Goal: Task Accomplishment & Management: Use online tool/utility

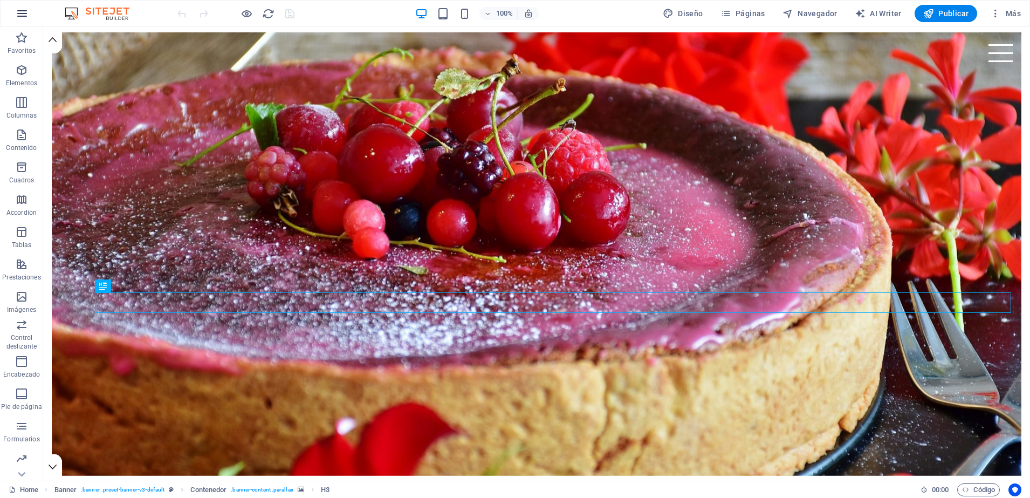
click at [28, 12] on icon "button" at bounding box center [22, 13] width 13 height 13
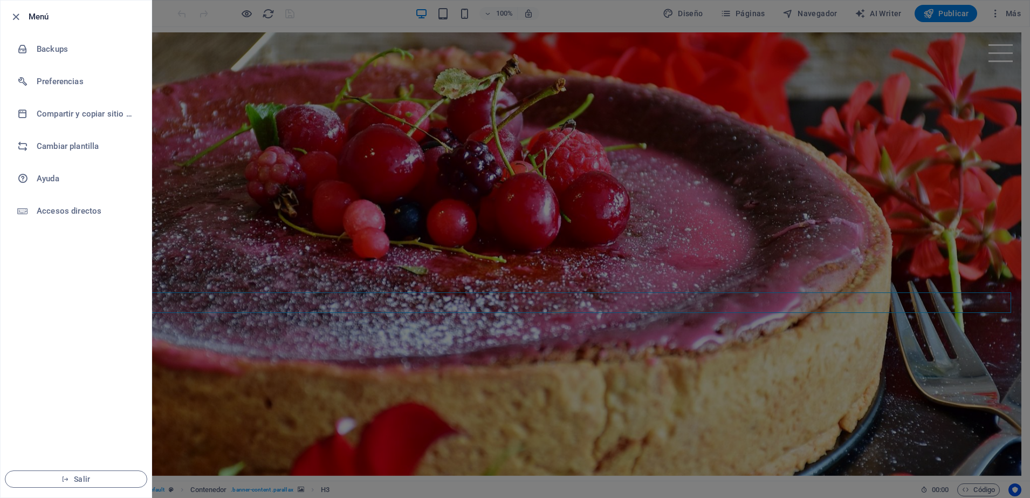
click at [29, 12] on h6 "Menú" at bounding box center [86, 16] width 114 height 13
drag, startPoint x: 28, startPoint y: 12, endPoint x: 74, endPoint y: 148, distance: 143.8
click at [74, 148] on h6 "Cambiar plantilla" at bounding box center [87, 146] width 100 height 13
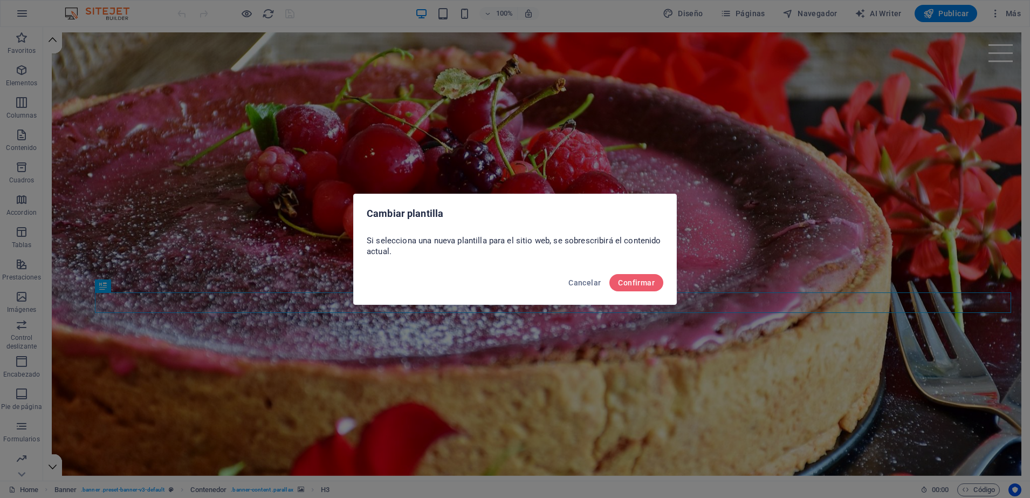
click at [625, 291] on div "Cancelar Confirmar" at bounding box center [515, 286] width 323 height 37
drag, startPoint x: 625, startPoint y: 291, endPoint x: 629, endPoint y: 276, distance: 15.0
click at [629, 276] on button "Confirmar" at bounding box center [637, 282] width 54 height 17
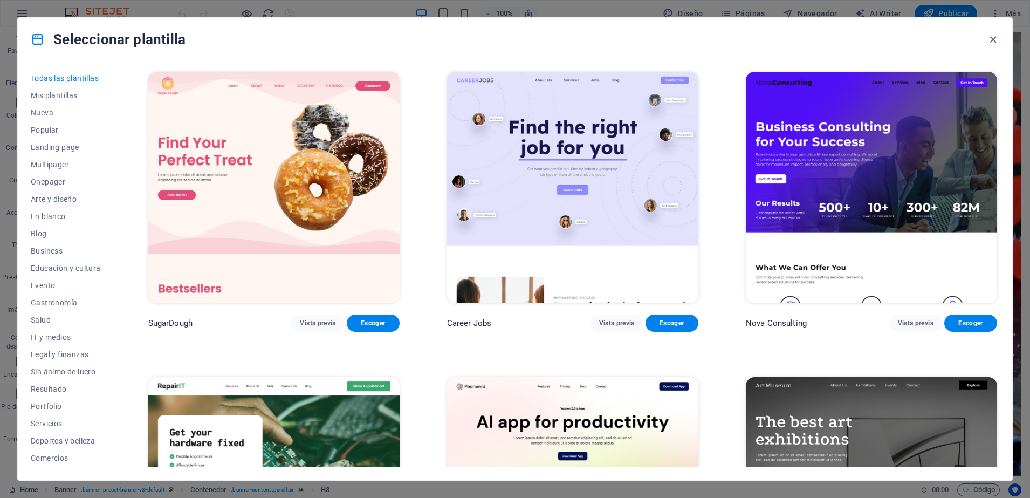
drag, startPoint x: 1001, startPoint y: 75, endPoint x: 996, endPoint y: 72, distance: 5.6
click at [996, 72] on div "Todas las plantillas Mis plantillas Nueva Popular Landing page Multipager Onepa…" at bounding box center [515, 270] width 995 height 419
drag, startPoint x: 996, startPoint y: 72, endPoint x: 1000, endPoint y: 54, distance: 18.2
click at [1000, 54] on div "Seleccionar plantilla Todas las plantillas Mis plantillas Nueva Popular Landing…" at bounding box center [515, 248] width 996 height 463
drag, startPoint x: 1000, startPoint y: 54, endPoint x: 905, endPoint y: 182, distance: 159.1
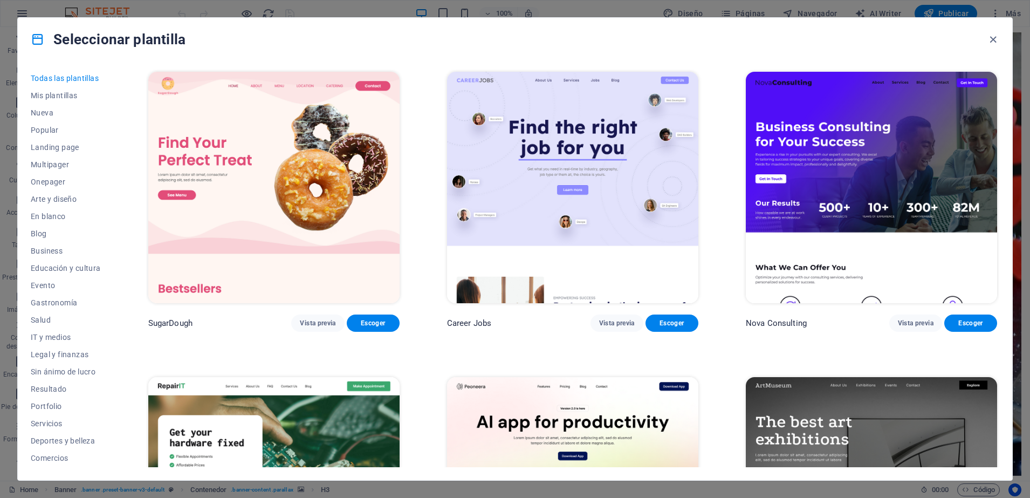
click at [905, 182] on img at bounding box center [871, 187] width 251 height 231
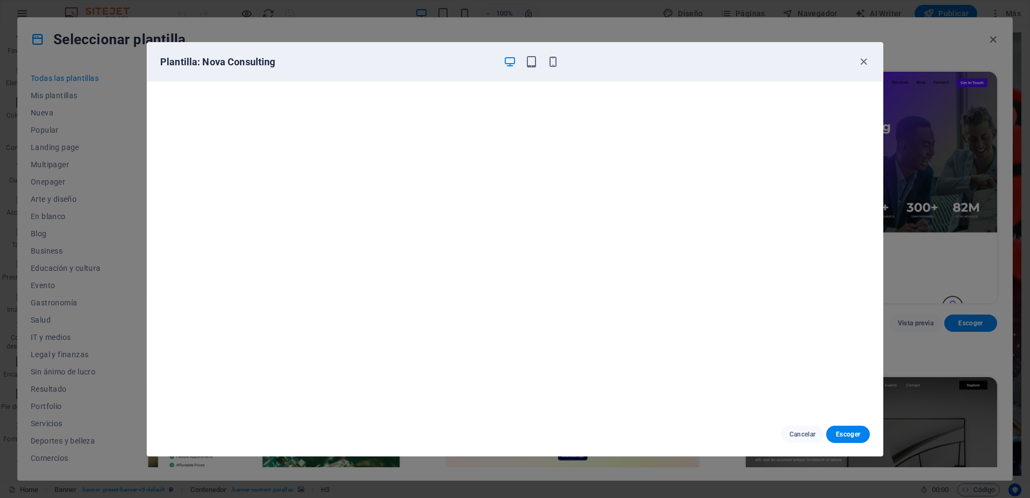
click at [905, 182] on div "Plantilla: Nova Consulting Cancelar Escoger" at bounding box center [515, 249] width 1030 height 498
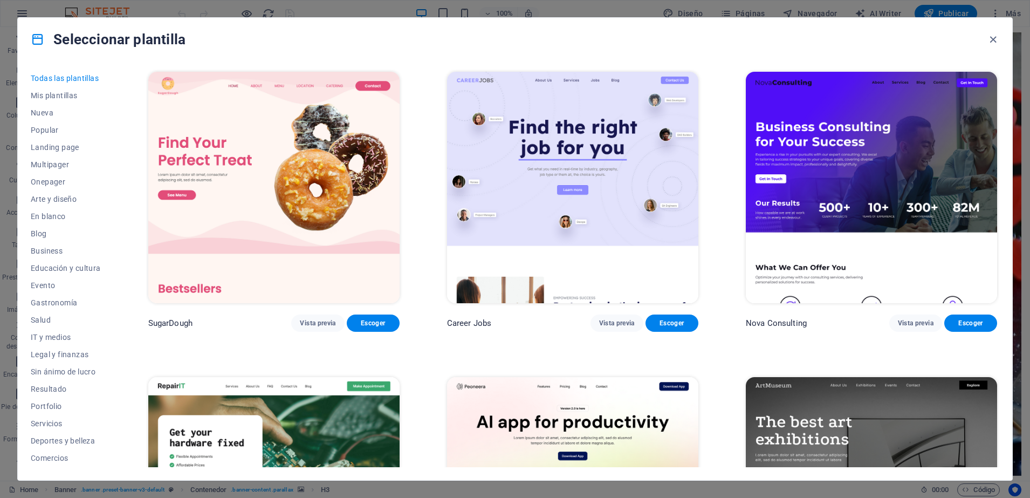
click at [905, 182] on img at bounding box center [871, 187] width 251 height 231
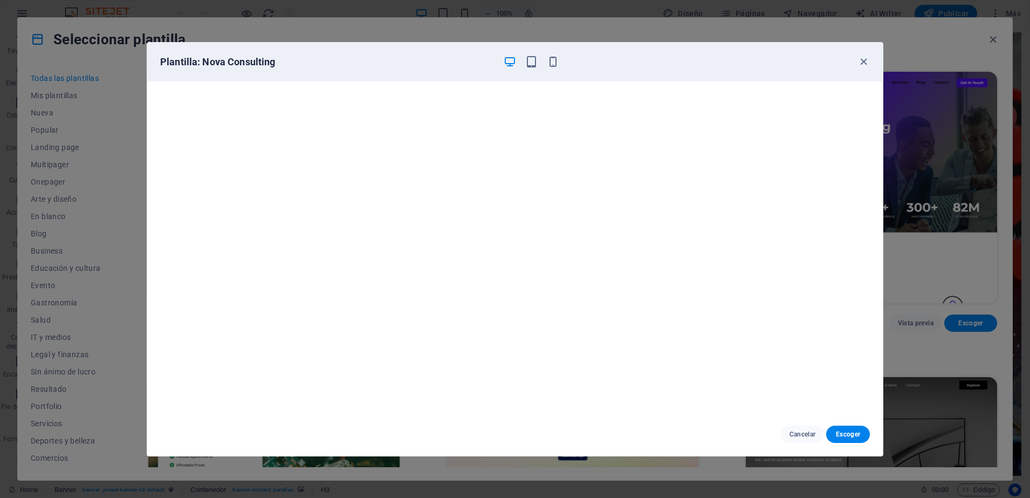
click at [905, 182] on div "Plantilla: Nova Consulting Cancelar Escoger" at bounding box center [515, 249] width 1030 height 498
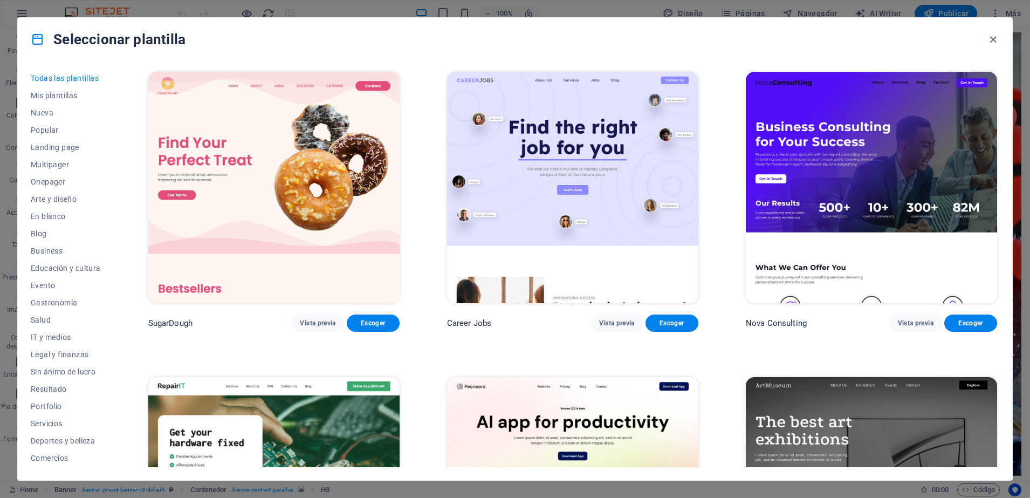
click at [905, 182] on img at bounding box center [871, 187] width 251 height 231
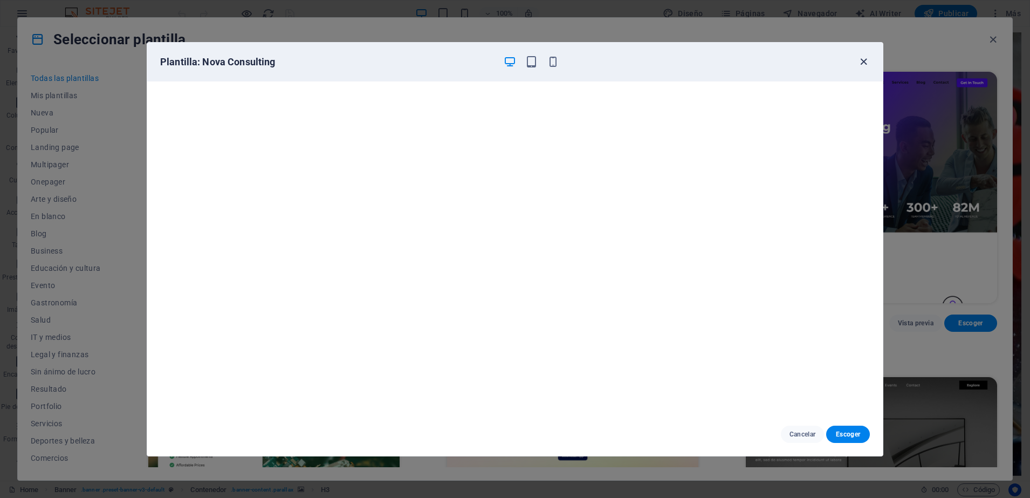
click at [866, 61] on icon "button" at bounding box center [864, 62] width 12 height 12
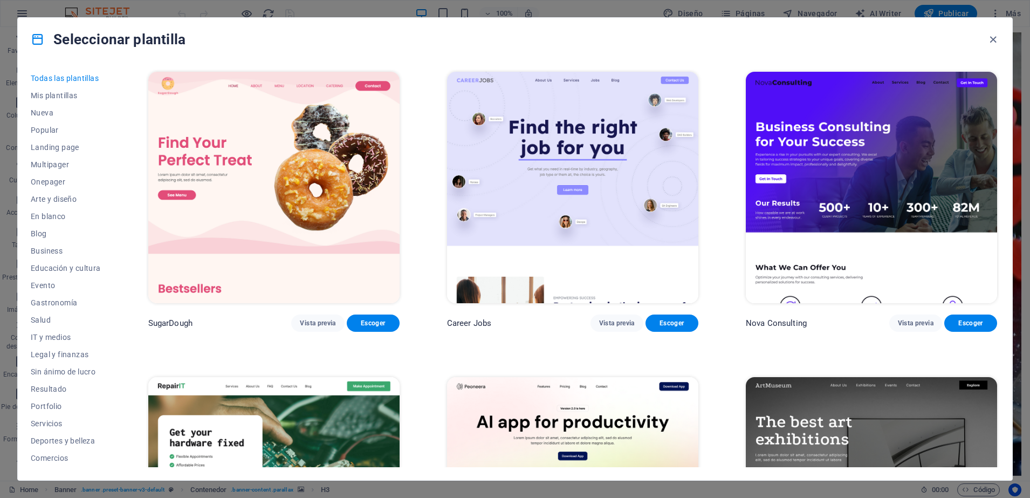
click at [934, 131] on img at bounding box center [871, 187] width 251 height 231
click at [858, 377] on img at bounding box center [871, 492] width 251 height 231
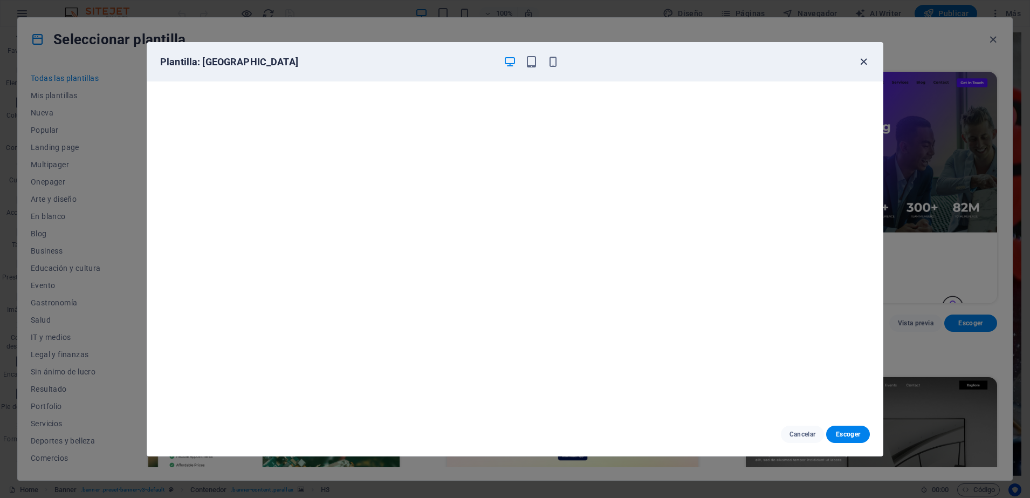
click at [866, 67] on icon "button" at bounding box center [864, 62] width 12 height 12
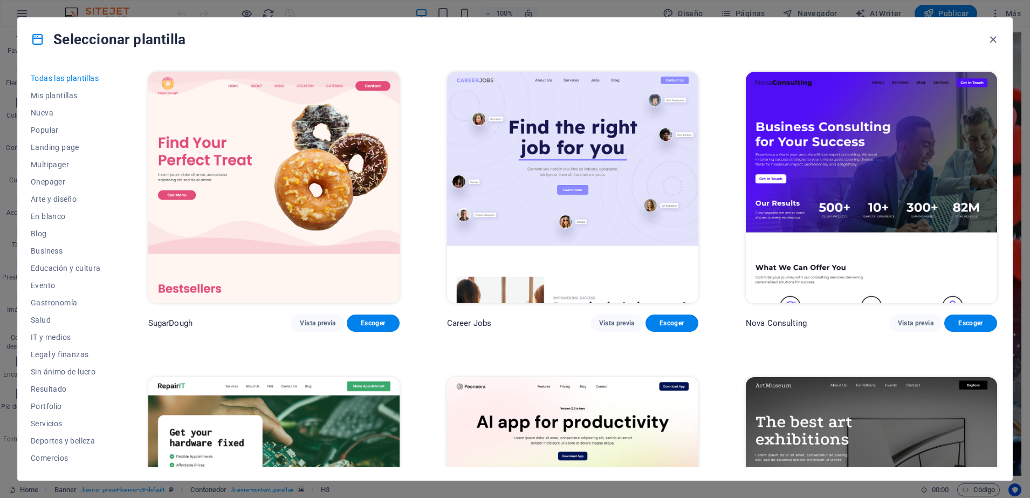
click at [956, 218] on img at bounding box center [871, 187] width 251 height 231
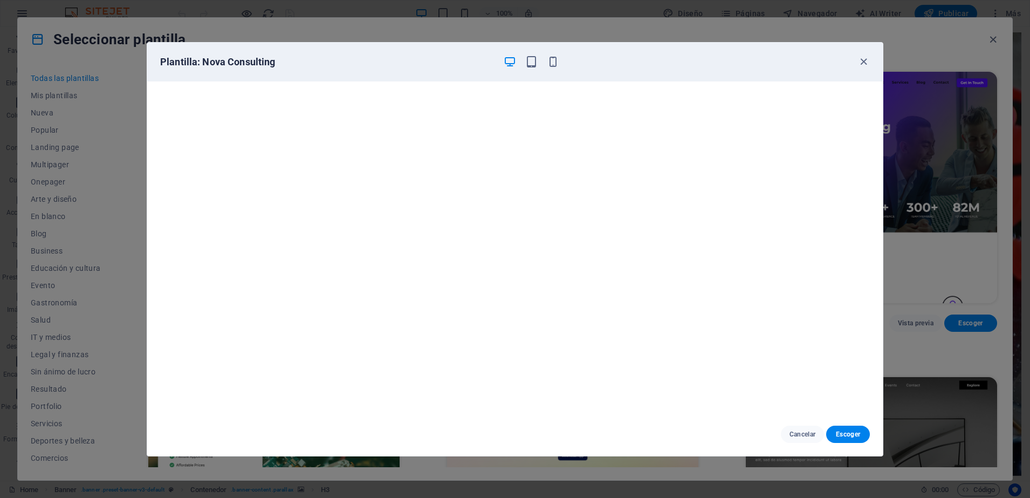
click at [944, 355] on div "Plantilla: Nova Consulting Cancelar Escoger" at bounding box center [515, 249] width 1030 height 498
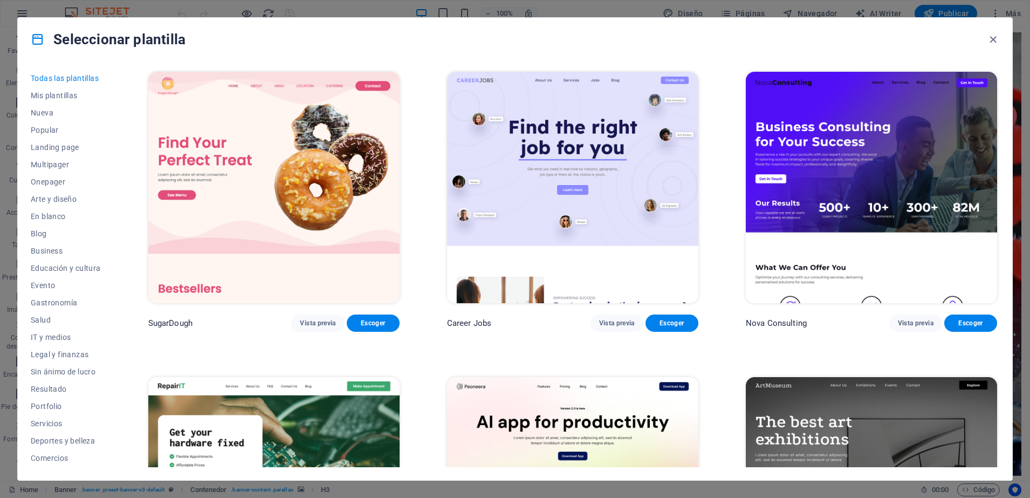
click at [997, 74] on div "Todas las plantillas Mis plantillas Nueva Popular Landing page Multipager Onepa…" at bounding box center [515, 270] width 995 height 419
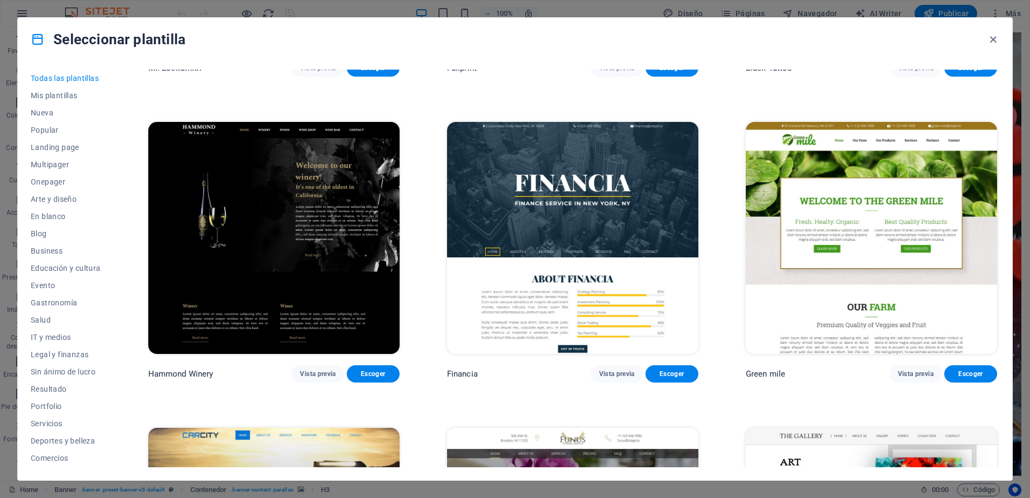
scroll to position [8509, 0]
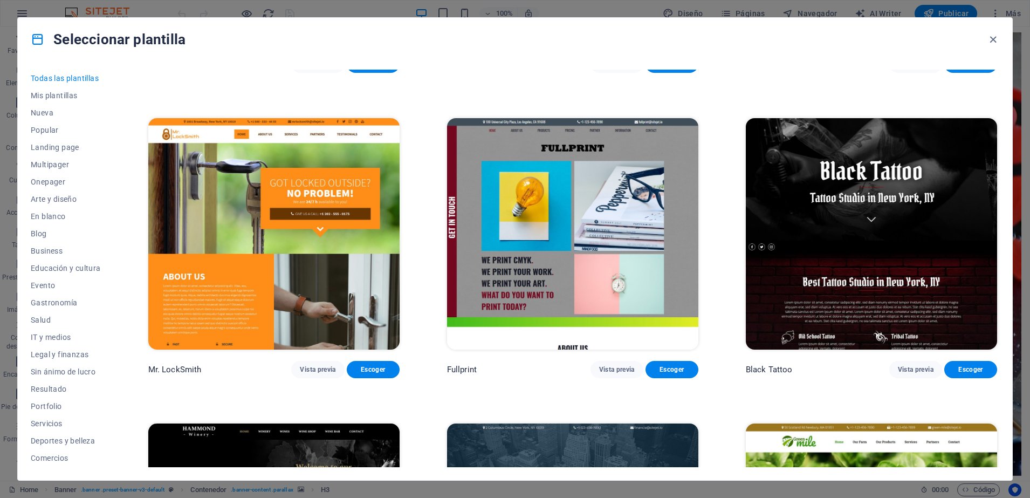
drag, startPoint x: 996, startPoint y: 271, endPoint x: 919, endPoint y: 194, distance: 109.1
click at [919, 194] on div "Black Tattoo Vista previa Escoger" at bounding box center [872, 247] width 256 height 262
click at [919, 194] on img at bounding box center [871, 233] width 251 height 231
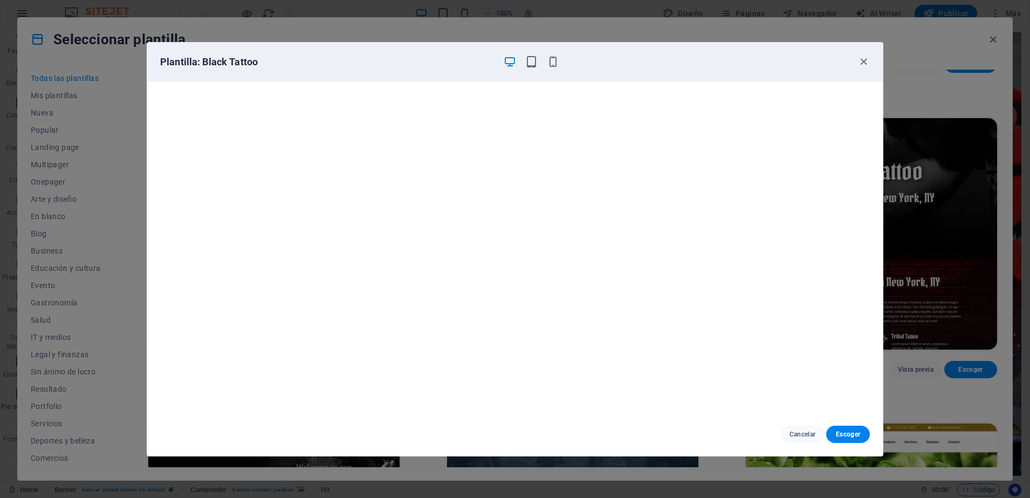
click at [919, 194] on div "Plantilla: Black Tattoo Cancelar Escoger" at bounding box center [515, 249] width 1030 height 498
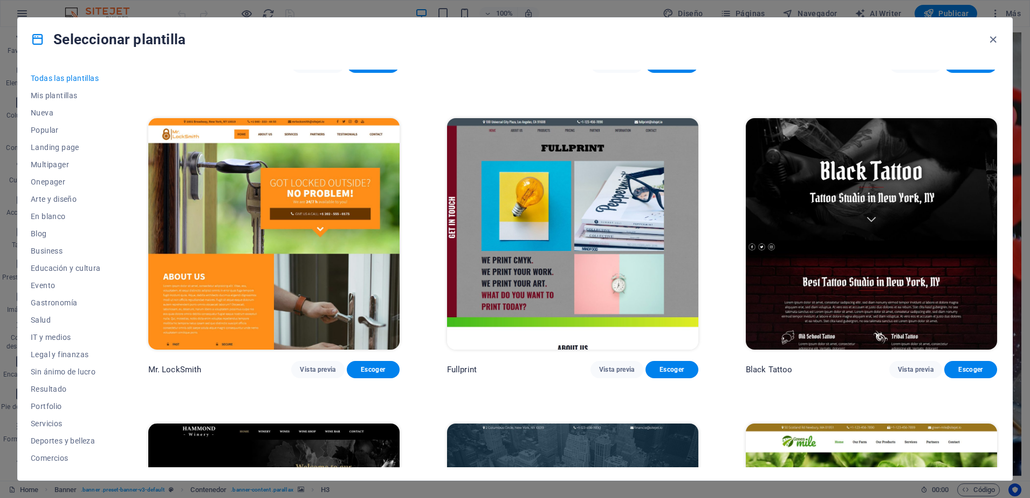
click at [846, 205] on img at bounding box center [871, 233] width 251 height 231
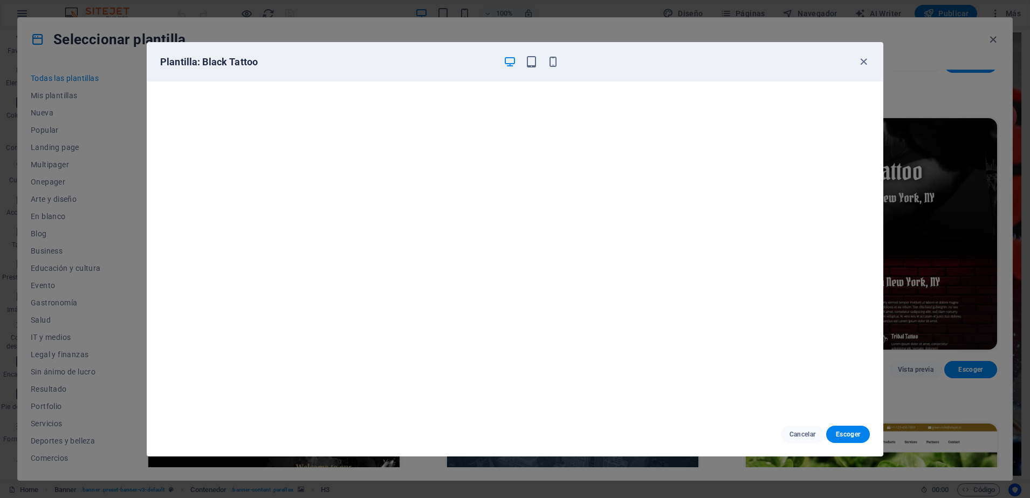
click at [969, 339] on div "Plantilla: Black Tattoo Cancelar Escoger" at bounding box center [515, 249] width 1030 height 498
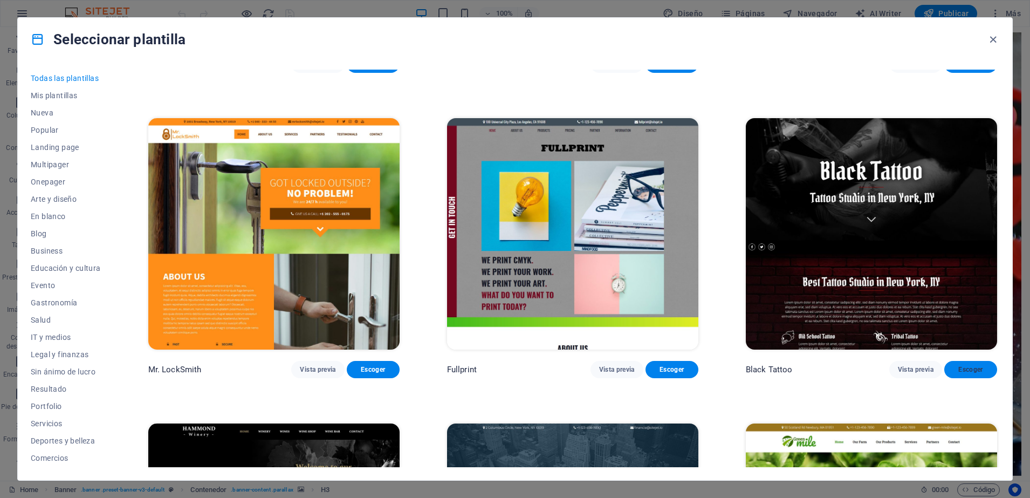
click at [969, 365] on span "Escoger" at bounding box center [971, 369] width 36 height 9
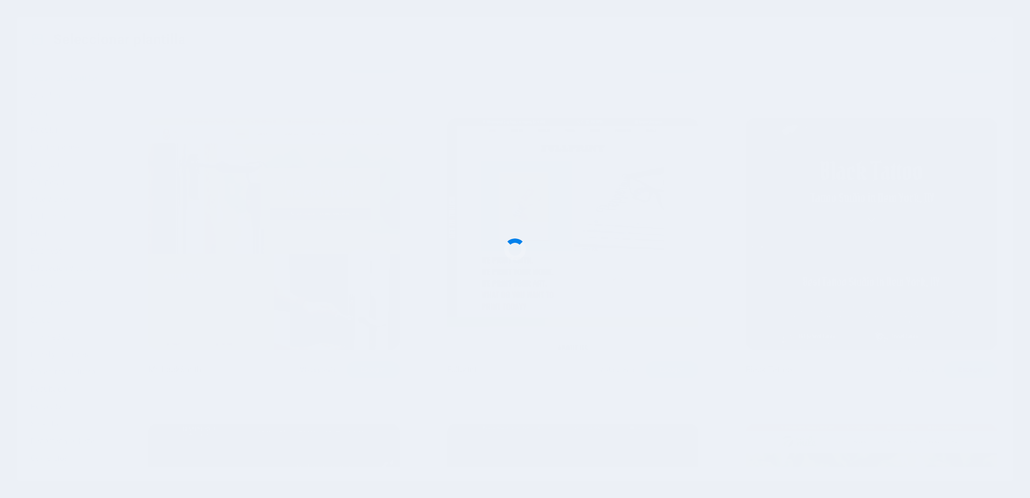
click at [969, 333] on div at bounding box center [515, 249] width 1030 height 498
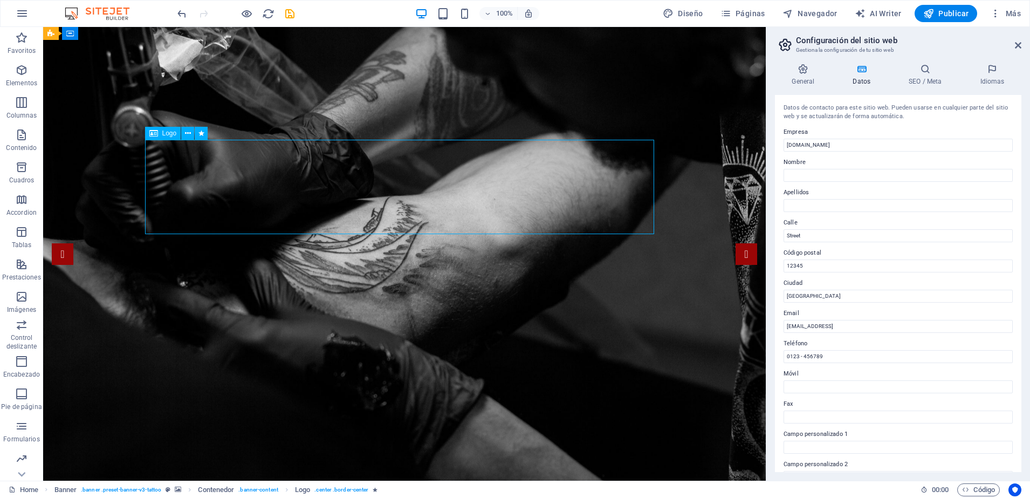
click at [1018, 45] on icon at bounding box center [1018, 45] width 6 height 9
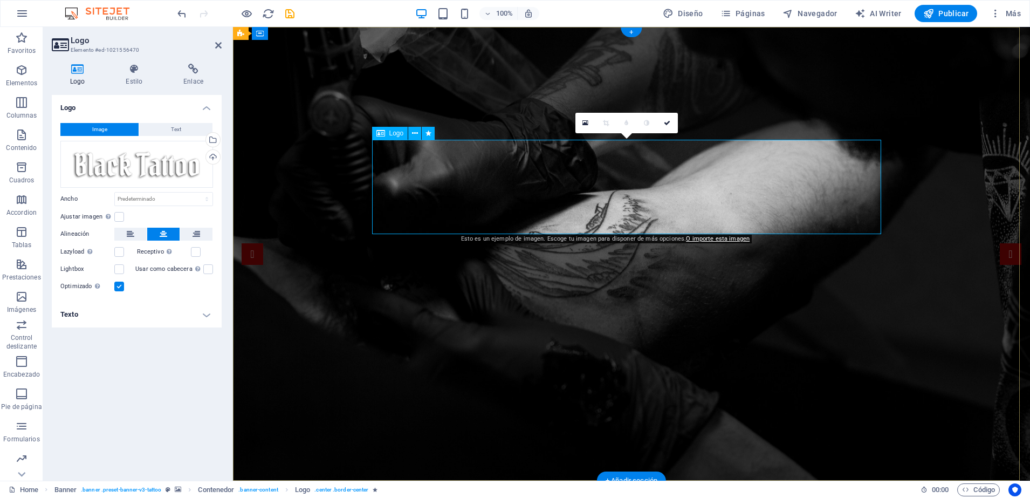
click at [213, 159] on div "Cargar" at bounding box center [212, 158] width 16 height 16
click at [213, 160] on div "Cargar" at bounding box center [212, 158] width 16 height 16
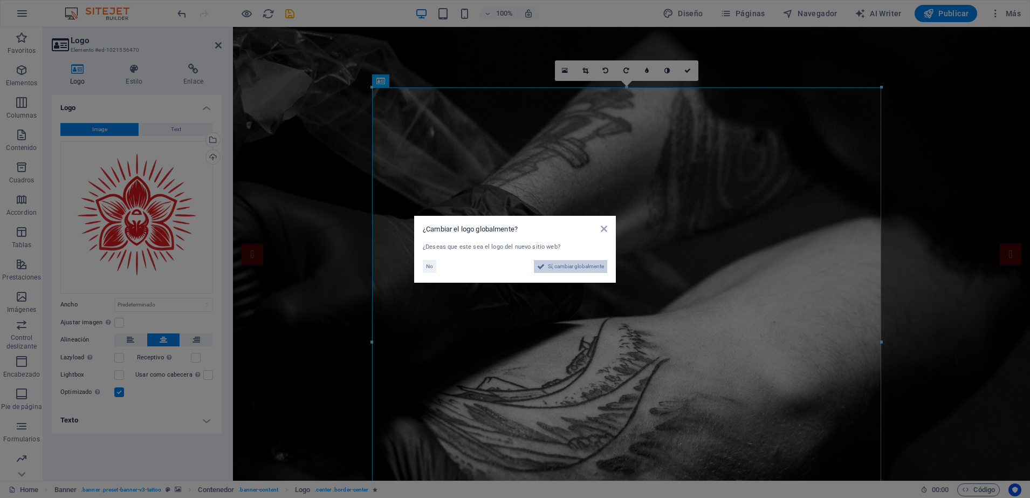
click at [587, 264] on span "Sí, cambiar globalmente" at bounding box center [576, 266] width 56 height 13
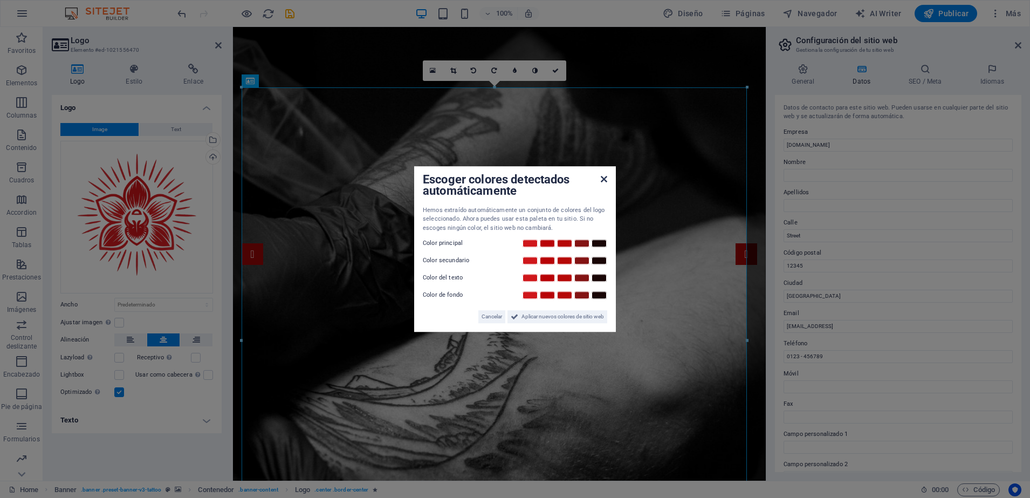
click at [604, 179] on icon at bounding box center [604, 179] width 6 height 9
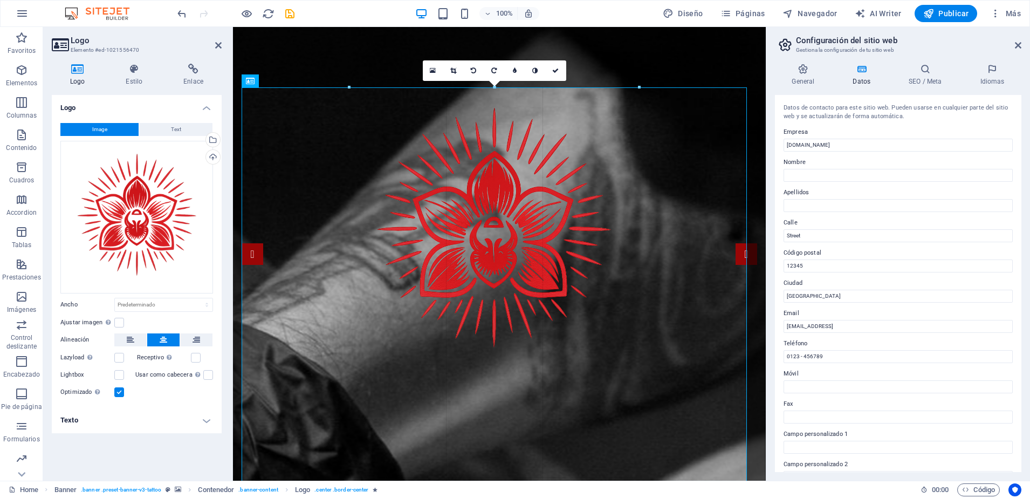
drag, startPoint x: 747, startPoint y: 88, endPoint x: 535, endPoint y: 276, distance: 283.9
type input "537"
select select "px"
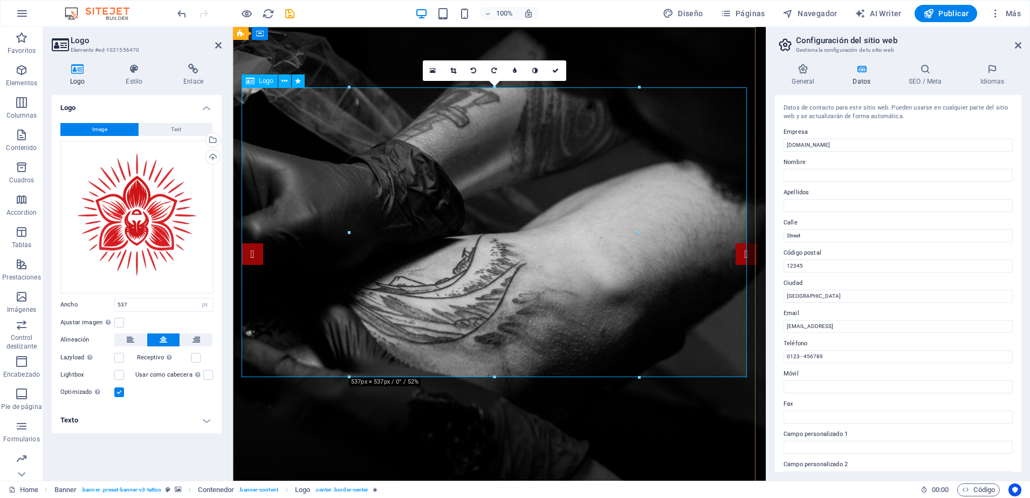
click at [248, 86] on icon at bounding box center [250, 80] width 9 height 13
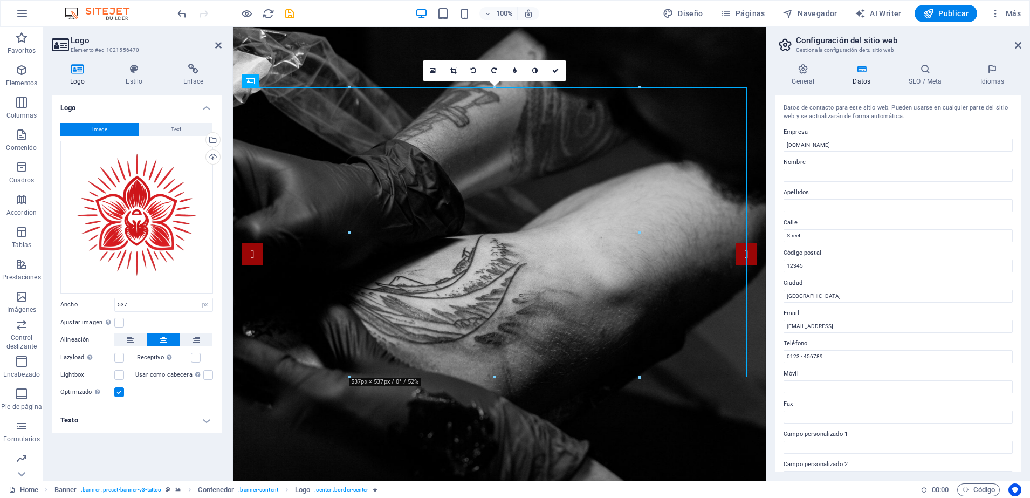
drag, startPoint x: 481, startPoint y: 113, endPoint x: 244, endPoint y: 88, distance: 237.6
drag, startPoint x: 244, startPoint y: 88, endPoint x: 317, endPoint y: 128, distance: 83.3
drag, startPoint x: 742, startPoint y: 369, endPoint x: 747, endPoint y: 360, distance: 10.6
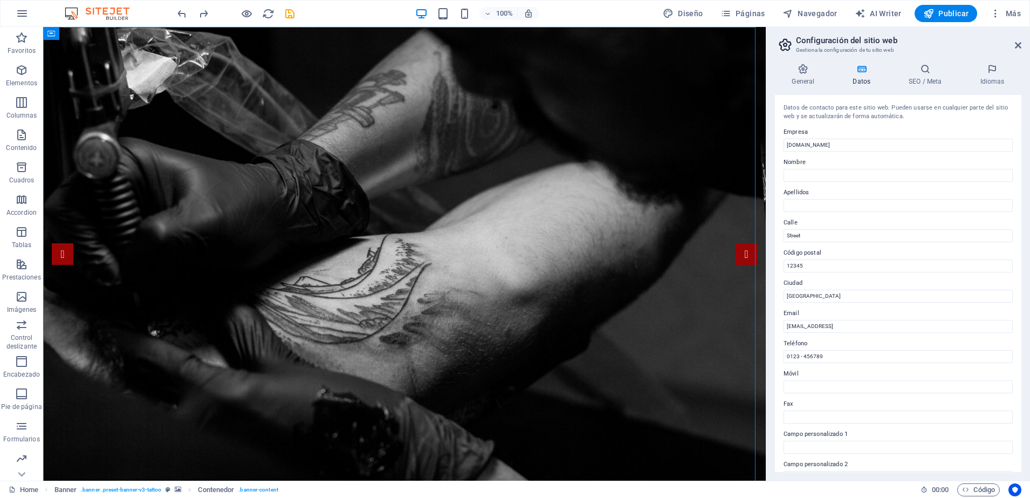
click at [1022, 45] on aside "Configuración del sitio web Gestiona la configuración de tu sitio web General D…" at bounding box center [898, 254] width 264 height 454
click at [1021, 47] on icon at bounding box center [1018, 45] width 6 height 9
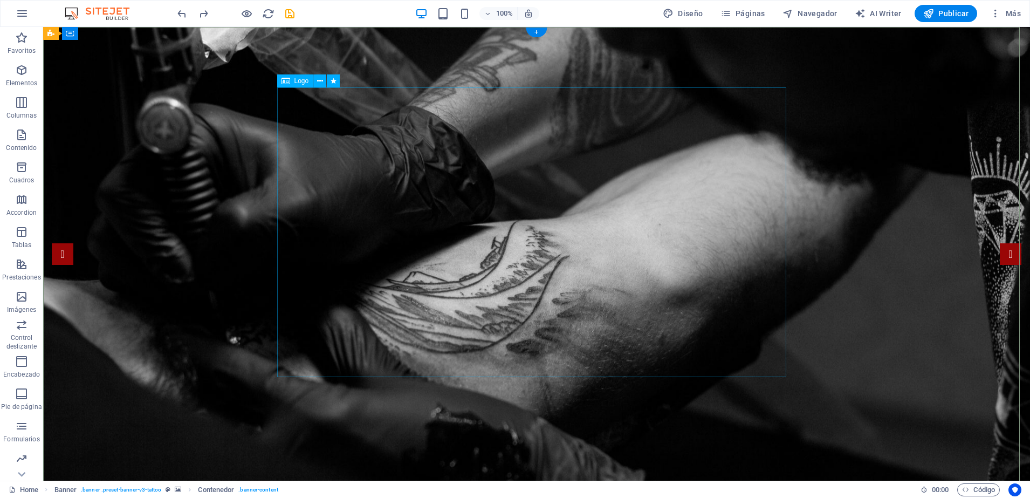
select select "px"
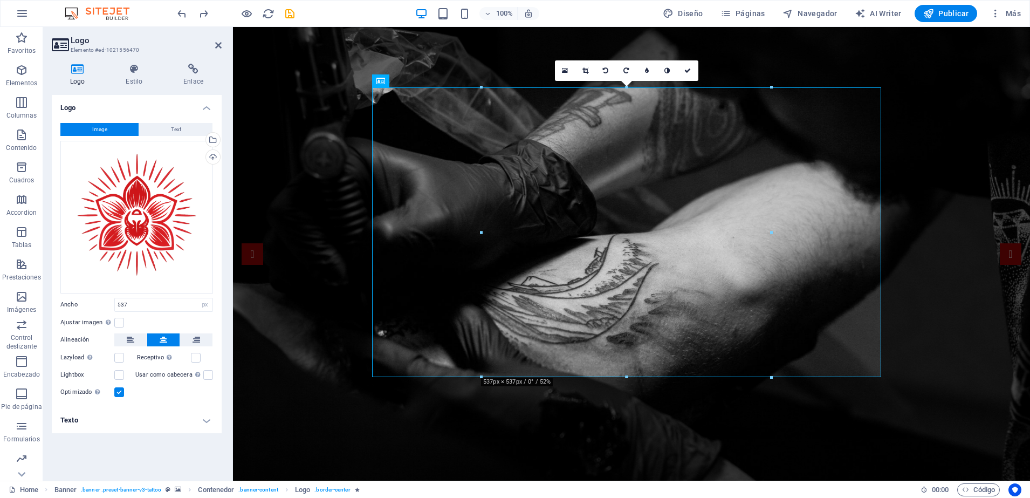
click at [771, 90] on div at bounding box center [772, 232] width 4 height 290
drag, startPoint x: 1004, startPoint y: 113, endPoint x: 755, endPoint y: 99, distance: 250.2
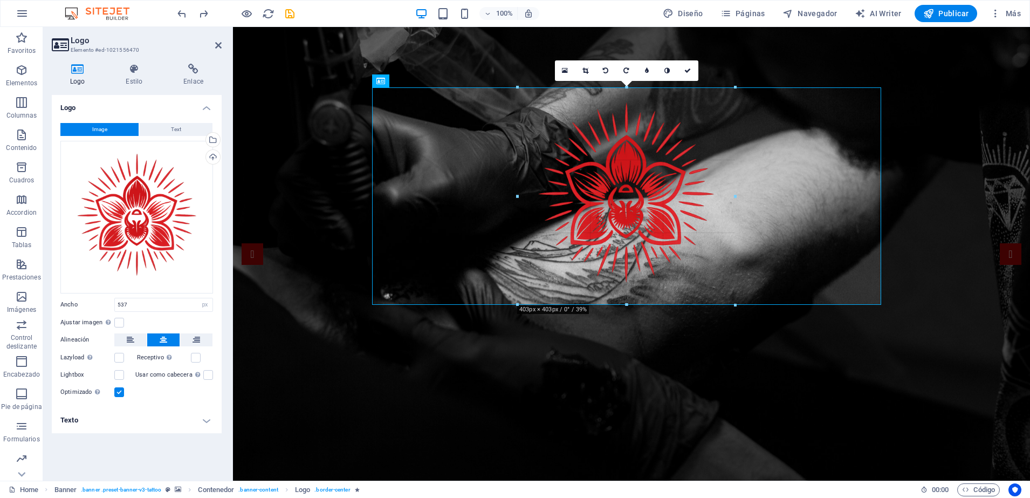
drag, startPoint x: 772, startPoint y: 84, endPoint x: 424, endPoint y: 132, distance: 351.8
type input "403"
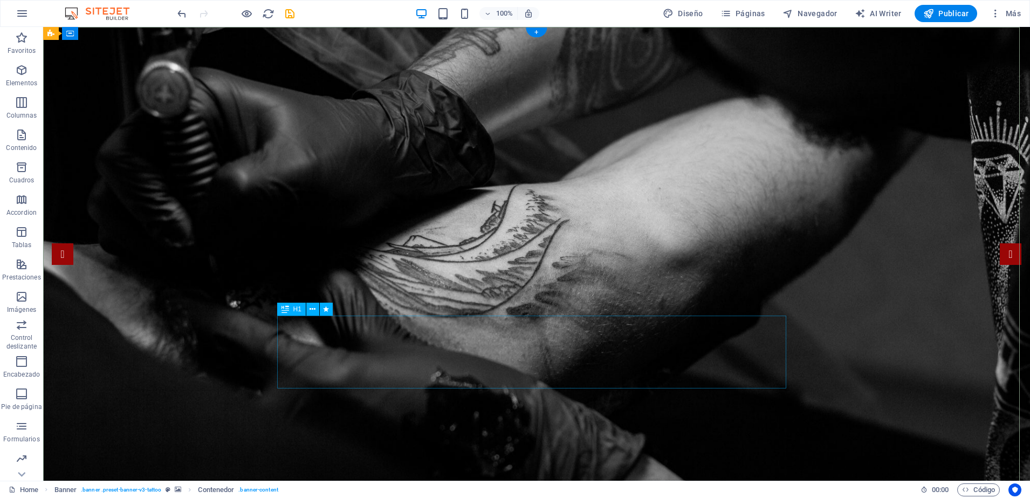
drag, startPoint x: 580, startPoint y: 345, endPoint x: 593, endPoint y: 343, distance: 13.0
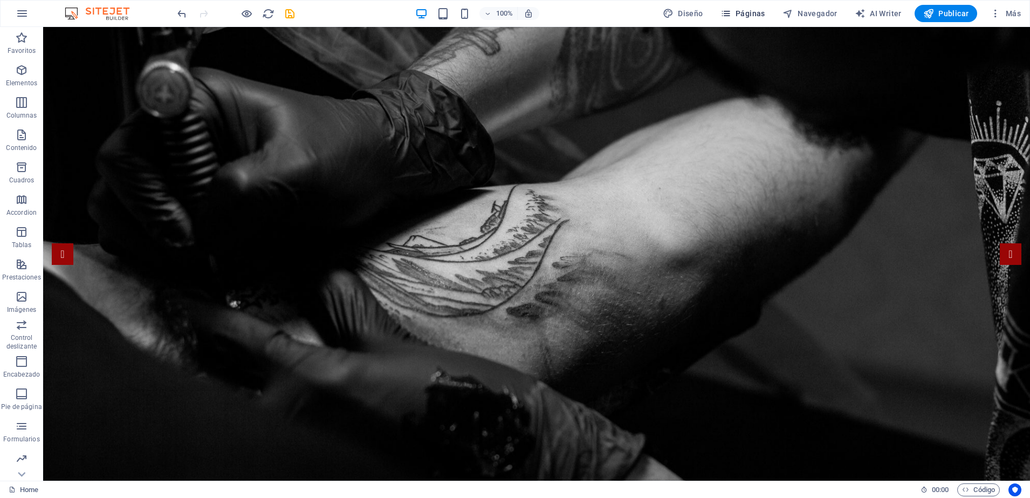
click at [744, 13] on span "Páginas" at bounding box center [743, 13] width 45 height 11
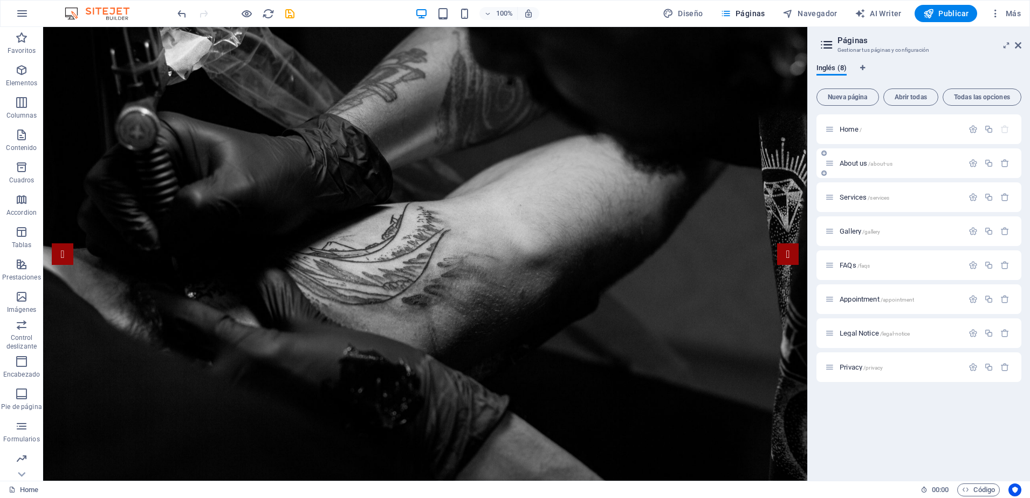
click at [853, 162] on span "About us /about-us" at bounding box center [866, 163] width 53 height 8
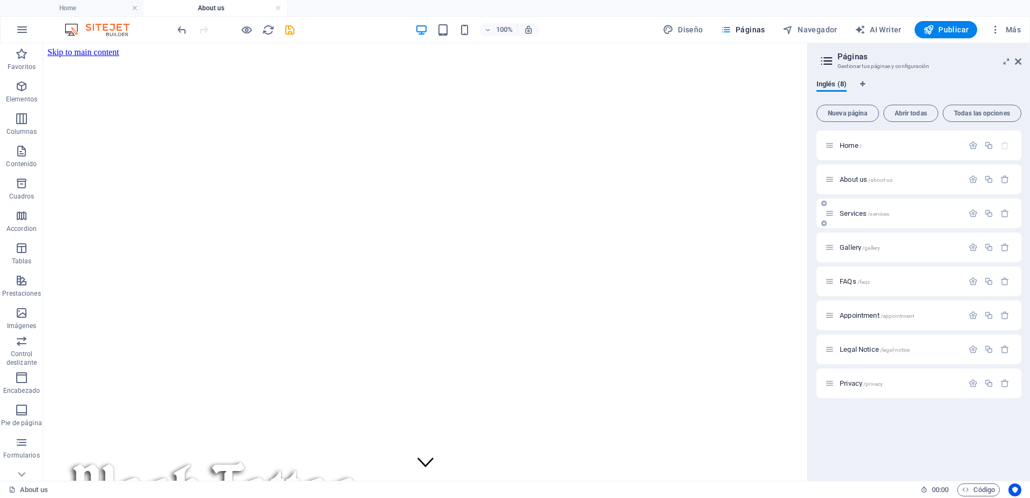
click at [871, 216] on span "/services" at bounding box center [879, 214] width 22 height 6
click at [1020, 61] on icon at bounding box center [1018, 61] width 6 height 9
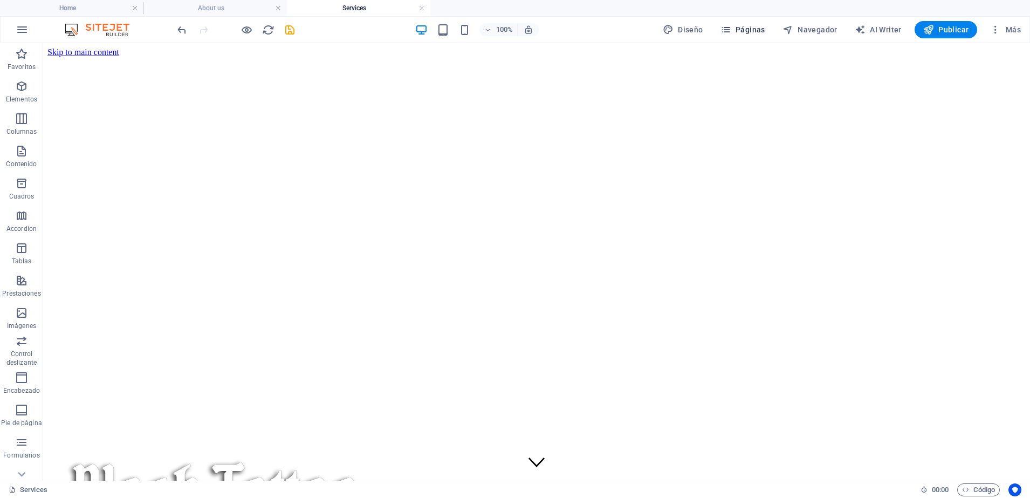
click at [765, 38] on button "Páginas" at bounding box center [742, 29] width 53 height 17
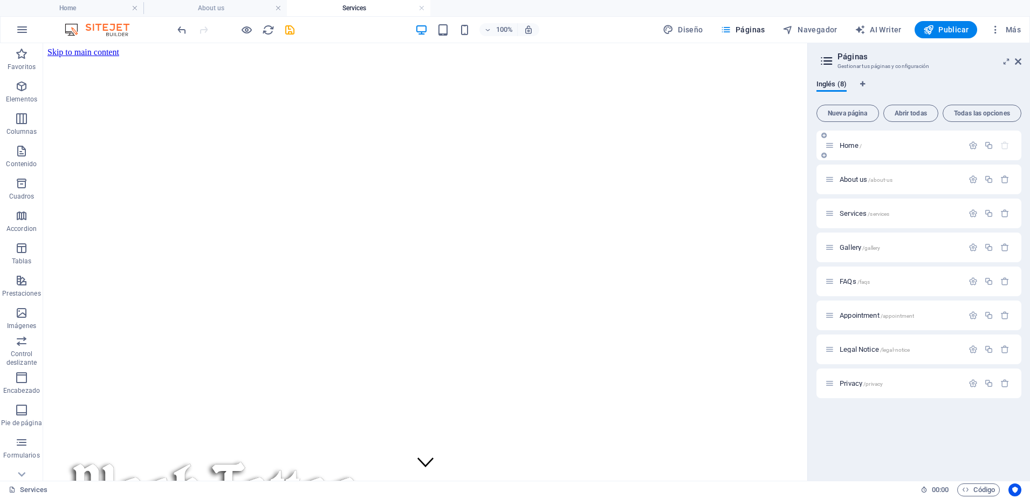
click at [860, 145] on span "Home /" at bounding box center [851, 145] width 22 height 8
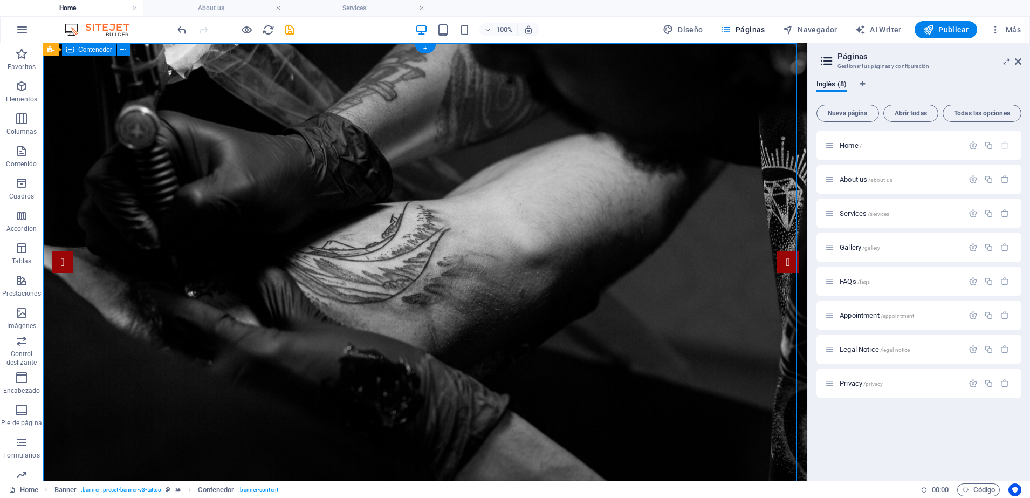
click at [133, 47] on div "Banner Contenedor" at bounding box center [90, 49] width 94 height 13
click at [122, 52] on icon at bounding box center [123, 49] width 6 height 11
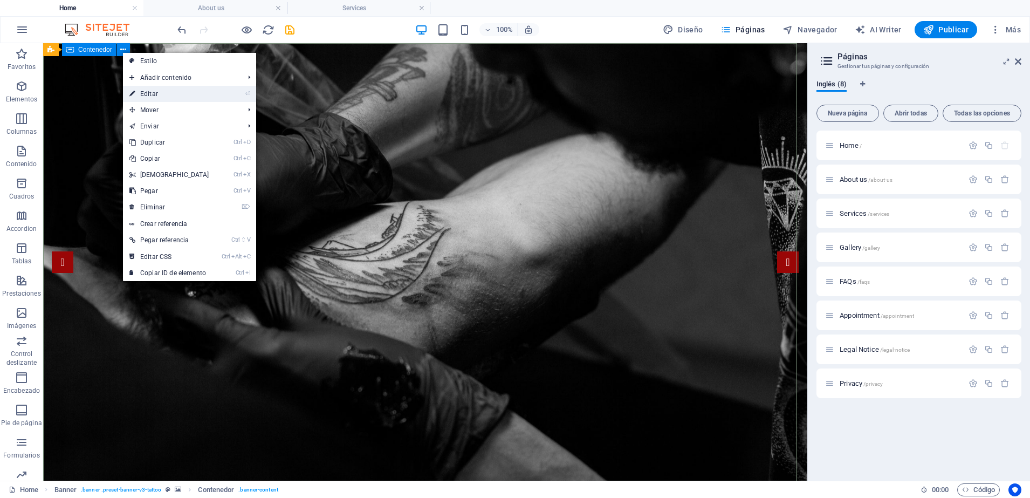
click at [149, 97] on link "⏎ Editar" at bounding box center [169, 94] width 93 height 16
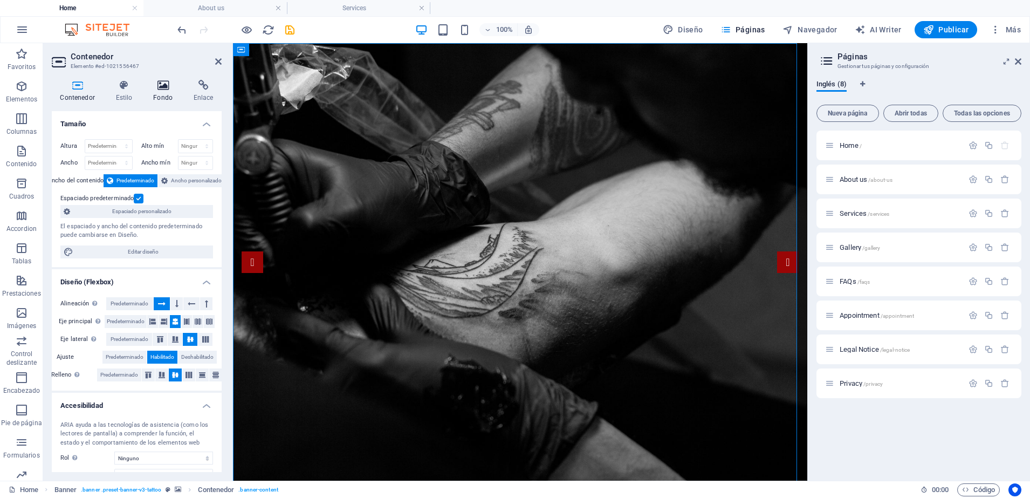
click at [152, 87] on icon at bounding box center [163, 85] width 36 height 11
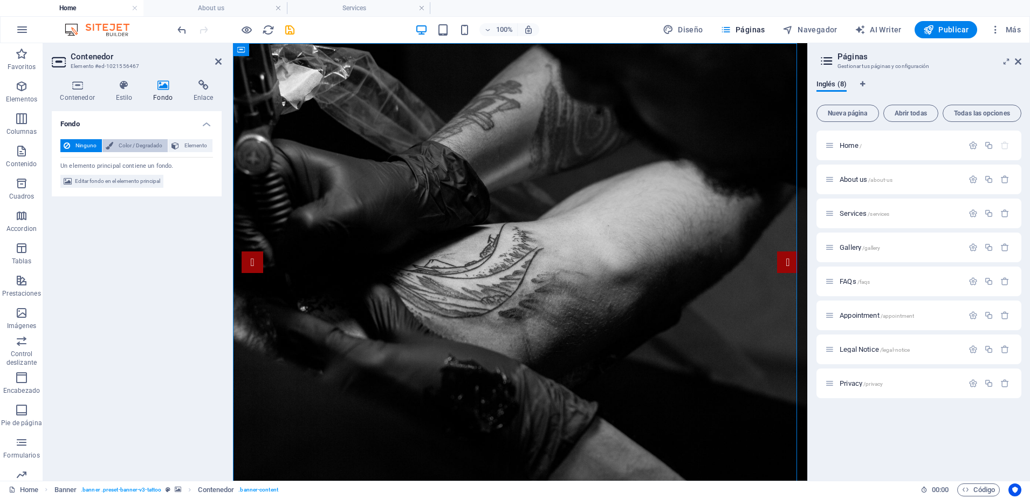
click at [129, 145] on span "Color / Degradado" at bounding box center [141, 145] width 48 height 13
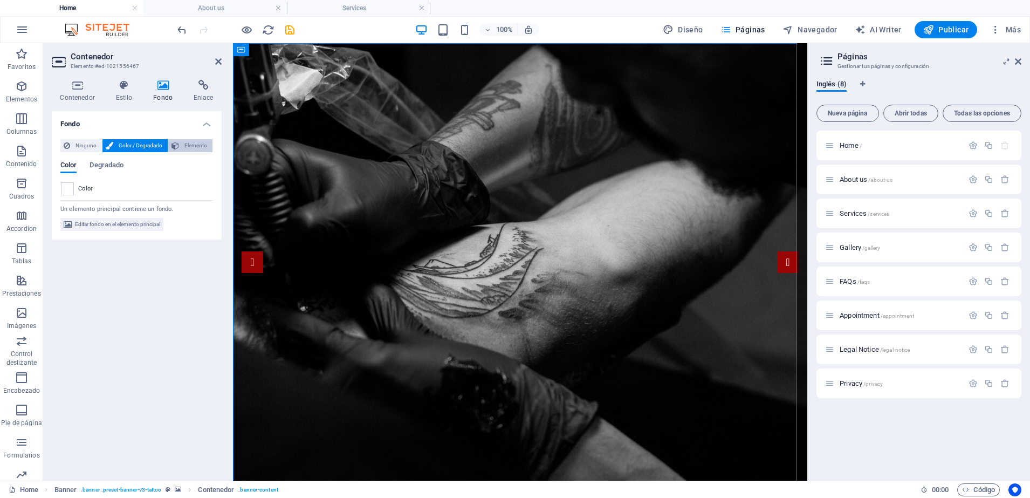
click at [190, 143] on span "Elemento" at bounding box center [195, 145] width 27 height 13
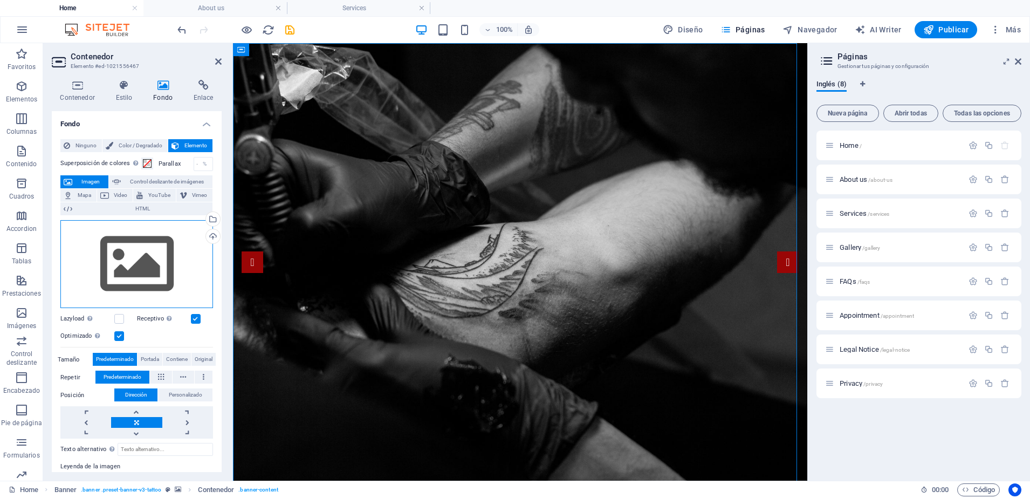
click at [148, 261] on div "Arrastra archivos aquí, haz clic para escoger archivos o selecciona archivos de…" at bounding box center [136, 264] width 153 height 88
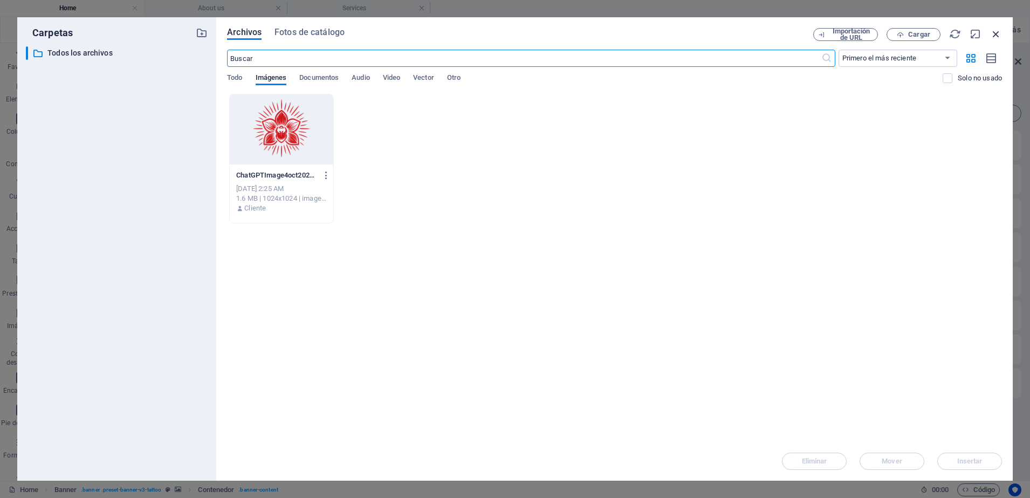
click at [992, 37] on icon "button" at bounding box center [996, 34] width 12 height 12
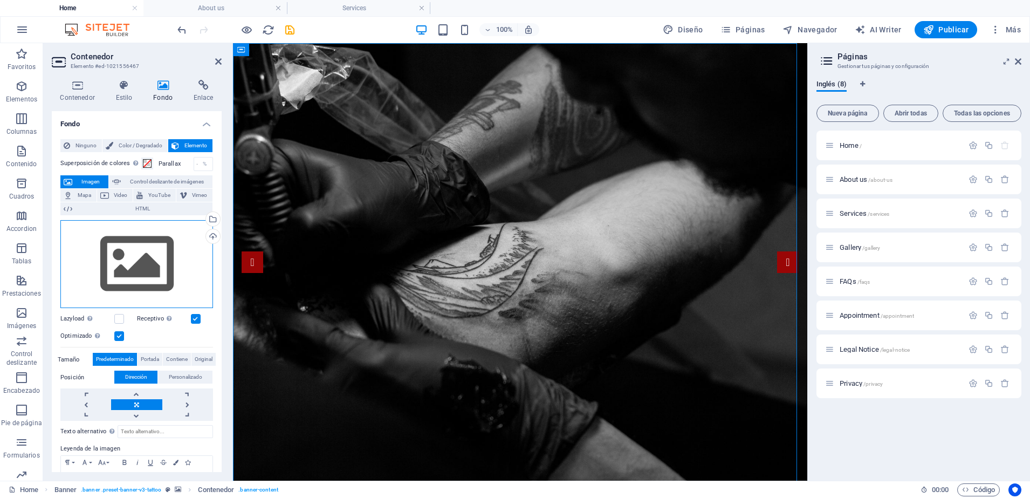
click at [135, 279] on div "Arrastra archivos aquí, haz clic para escoger archivos o selecciona archivos de…" at bounding box center [136, 264] width 153 height 88
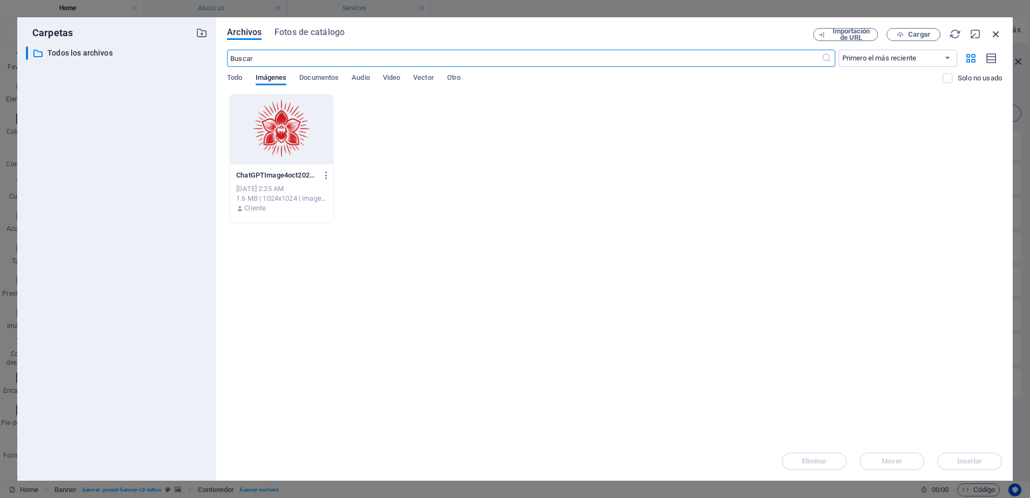
click at [995, 29] on icon "button" at bounding box center [996, 34] width 12 height 12
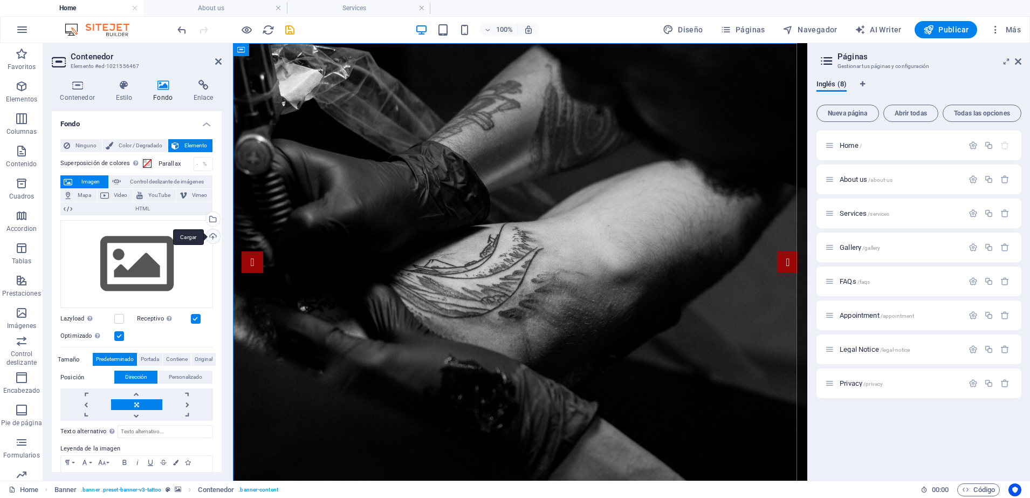
click at [204, 236] on div "Cargar" at bounding box center [212, 237] width 16 height 16
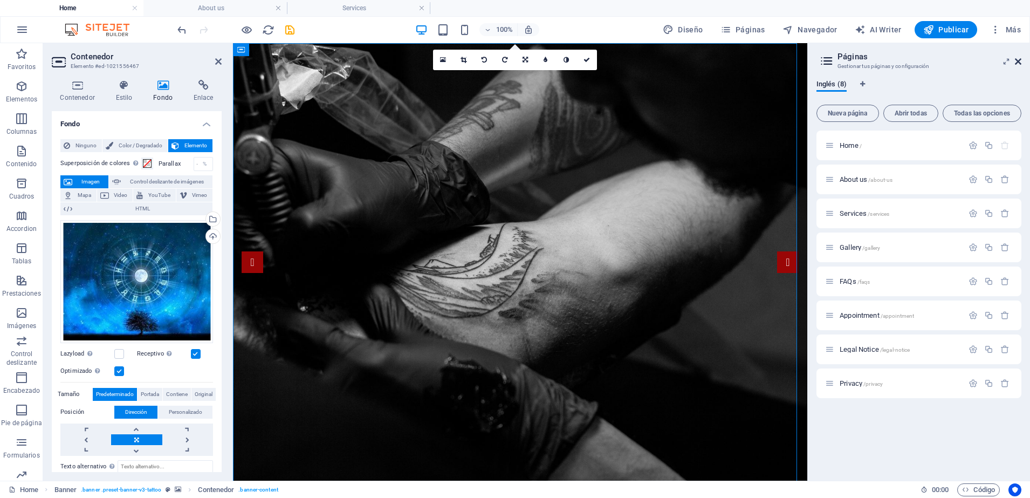
click at [1018, 61] on icon at bounding box center [1018, 61] width 6 height 9
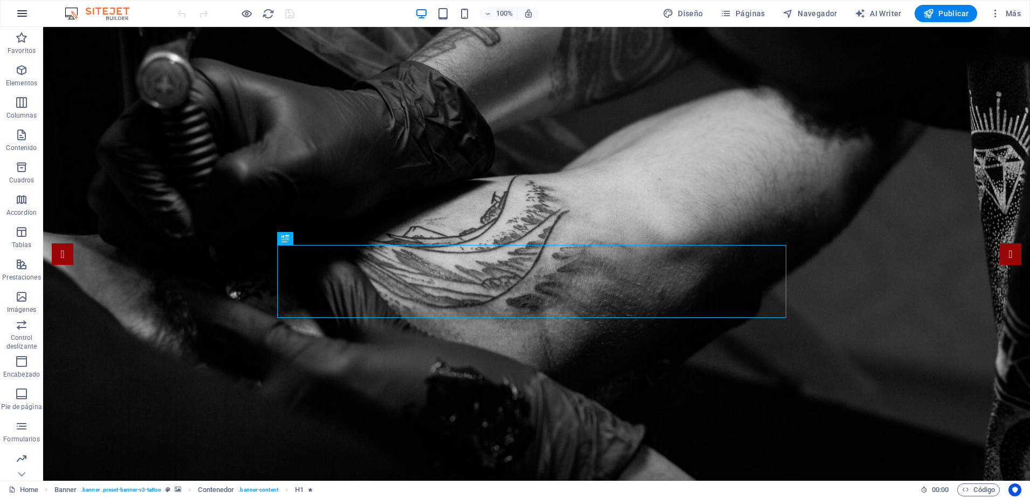
click at [25, 15] on icon "button" at bounding box center [22, 13] width 13 height 13
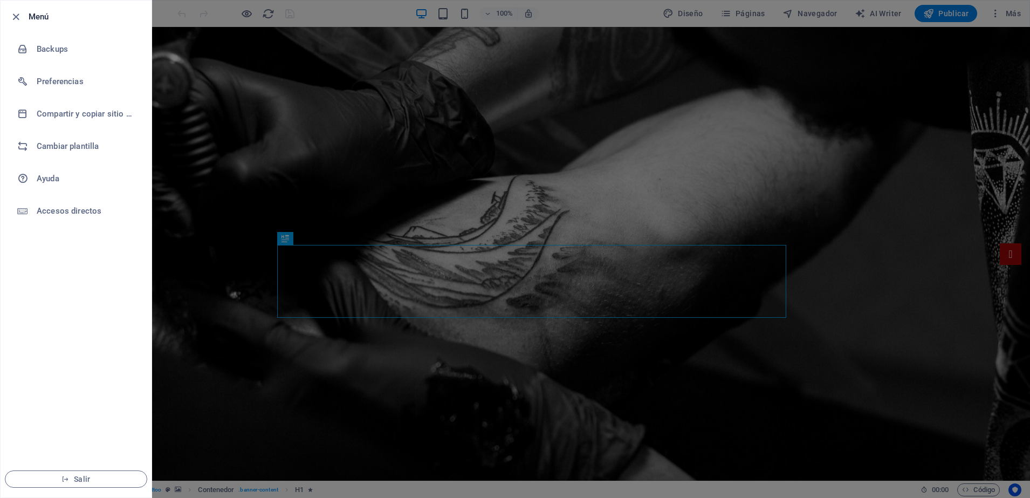
click at [25, 15] on li "Menú" at bounding box center [76, 17] width 151 height 32
drag, startPoint x: 25, startPoint y: 15, endPoint x: 85, endPoint y: 143, distance: 141.9
click at [85, 143] on h6 "Cambiar plantilla" at bounding box center [87, 146] width 100 height 13
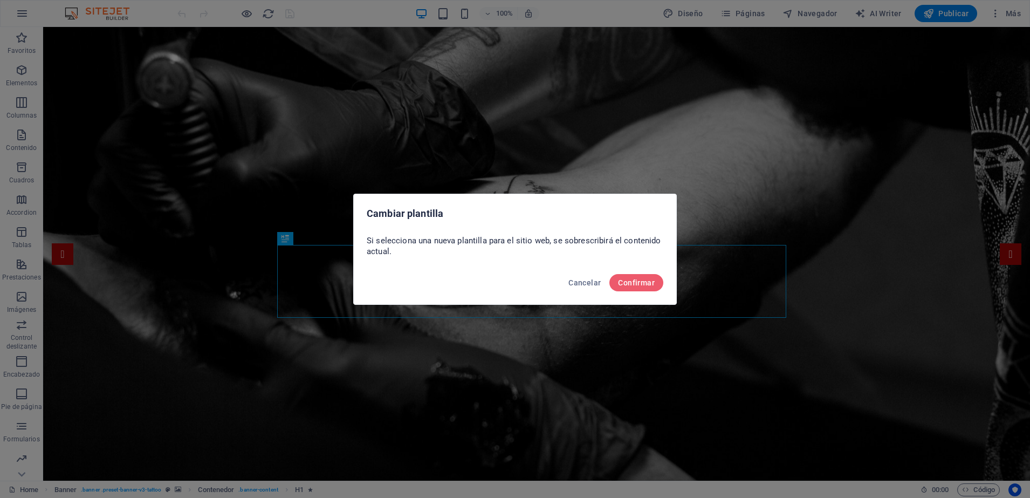
click at [85, 143] on div "Cambiar plantilla Si selecciona una nueva plantilla para el sitio web, se sobre…" at bounding box center [515, 249] width 1030 height 498
click at [638, 283] on span "Confirmar" at bounding box center [636, 282] width 37 height 9
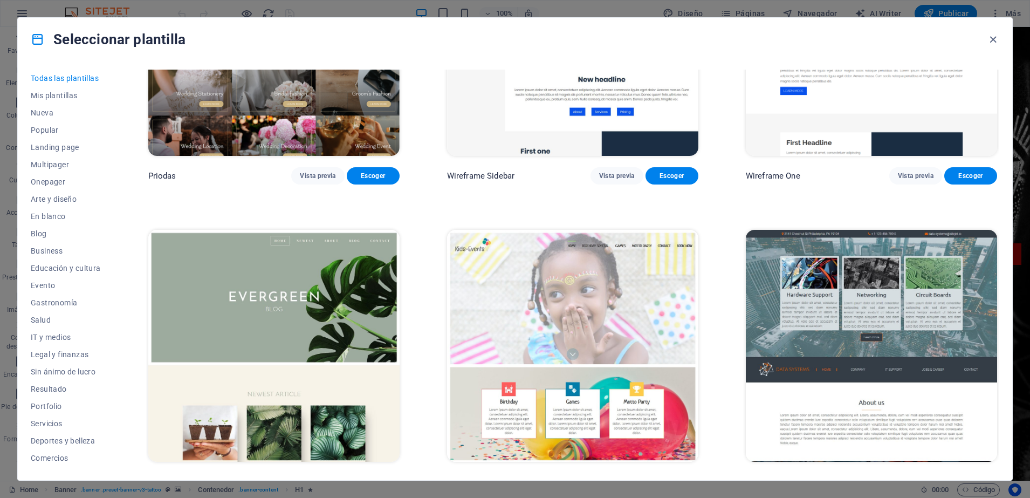
scroll to position [5203, 0]
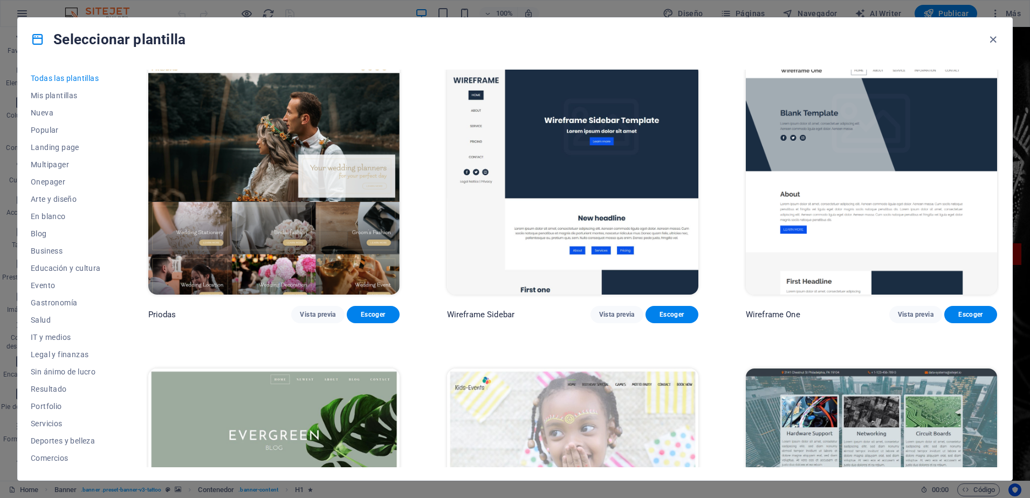
click at [999, 197] on div "Todas las plantillas Mis plantillas Nueva Popular Landing page Multipager Onepa…" at bounding box center [515, 270] width 995 height 419
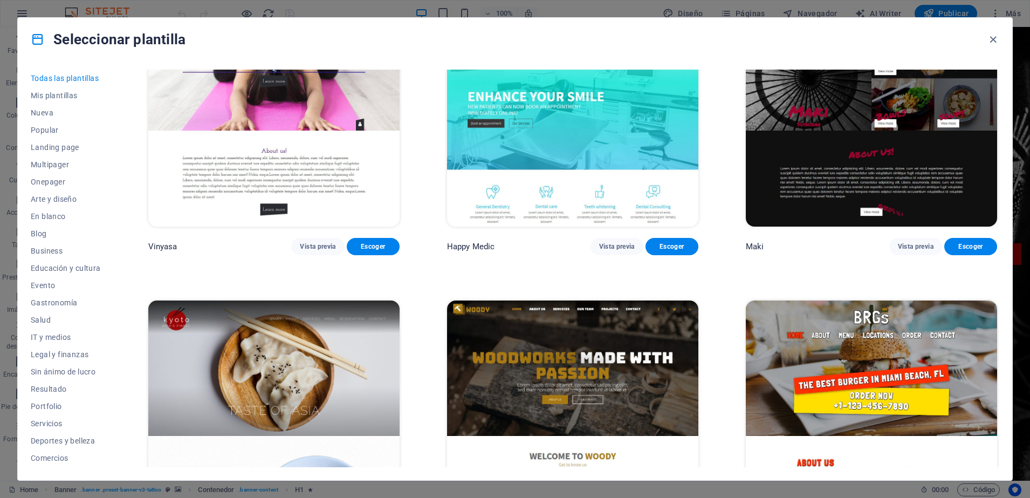
scroll to position [6844, 0]
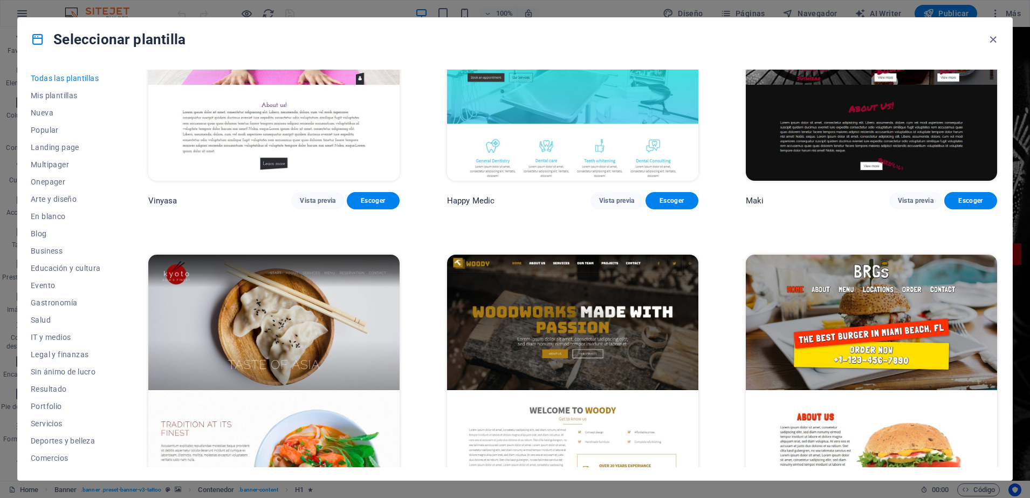
drag, startPoint x: 1023, startPoint y: 105, endPoint x: 997, endPoint y: 234, distance: 131.5
click at [997, 234] on div "Seleccionar plantilla Todas las plantillas Mis plantillas Nueva Popular Landing…" at bounding box center [515, 249] width 1030 height 498
click at [1002, 235] on div "Todas las plantillas Mis plantillas Nueva Popular Landing page Multipager Onepa…" at bounding box center [515, 270] width 995 height 419
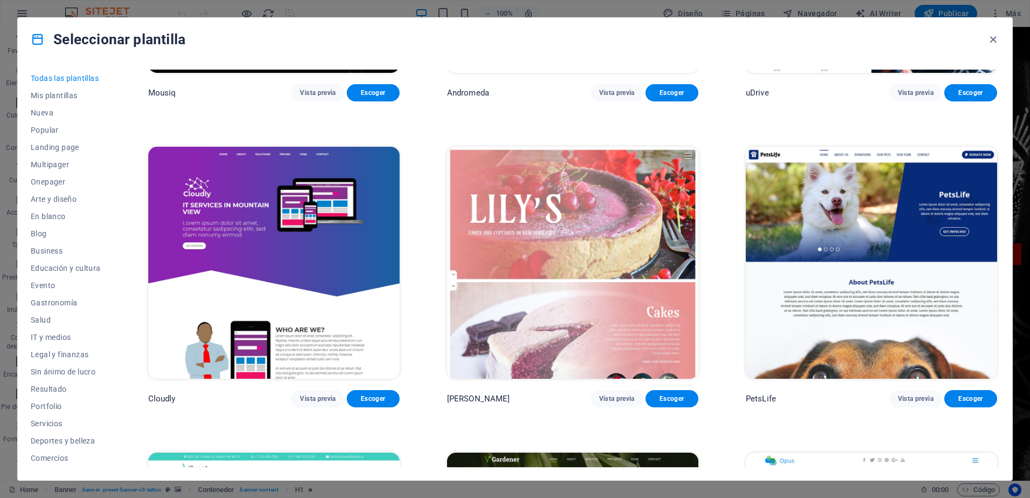
scroll to position [10289, 0]
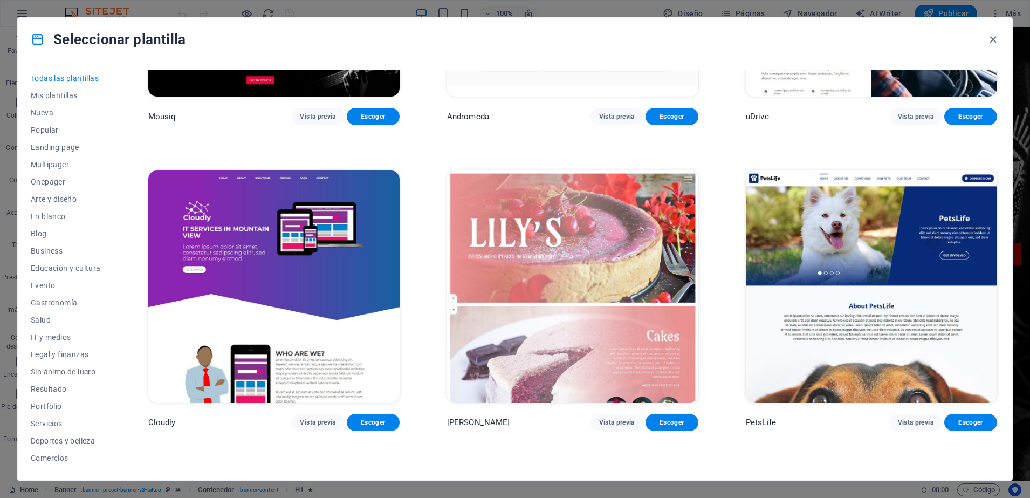
click at [997, 317] on div "Todas las plantillas Mis plantillas Nueva Popular Landing page Multipager Onepa…" at bounding box center [515, 270] width 995 height 419
click at [997, 317] on div "PetsLife Vista previa Escoger" at bounding box center [872, 299] width 256 height 262
click at [999, 313] on div "SugarDough Vista previa Escoger Career Jobs Vista previa Escoger Nova Consultin…" at bounding box center [572, 269] width 853 height 398
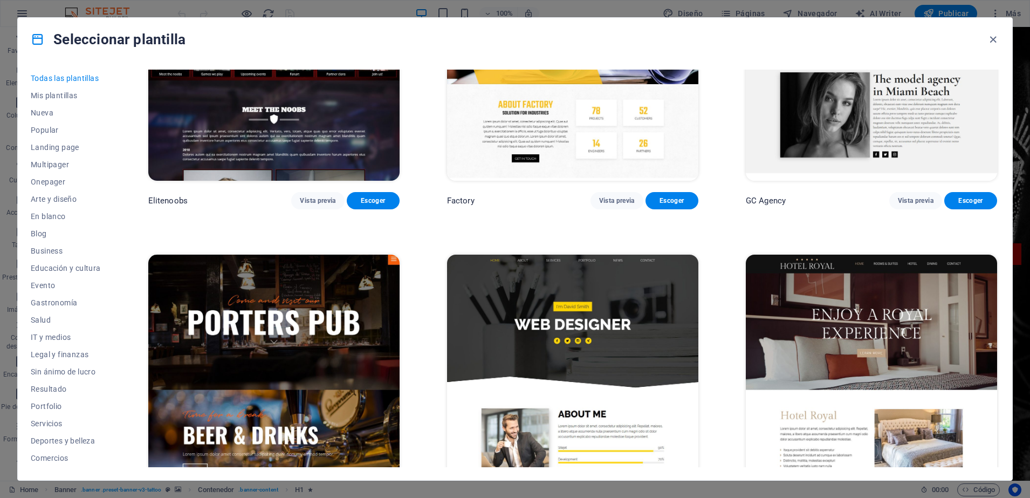
scroll to position [11029, 0]
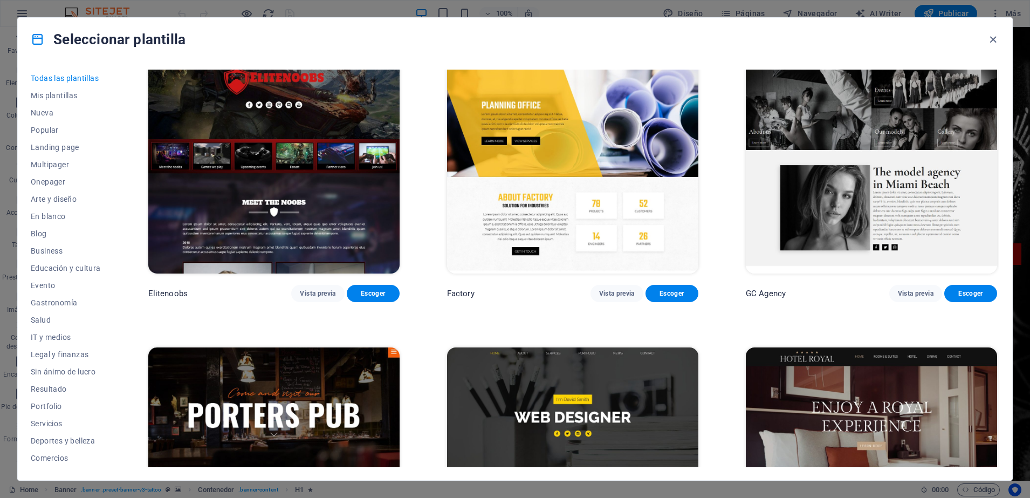
click at [999, 332] on div "Todas las plantillas Mis plantillas Nueva Popular Landing page Multipager Onepa…" at bounding box center [515, 270] width 995 height 419
click at [997, 328] on div "Todas las plantillas Mis plantillas Nueva Popular Landing page Multipager Onepa…" at bounding box center [515, 270] width 995 height 419
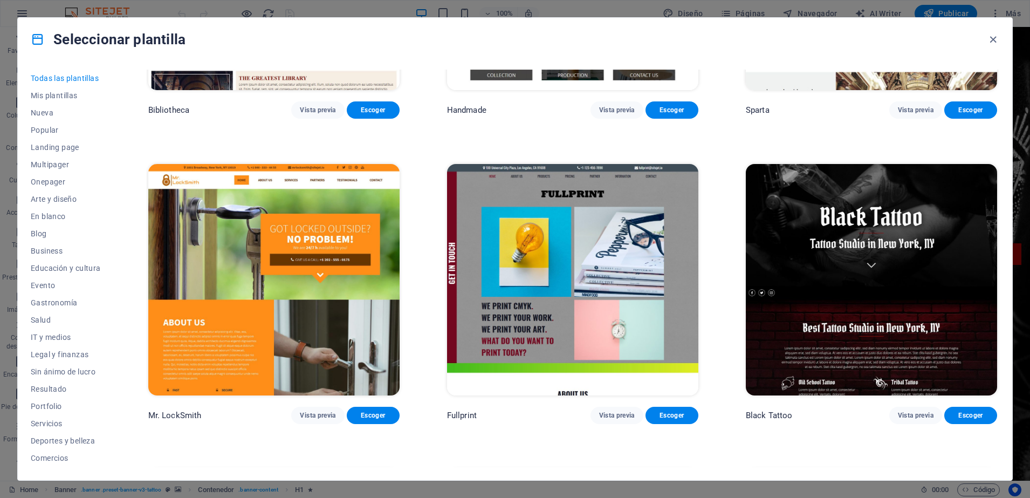
scroll to position [8347, 0]
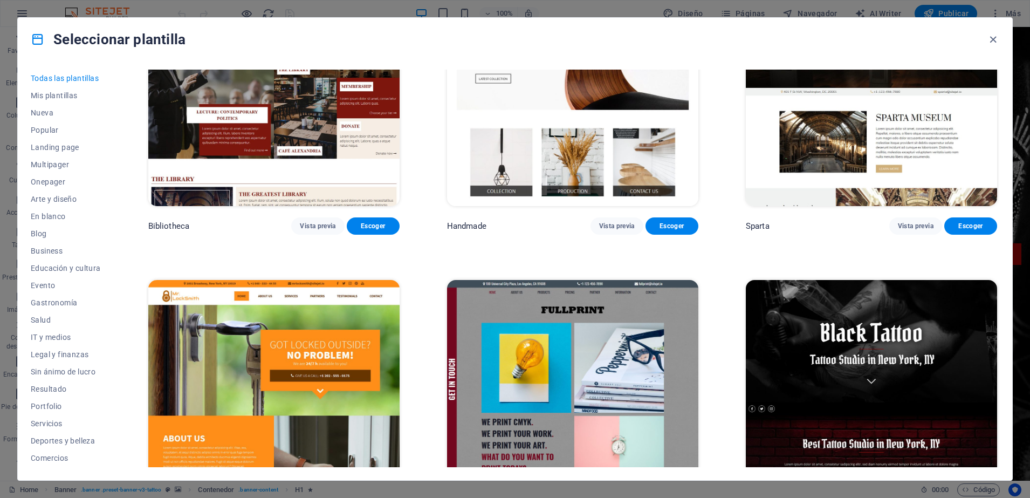
drag, startPoint x: 997, startPoint y: 272, endPoint x: 994, endPoint y: 277, distance: 5.6
click at [994, 278] on div "Black Tattoo Vista previa Escoger" at bounding box center [872, 409] width 256 height 262
drag, startPoint x: 995, startPoint y: 270, endPoint x: 998, endPoint y: 264, distance: 6.3
click at [998, 264] on div "SugarDough Vista previa Escoger Career Jobs Vista previa Escoger Nova Consultin…" at bounding box center [572, 269] width 853 height 398
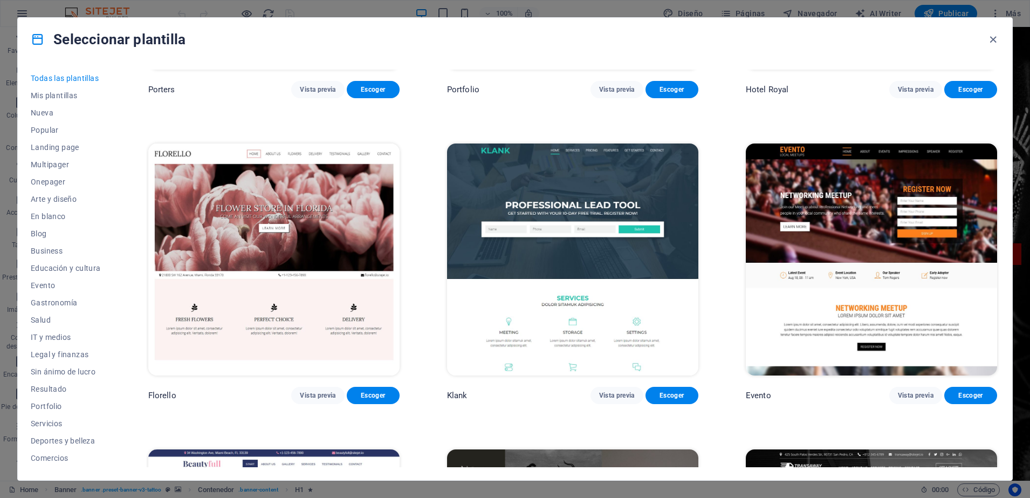
scroll to position [11446, 0]
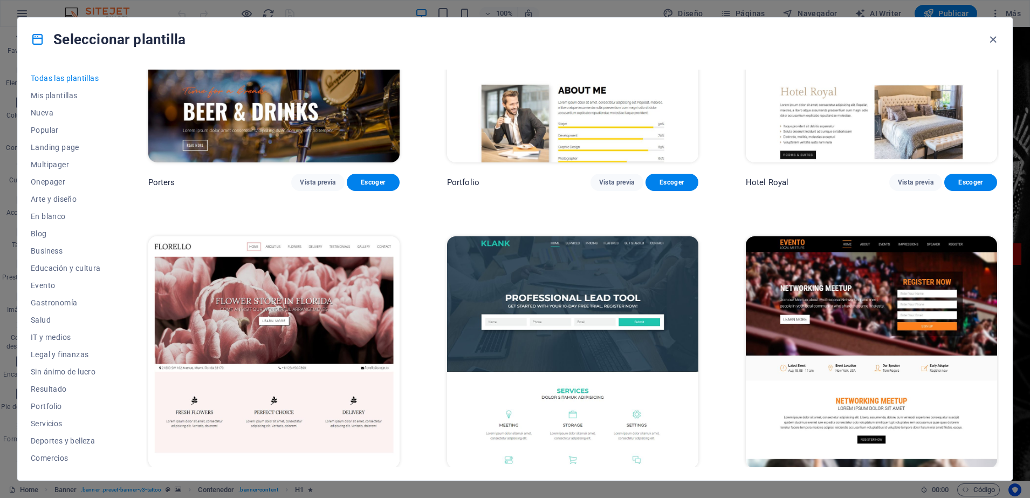
click at [271, 272] on img at bounding box center [273, 351] width 251 height 231
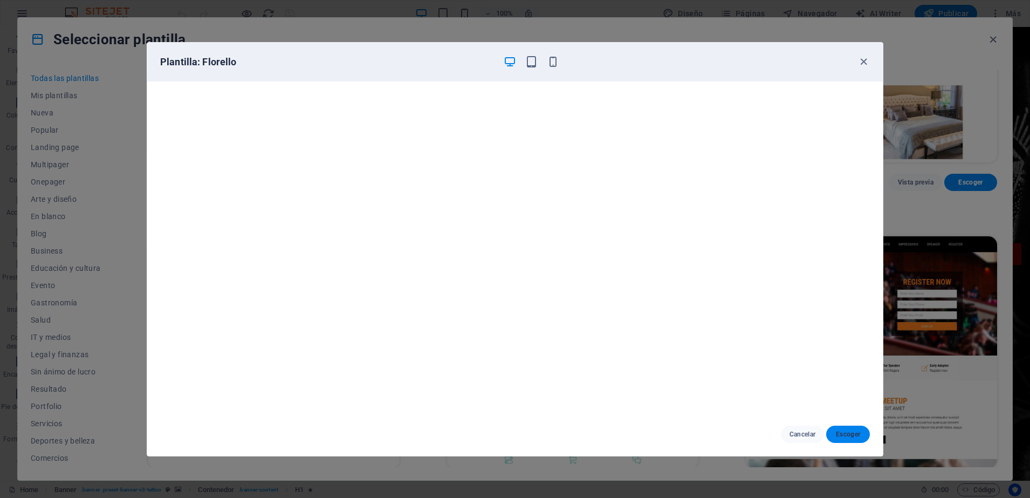
click at [850, 440] on button "Escoger" at bounding box center [848, 434] width 44 height 17
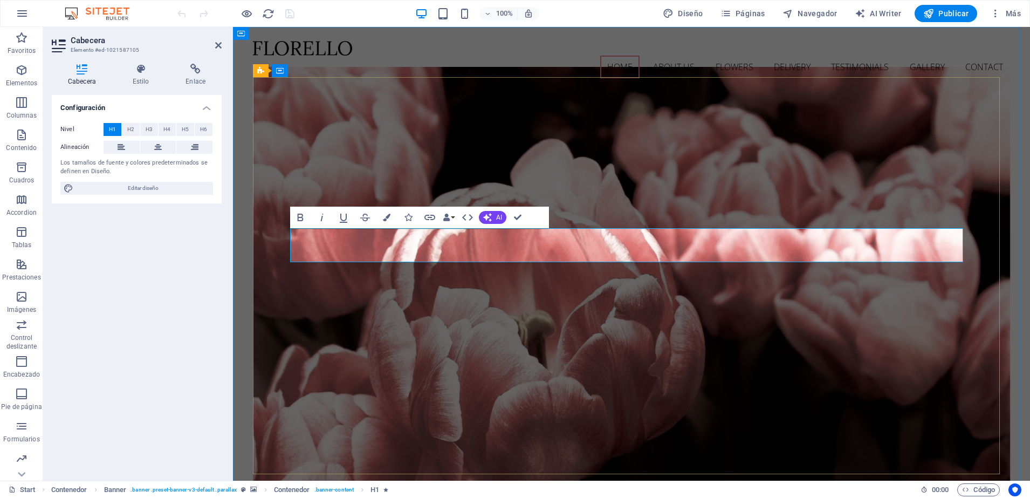
click at [142, 188] on span "Editar diseño" at bounding box center [143, 188] width 133 height 13
select select "px"
select select "300"
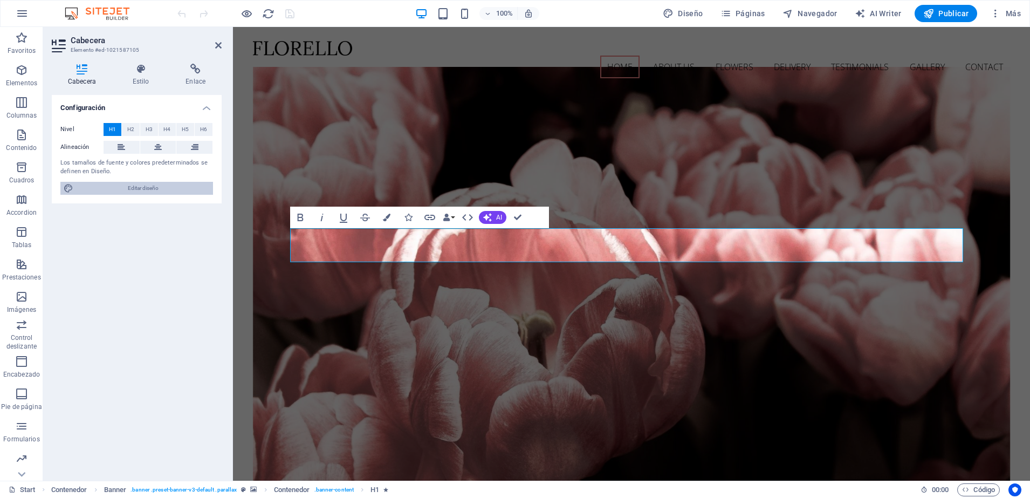
select select "px"
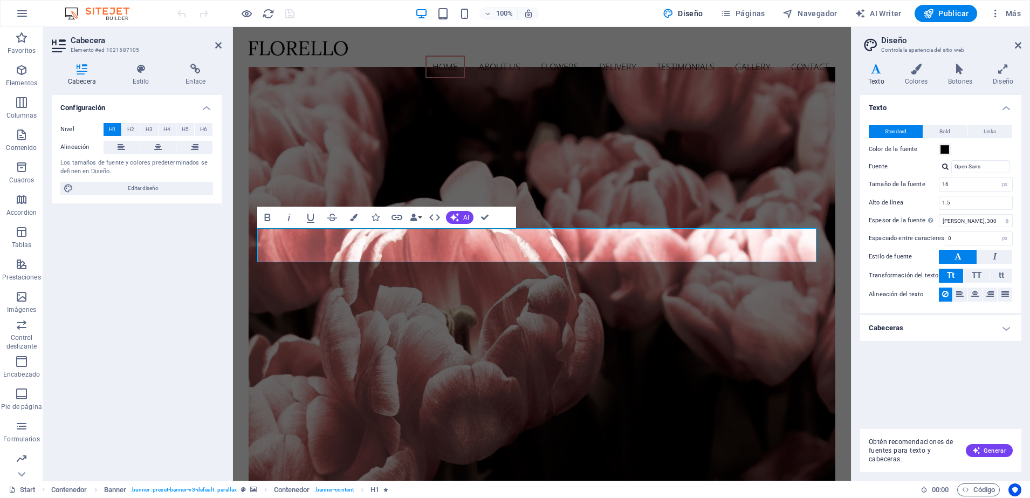
click at [1001, 328] on h4 "Cabeceras" at bounding box center [940, 328] width 161 height 26
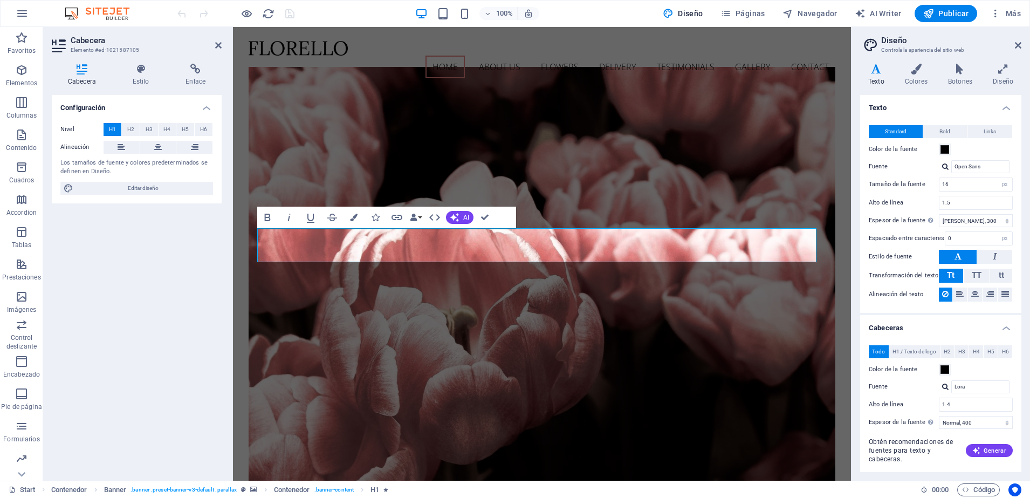
click at [1001, 328] on h4 "Cabeceras" at bounding box center [940, 324] width 161 height 19
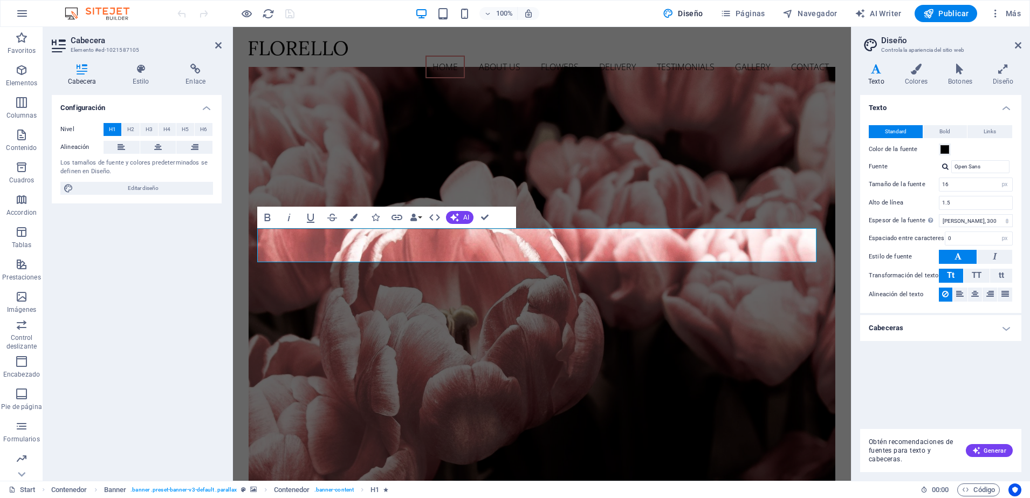
click at [1004, 327] on h4 "Cabeceras" at bounding box center [940, 328] width 161 height 26
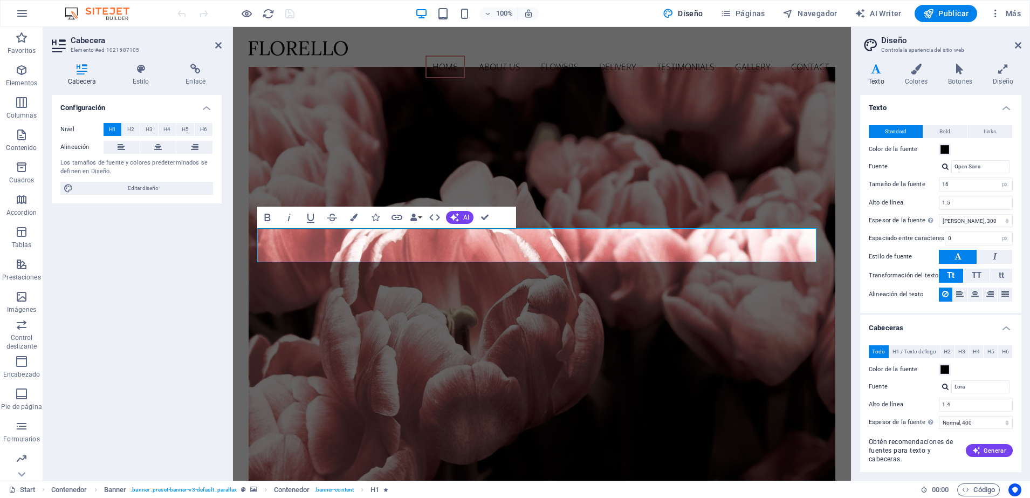
drag, startPoint x: 1024, startPoint y: 314, endPoint x: 1020, endPoint y: 325, distance: 10.9
click at [1020, 325] on div "Variantes Texto Colores Botones Diseño Texto Standard Bold Links Color de la fu…" at bounding box center [941, 268] width 179 height 426
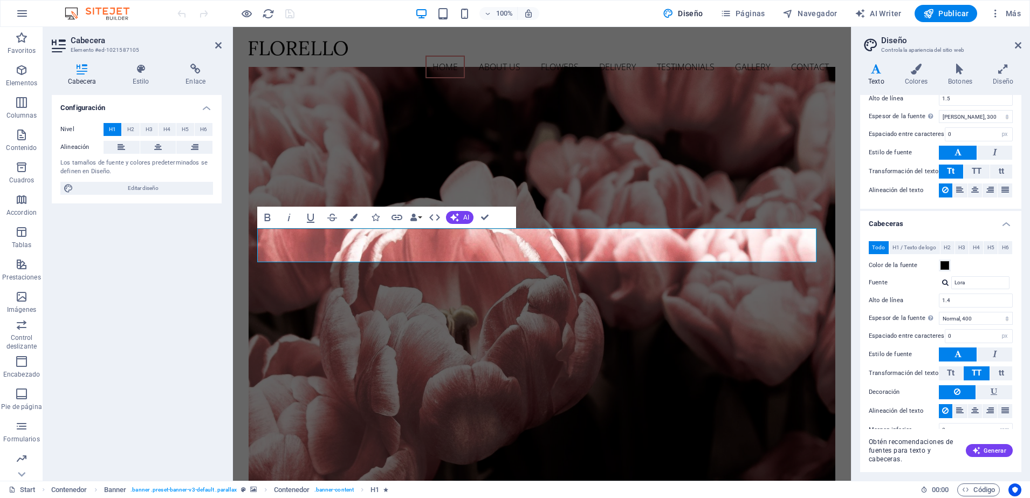
scroll to position [123, 0]
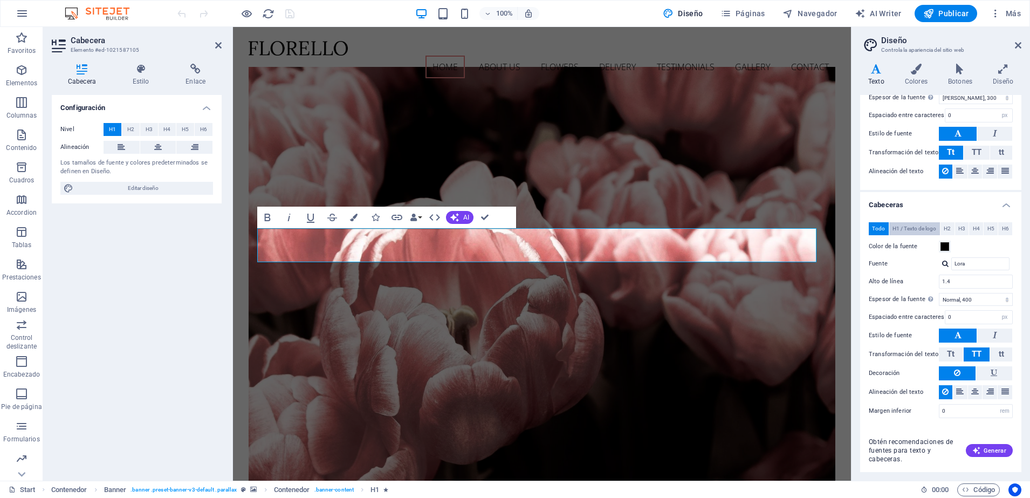
click at [894, 228] on span "H1 / Texto de logo" at bounding box center [915, 228] width 44 height 13
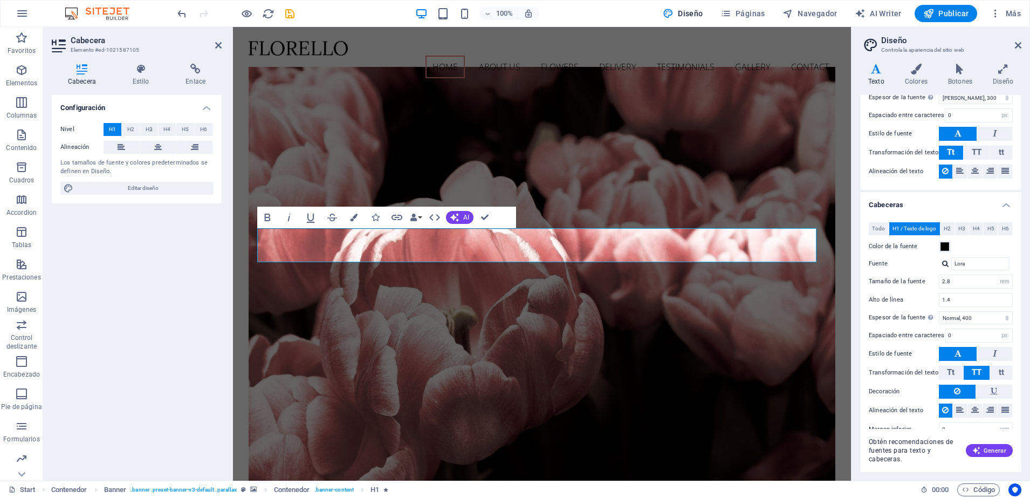
click at [941, 344] on div "Todo H1 / Texto de logo H2 H3 H4 H5 H6 Color de la fuente Fuente Lora Alto de l…" at bounding box center [941, 329] width 166 height 236
click at [946, 247] on span at bounding box center [945, 246] width 9 height 9
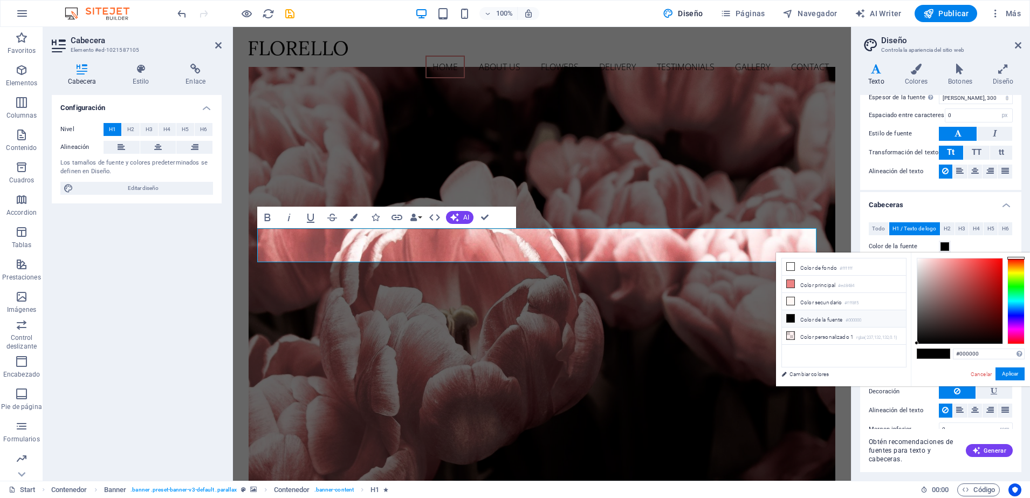
click at [946, 247] on span at bounding box center [945, 246] width 9 height 9
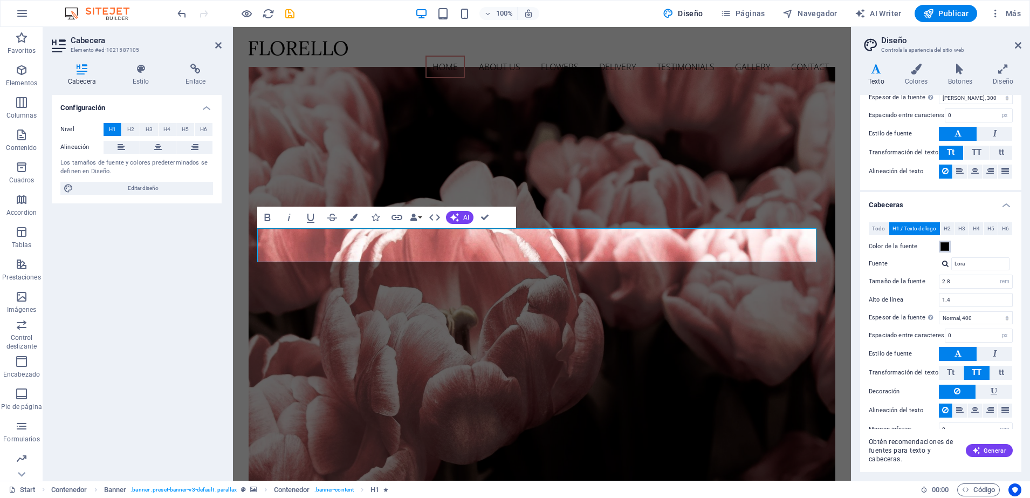
click at [946, 247] on span at bounding box center [945, 246] width 9 height 9
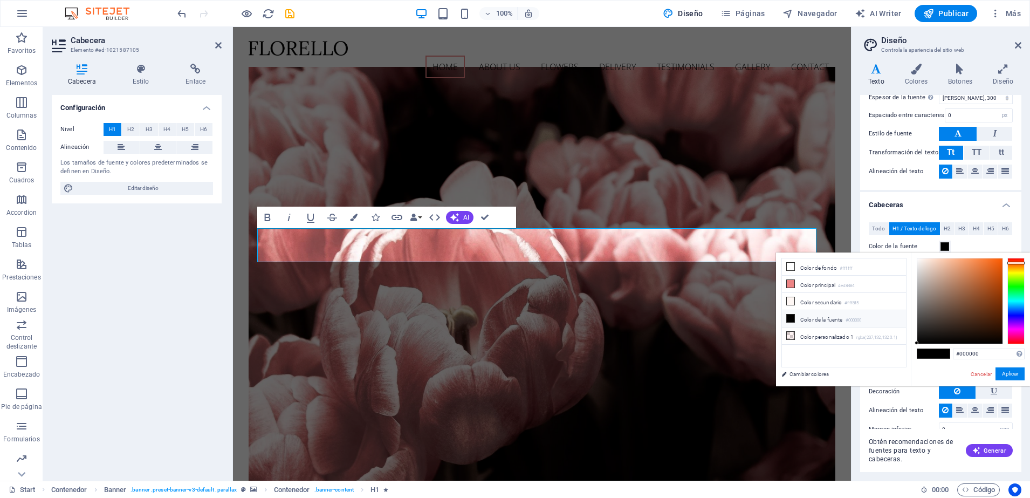
click at [1017, 263] on div at bounding box center [1016, 301] width 17 height 86
click at [1017, 263] on div at bounding box center [1016, 263] width 17 height 3
click at [1015, 286] on div at bounding box center [1016, 301] width 17 height 86
click at [1015, 286] on div at bounding box center [1016, 286] width 17 height 3
type input "#18e91e"
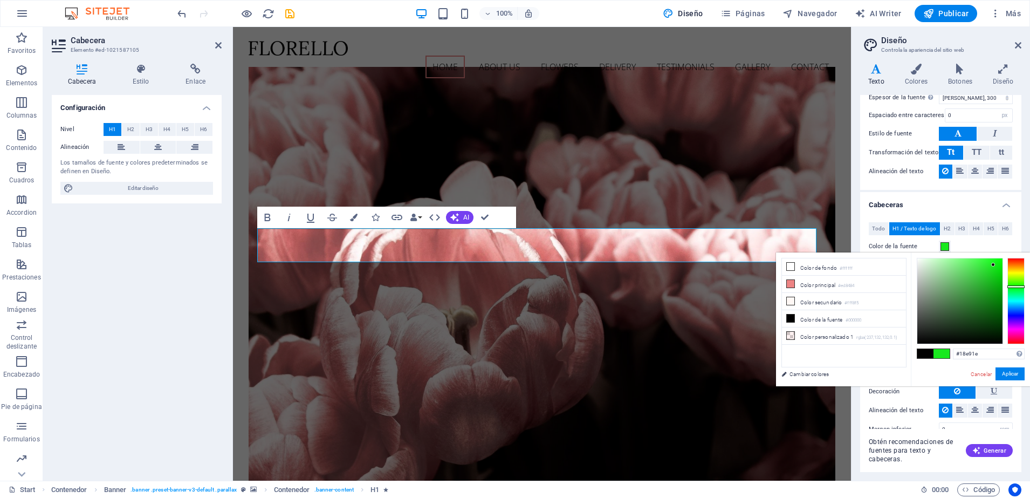
click at [994, 265] on div at bounding box center [959, 300] width 85 height 85
click at [994, 265] on div at bounding box center [993, 265] width 4 height 4
click at [1004, 372] on button "Aplicar" at bounding box center [1010, 373] width 29 height 13
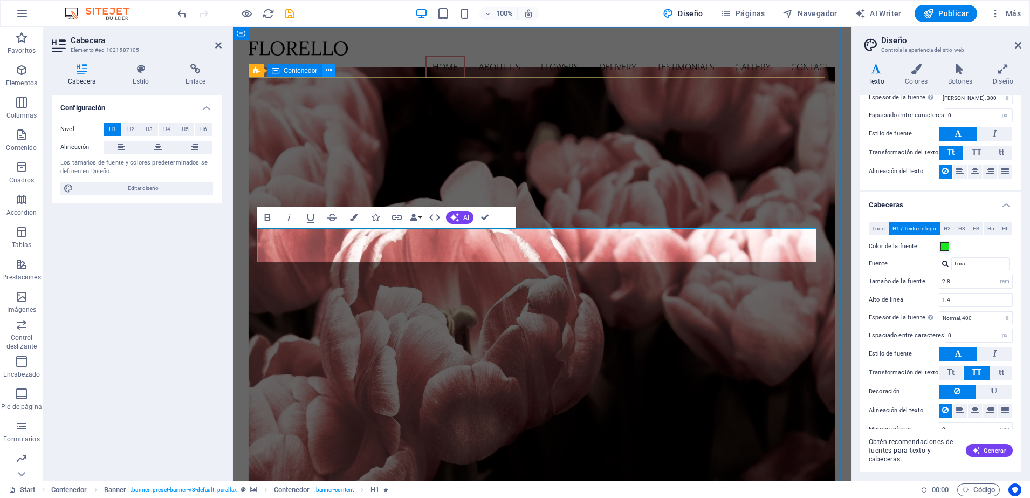
click at [329, 69] on icon at bounding box center [329, 70] width 6 height 11
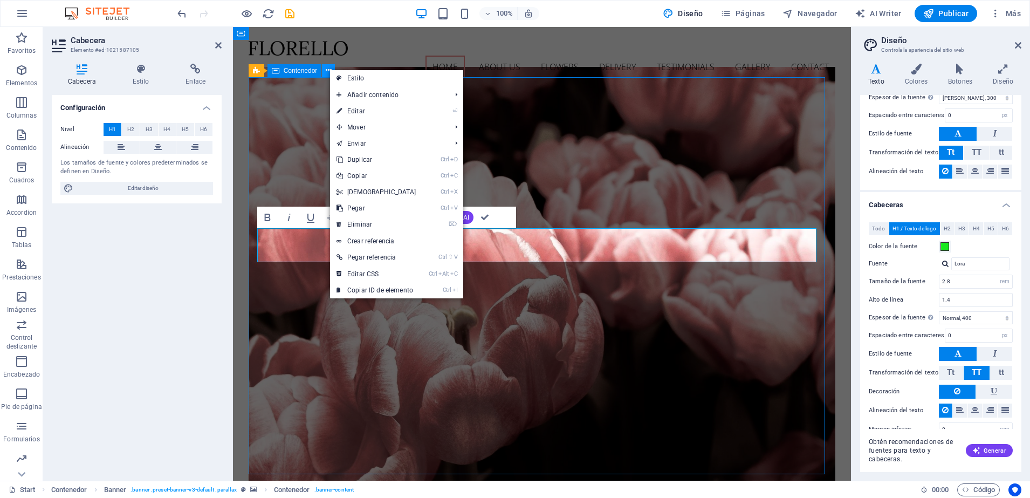
click at [329, 69] on icon at bounding box center [329, 70] width 6 height 11
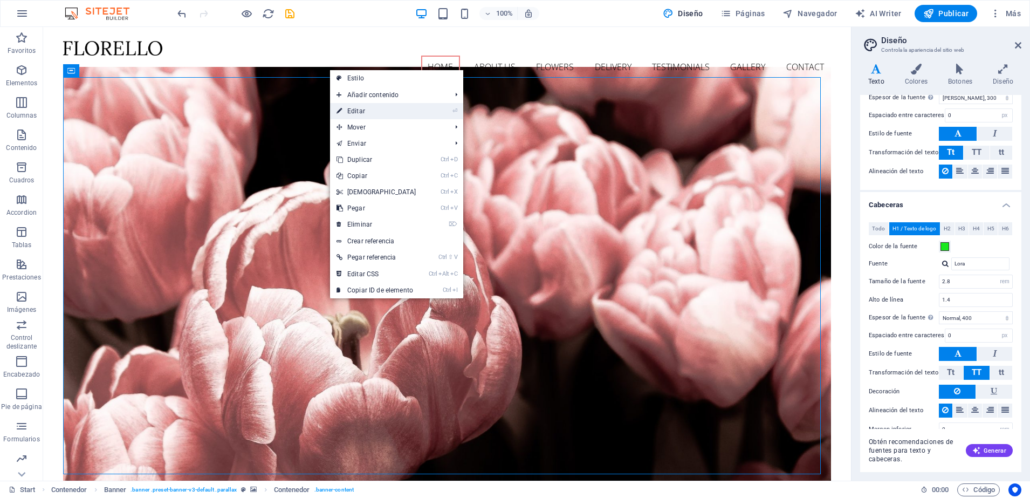
click at [366, 112] on link "⏎ Editar" at bounding box center [376, 111] width 93 height 16
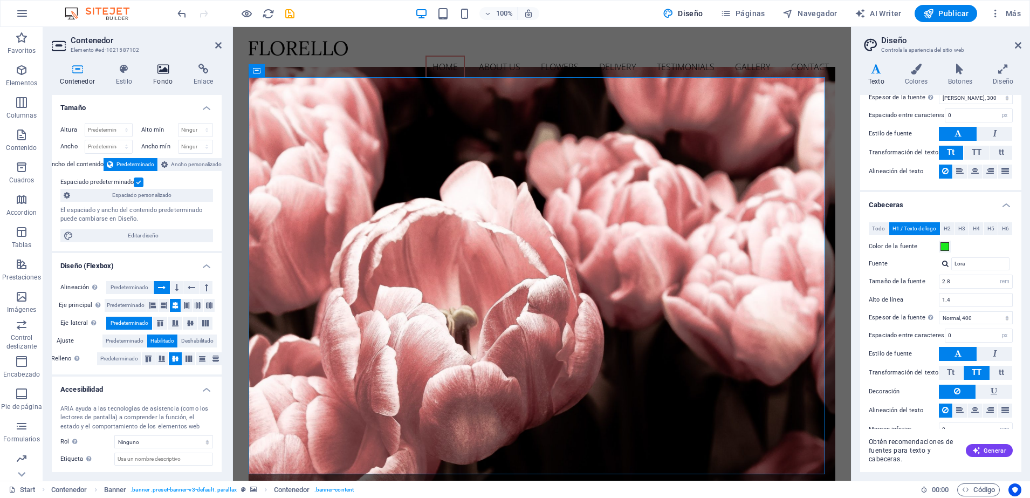
click at [155, 68] on icon at bounding box center [163, 69] width 36 height 11
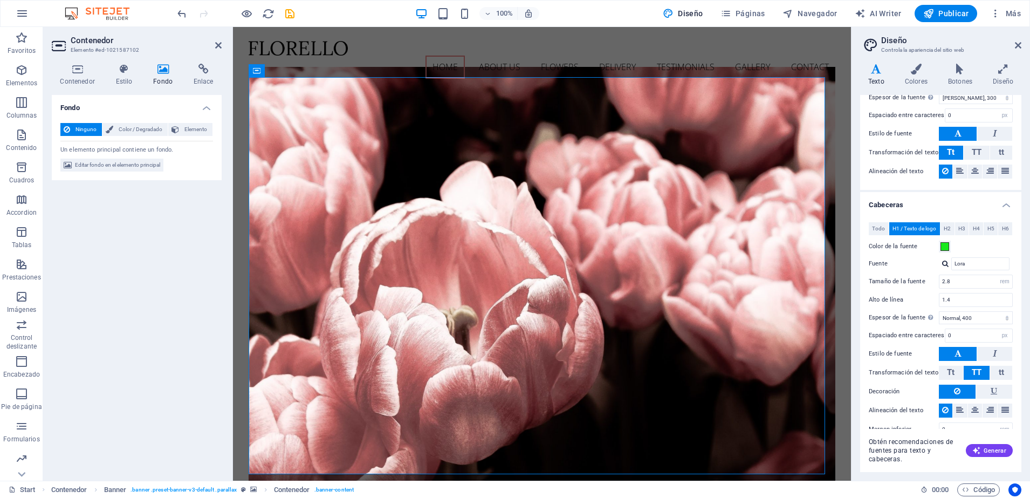
click at [165, 68] on icon at bounding box center [163, 69] width 36 height 11
click at [24, 78] on span "Elementos" at bounding box center [21, 77] width 43 height 26
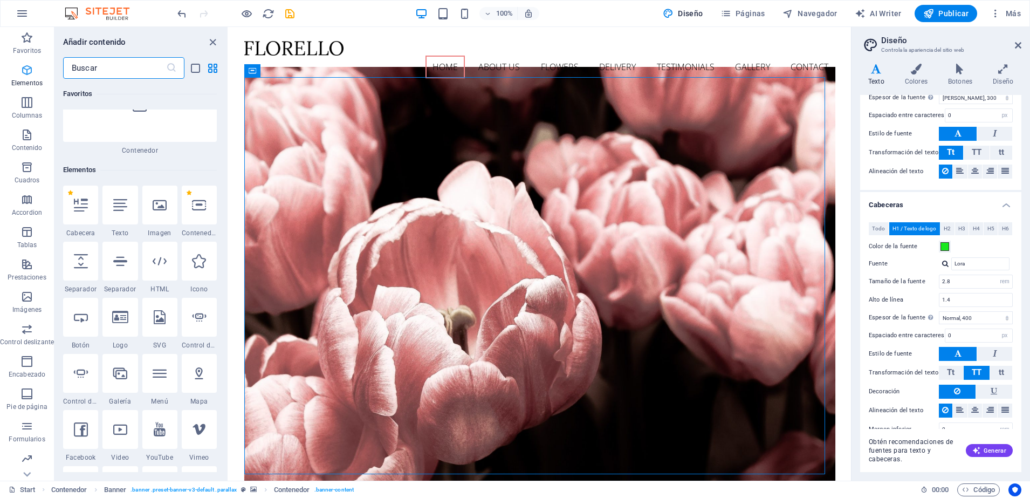
scroll to position [203, 0]
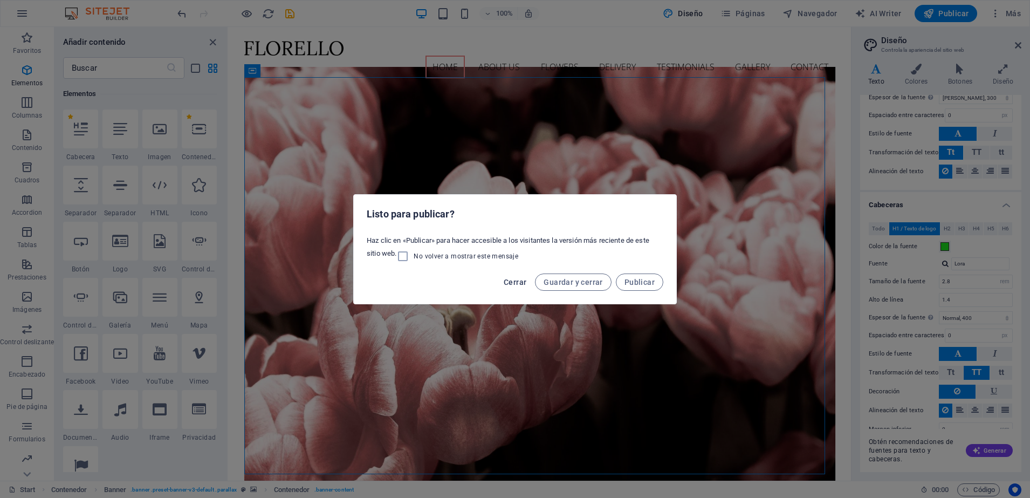
click at [502, 277] on button "Cerrar" at bounding box center [514, 281] width 31 height 17
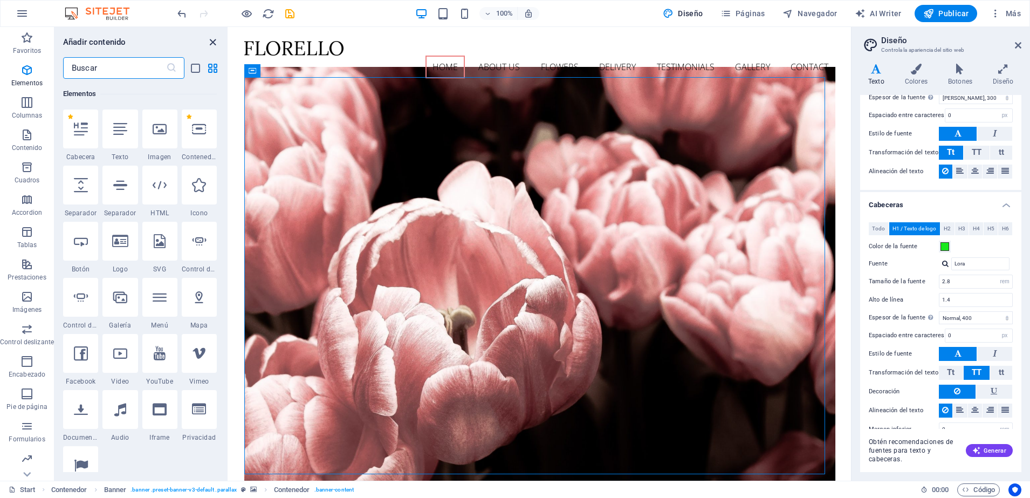
click at [208, 42] on icon "close panel" at bounding box center [213, 42] width 12 height 12
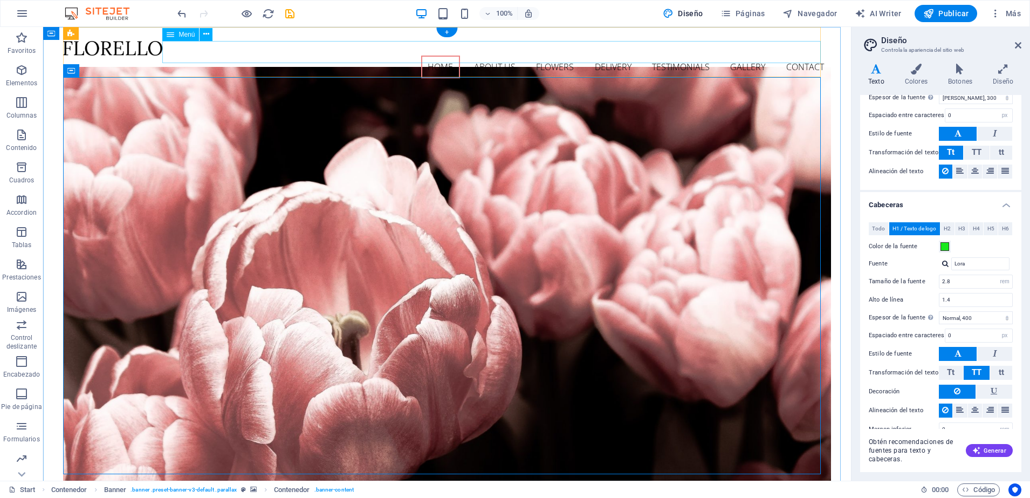
click at [0, 0] on icon at bounding box center [0, 0] width 0 height 0
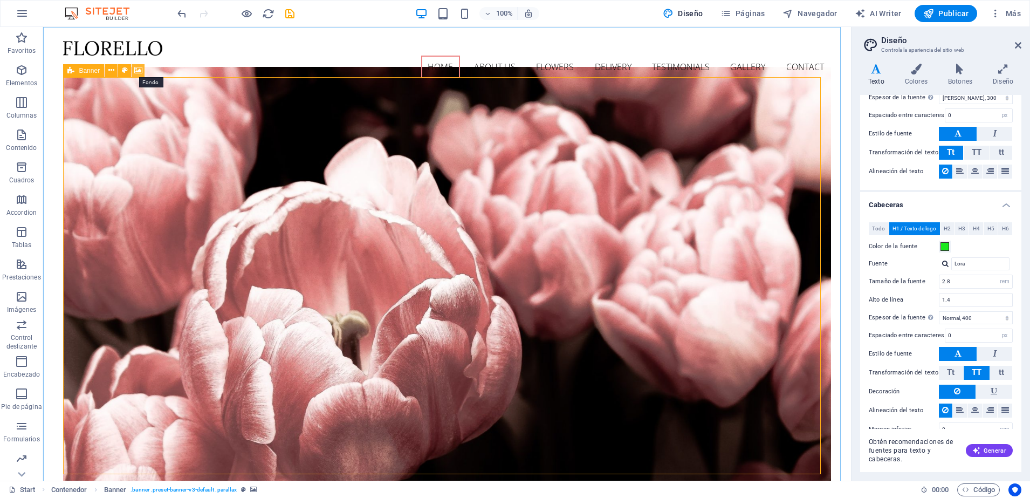
click at [141, 67] on icon at bounding box center [138, 70] width 8 height 11
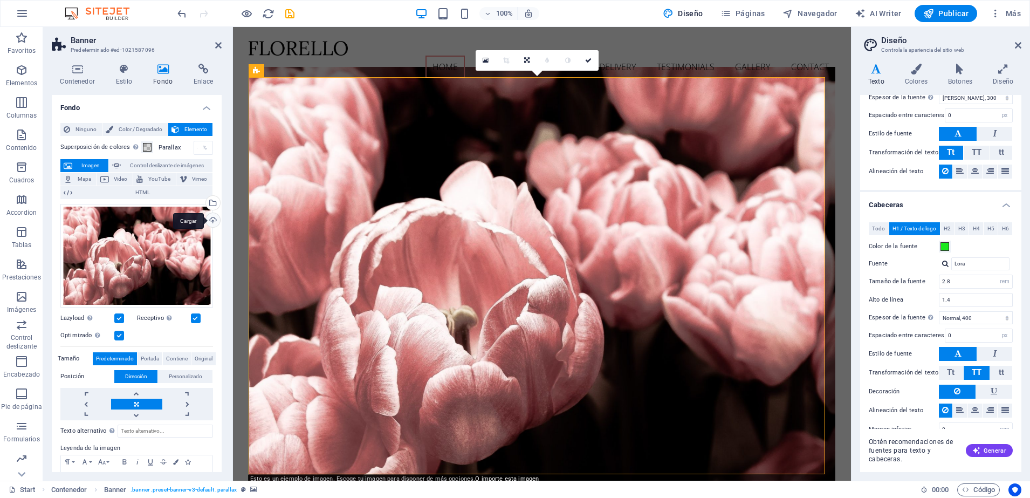
click at [209, 222] on div "Cargar" at bounding box center [212, 221] width 16 height 16
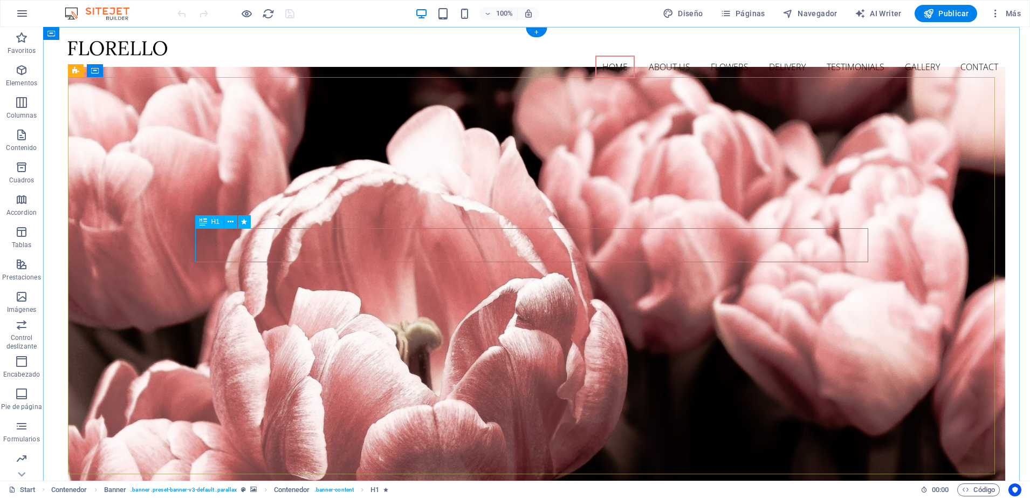
click at [137, 70] on button at bounding box center [142, 70] width 13 height 13
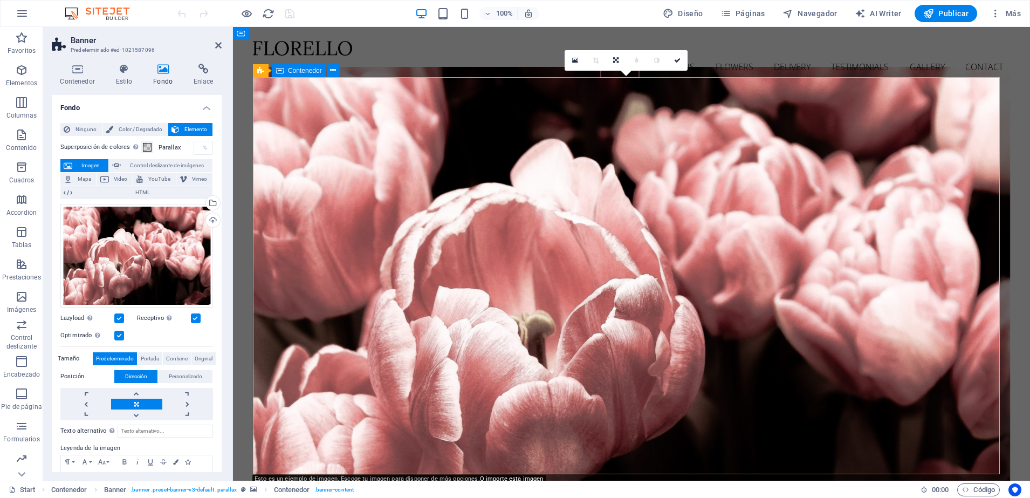
click at [389, 56] on nav "Home About us Flowers Delivery Testimonials Gallery Contact" at bounding box center [631, 67] width 757 height 23
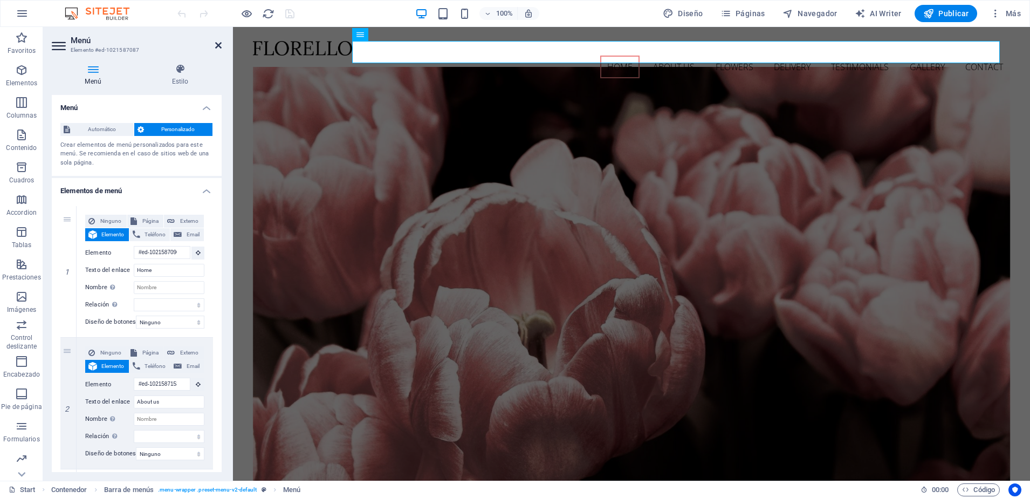
click at [220, 46] on icon at bounding box center [218, 45] width 6 height 9
click at [222, 51] on aside "Menú Elemento #ed-1021587087 Menú Estilo Menú Automático Personalizado Crear el…" at bounding box center [138, 254] width 190 height 454
click at [221, 46] on icon at bounding box center [218, 45] width 6 height 9
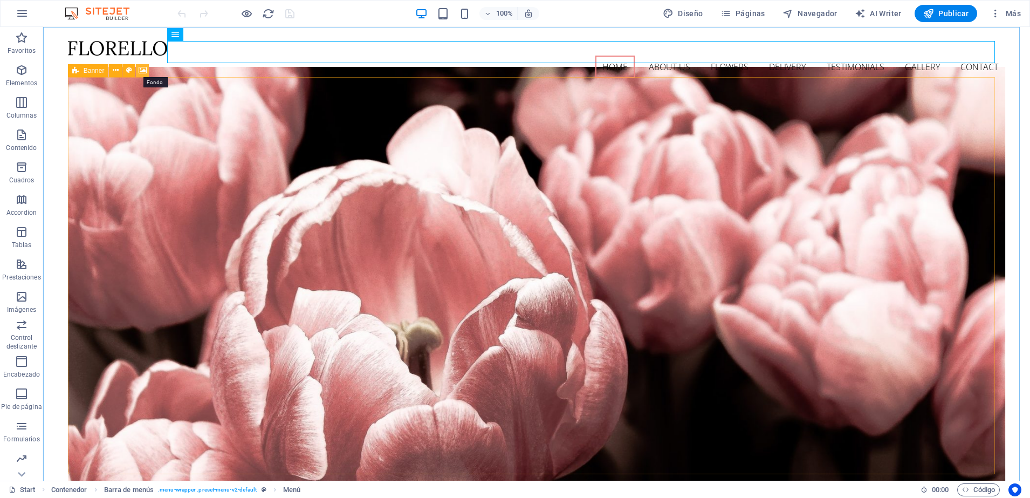
click at [140, 67] on icon at bounding box center [143, 70] width 8 height 11
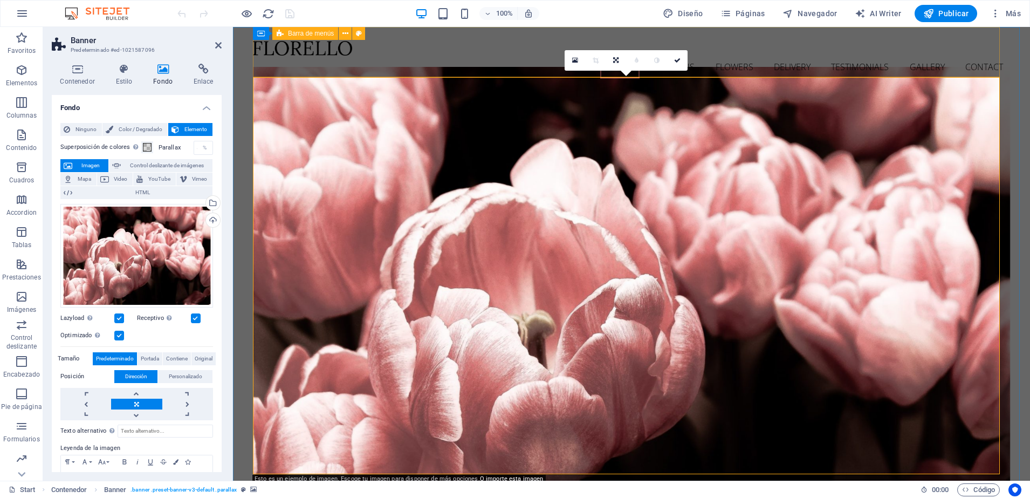
click at [417, 69] on div "Home About us Flowers Delivery Testimonials Gallery Contact Menu" at bounding box center [631, 59] width 757 height 65
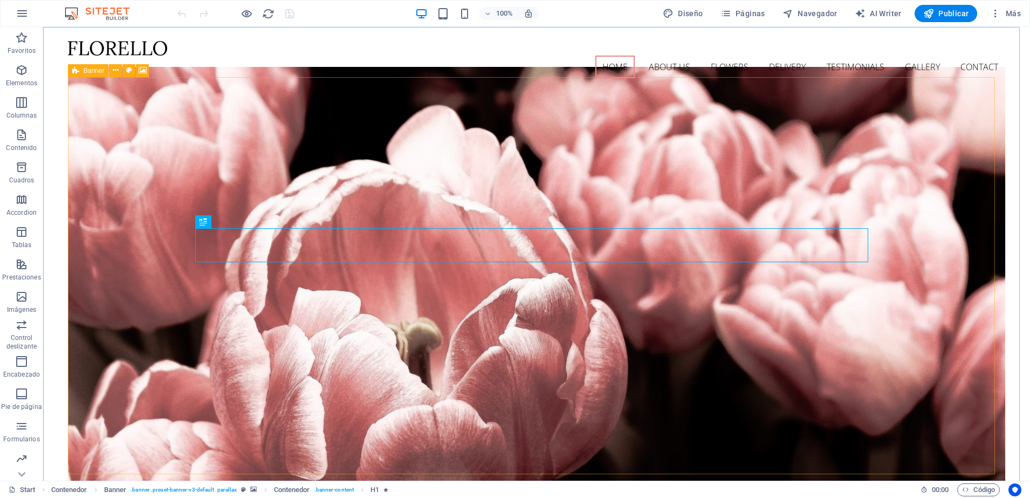
click at [77, 73] on icon at bounding box center [75, 70] width 7 height 13
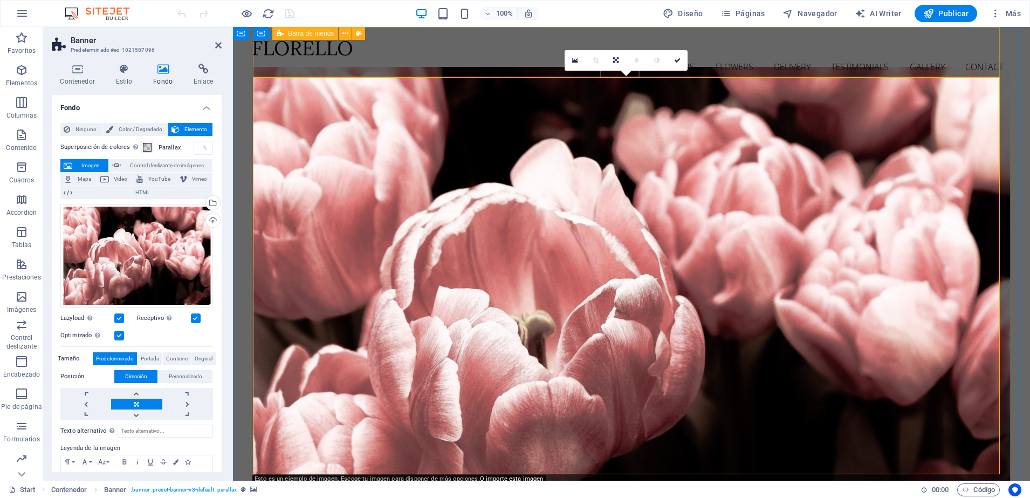
click at [257, 73] on div "Home About us Flowers Delivery Testimonials Gallery Contact Menu" at bounding box center [631, 59] width 757 height 65
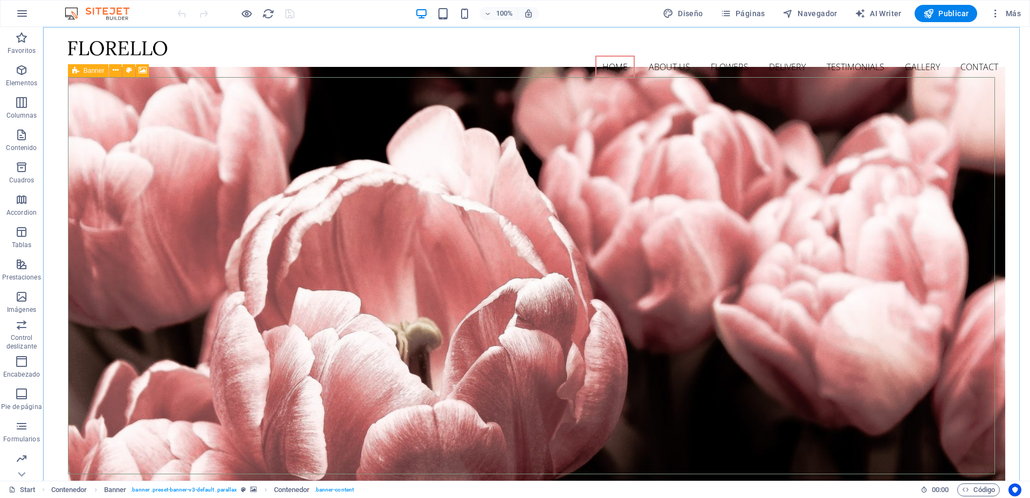
click at [76, 75] on icon at bounding box center [75, 70] width 7 height 13
select select "vh"
select select "header"
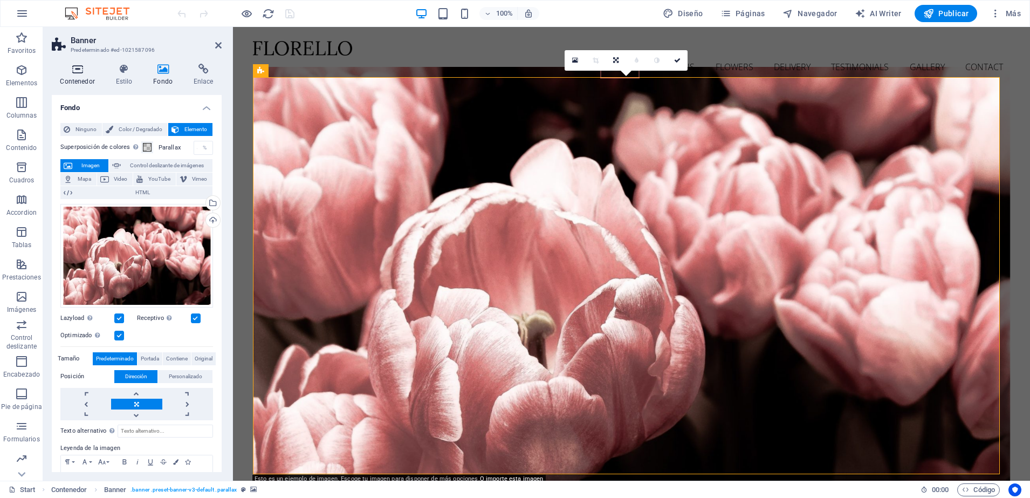
click at [78, 79] on h4 "Contenedor" at bounding box center [80, 75] width 56 height 23
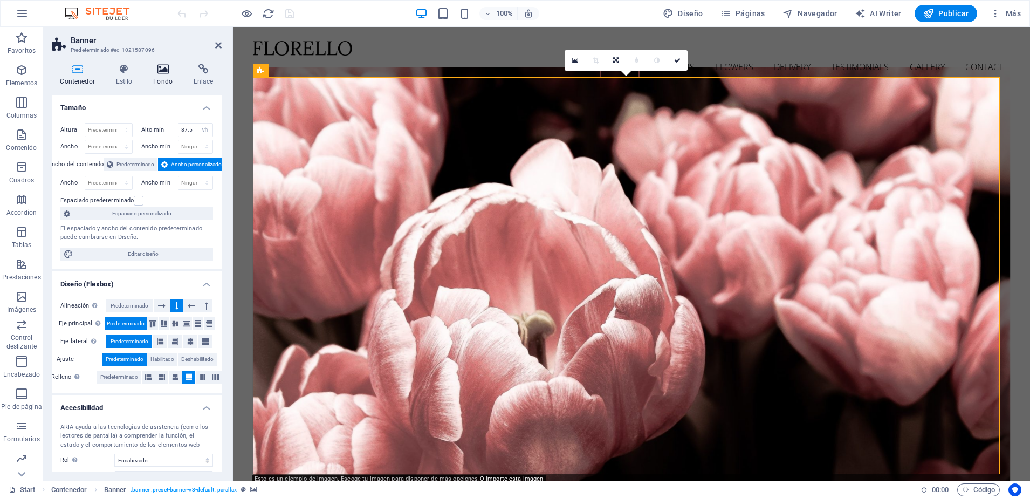
click at [165, 71] on icon at bounding box center [163, 69] width 36 height 11
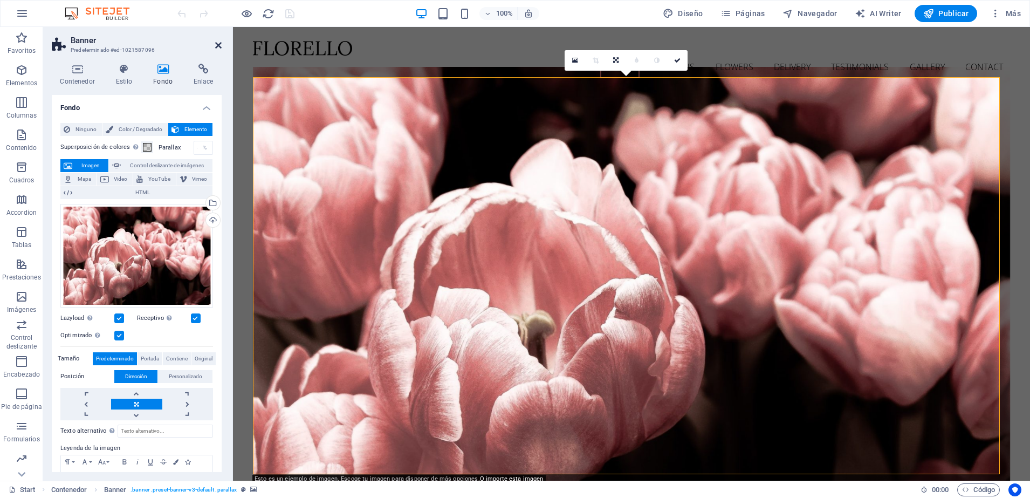
click at [217, 45] on icon at bounding box center [218, 45] width 6 height 9
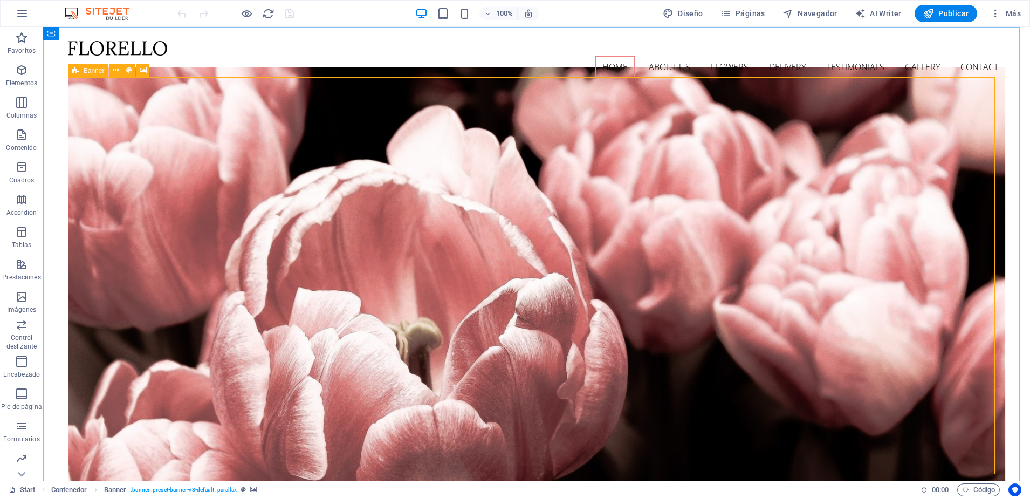
click at [74, 74] on icon at bounding box center [75, 70] width 7 height 13
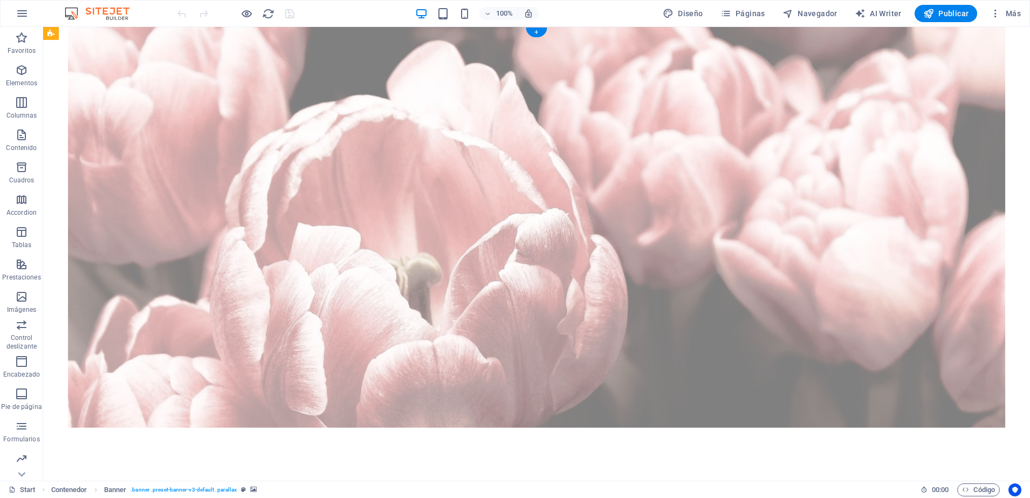
drag, startPoint x: 118, startPoint y: 101, endPoint x: 140, endPoint y: 76, distance: 34.0
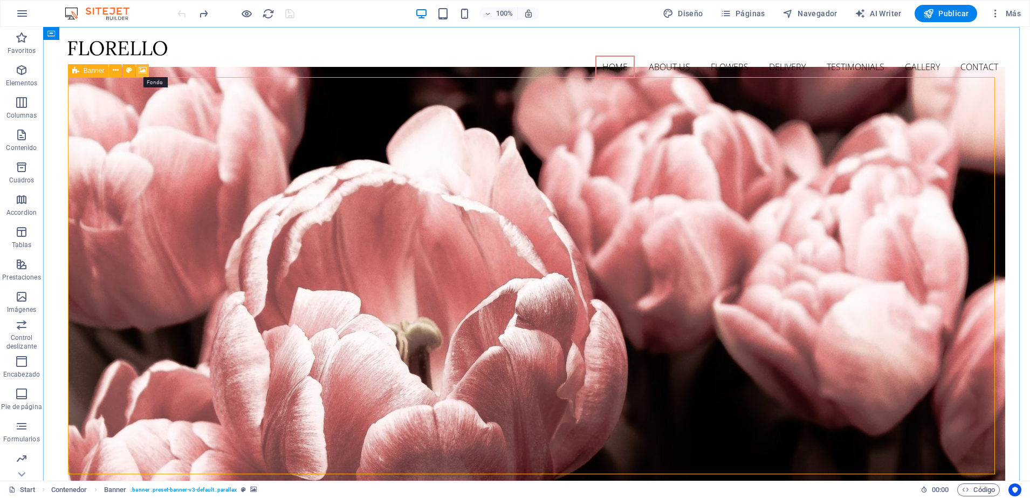
click at [143, 66] on icon at bounding box center [143, 70] width 8 height 11
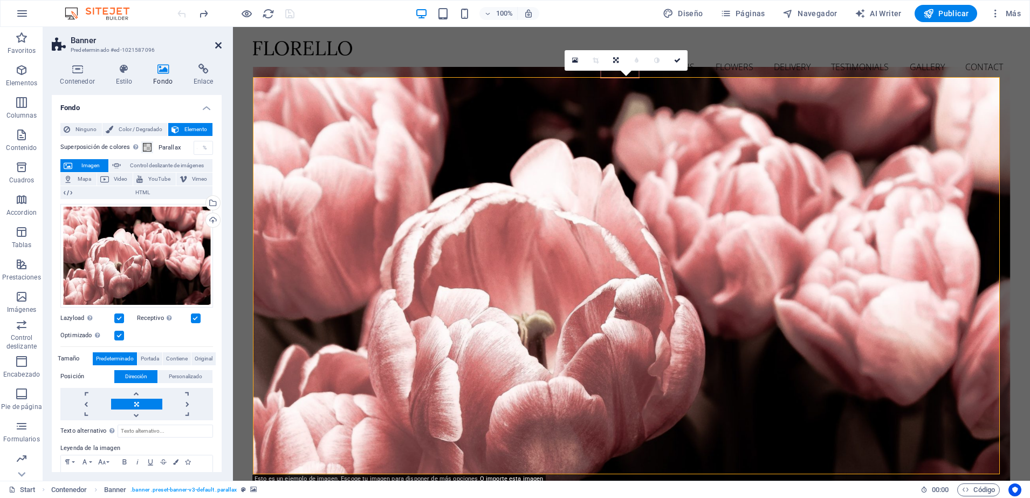
click at [217, 47] on icon at bounding box center [218, 45] width 6 height 9
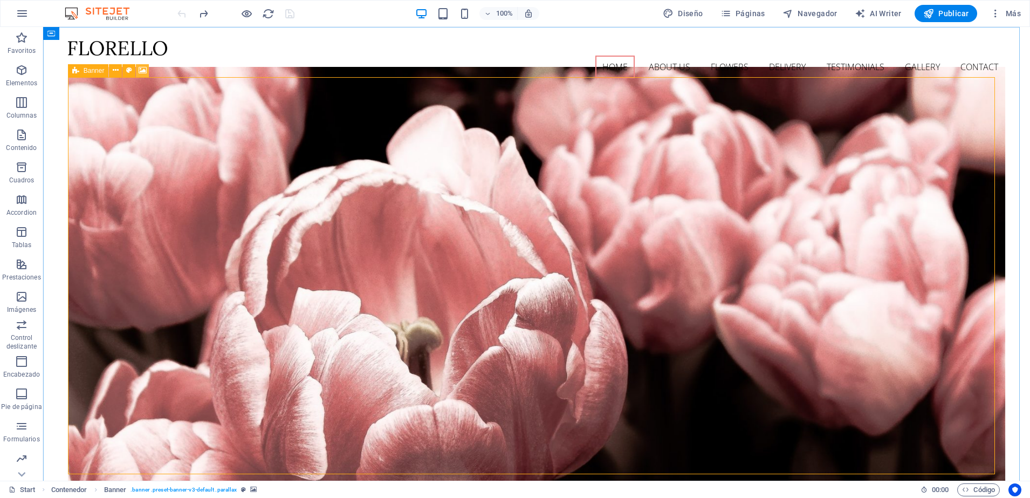
click at [143, 71] on icon at bounding box center [143, 70] width 8 height 11
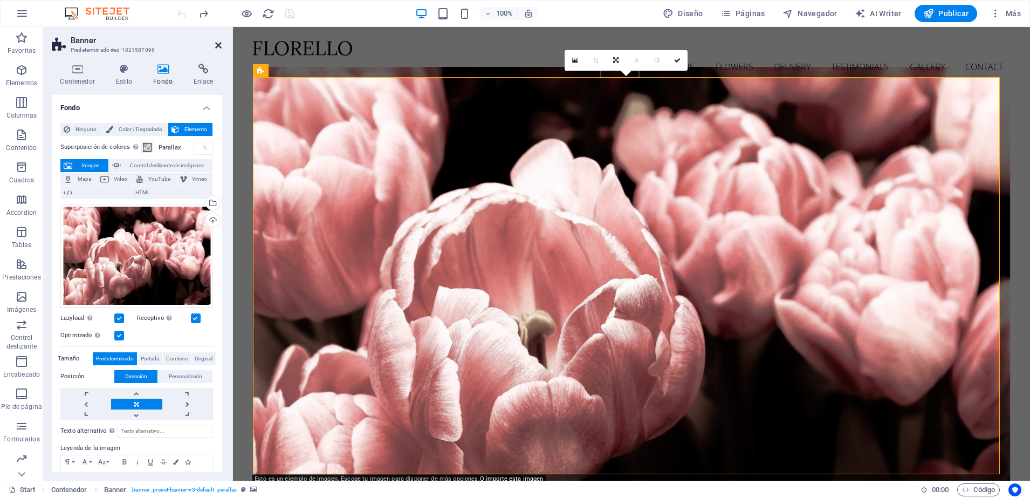
click at [218, 47] on icon at bounding box center [218, 45] width 6 height 9
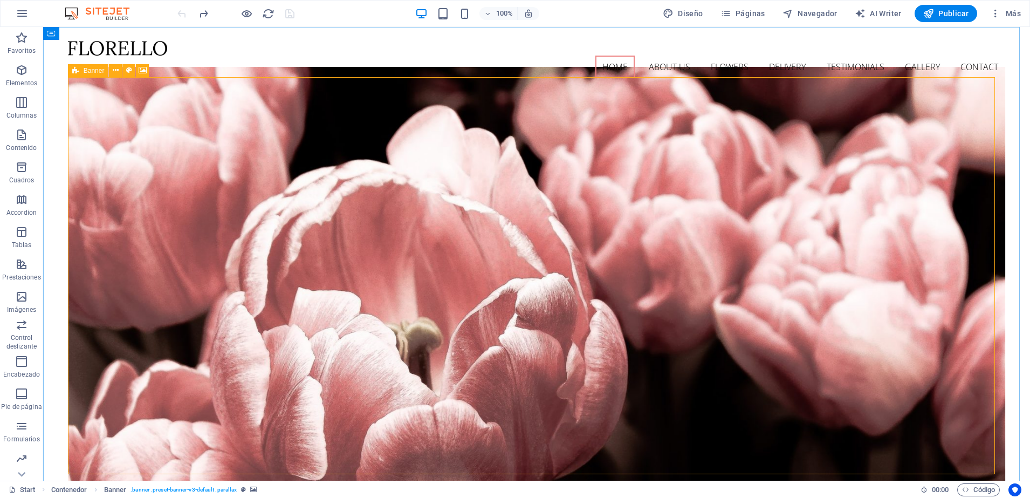
click at [77, 71] on icon at bounding box center [75, 70] width 7 height 13
drag, startPoint x: 77, startPoint y: 71, endPoint x: 143, endPoint y: 72, distance: 66.4
click at [143, 72] on div "Banner" at bounding box center [112, 70] width 88 height 13
click at [143, 72] on icon at bounding box center [143, 70] width 8 height 11
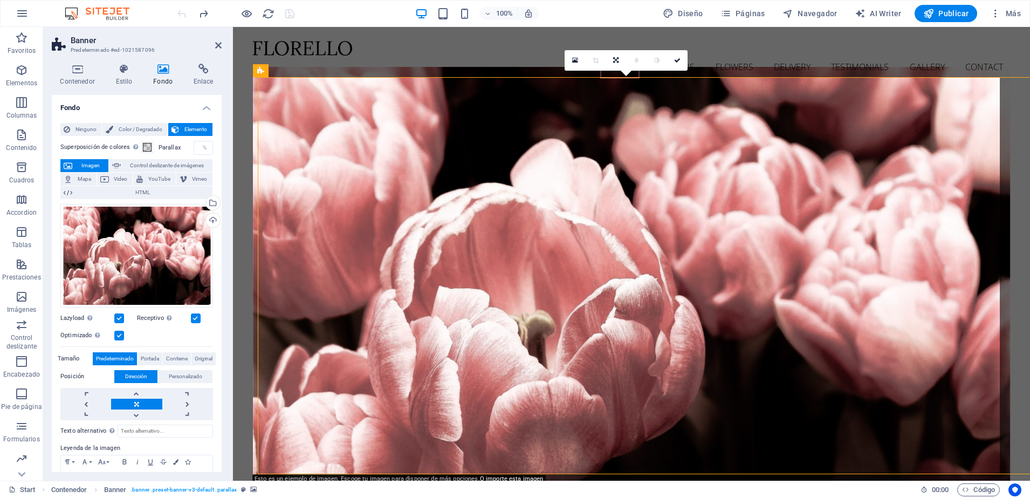
click at [143, 72] on h4 "Estilo" at bounding box center [126, 75] width 38 height 23
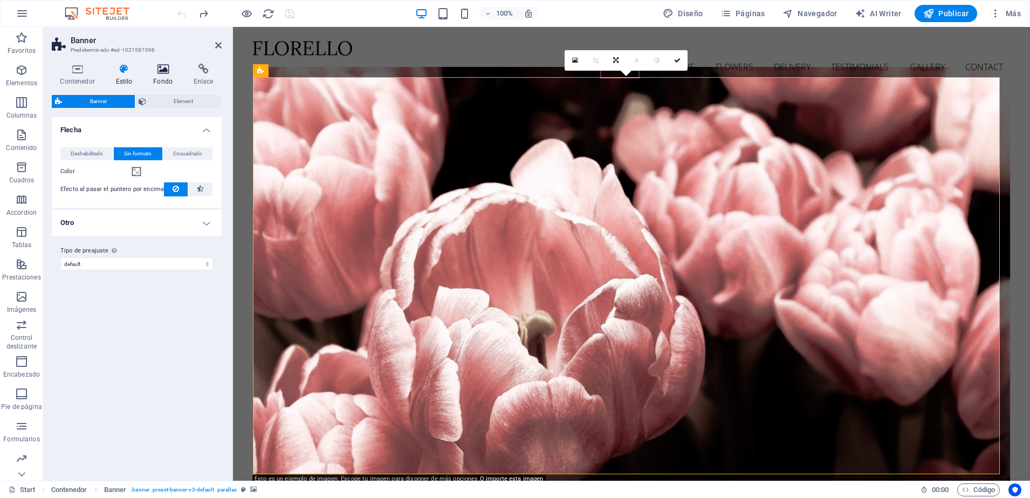
click at [158, 79] on h4 "Fondo" at bounding box center [165, 75] width 40 height 23
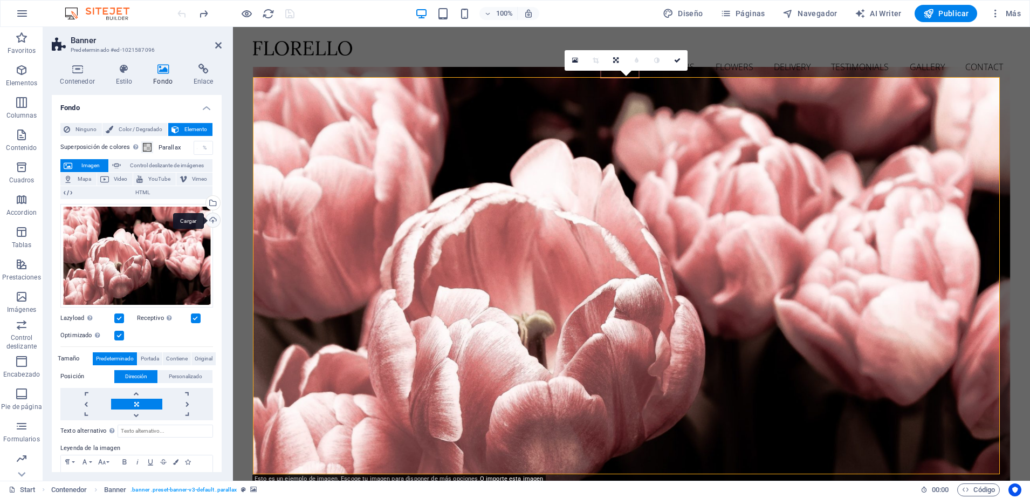
click at [210, 218] on div "Cargar" at bounding box center [212, 221] width 16 height 16
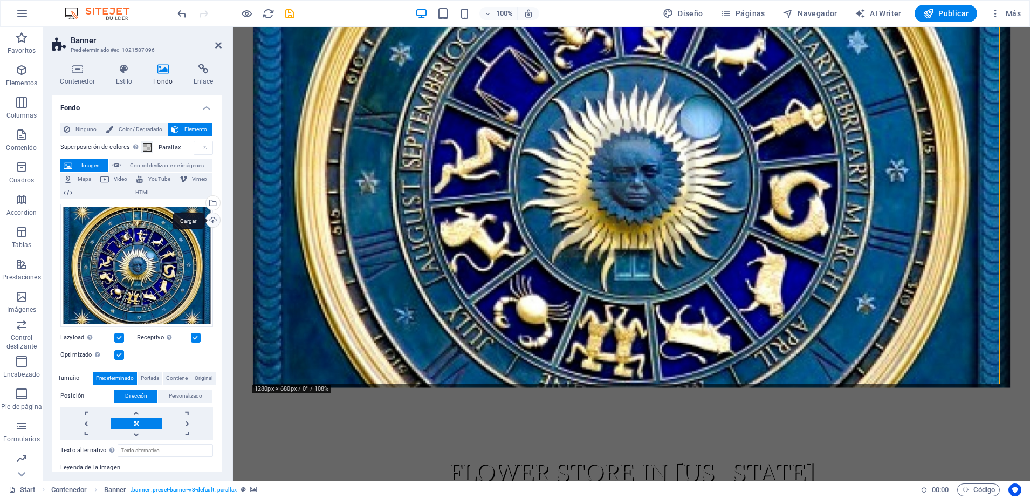
scroll to position [131, 0]
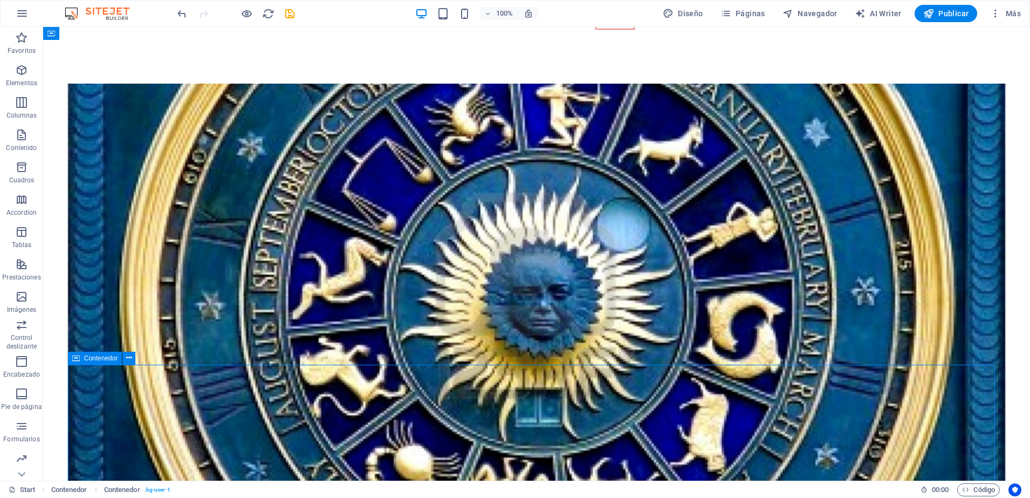
scroll to position [0, 0]
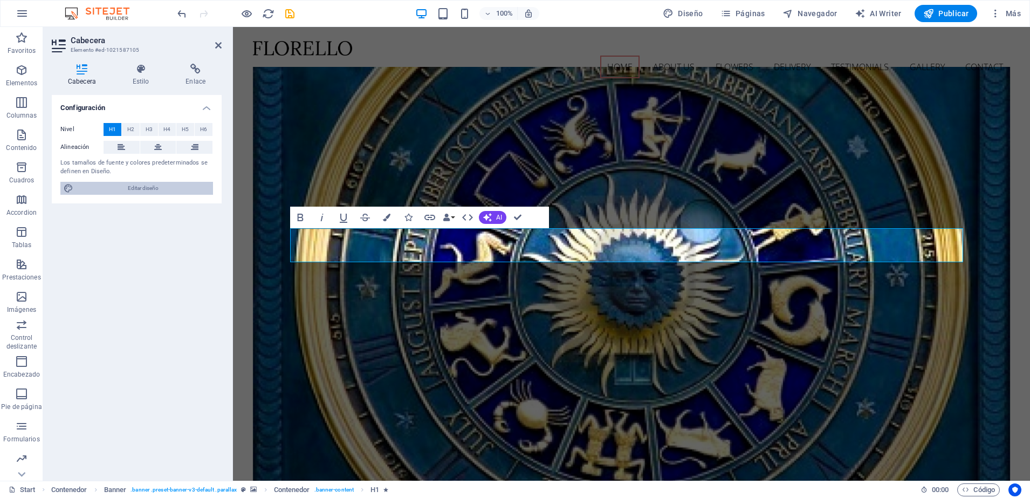
click at [146, 189] on span "Editar diseño" at bounding box center [143, 188] width 133 height 13
select select "px"
select select "300"
select select "px"
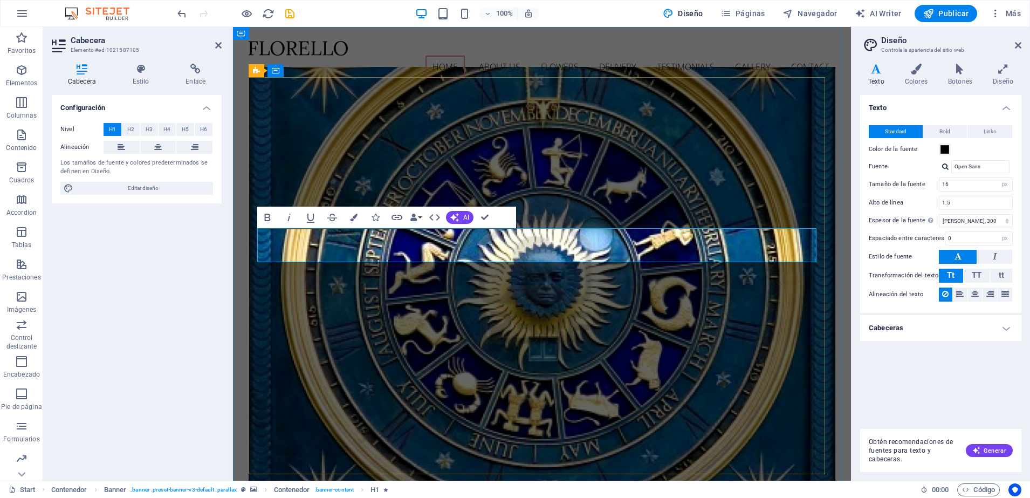
click at [932, 331] on h4 "Cabeceras" at bounding box center [940, 328] width 161 height 26
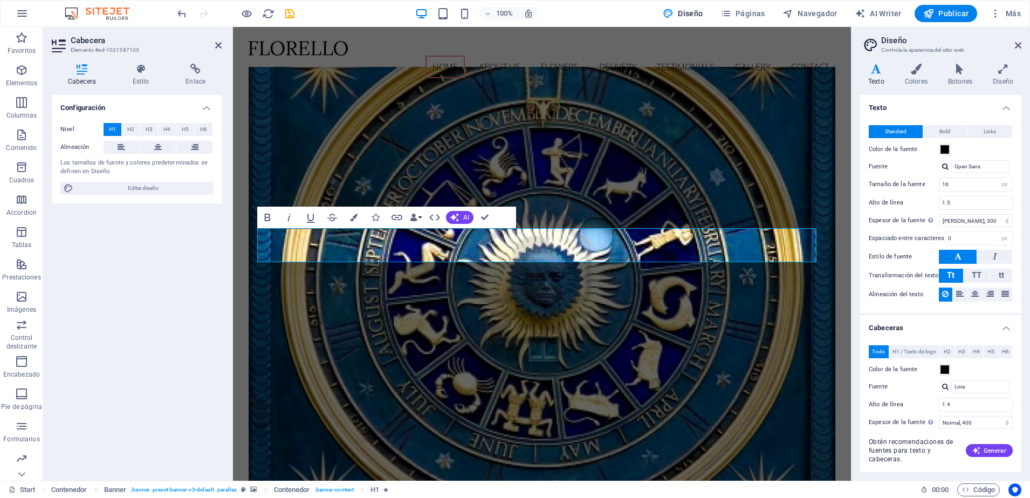
click at [902, 367] on label "Color de la fuente" at bounding box center [904, 369] width 70 height 13
click at [939, 367] on button "Color de la fuente" at bounding box center [945, 370] width 12 height 12
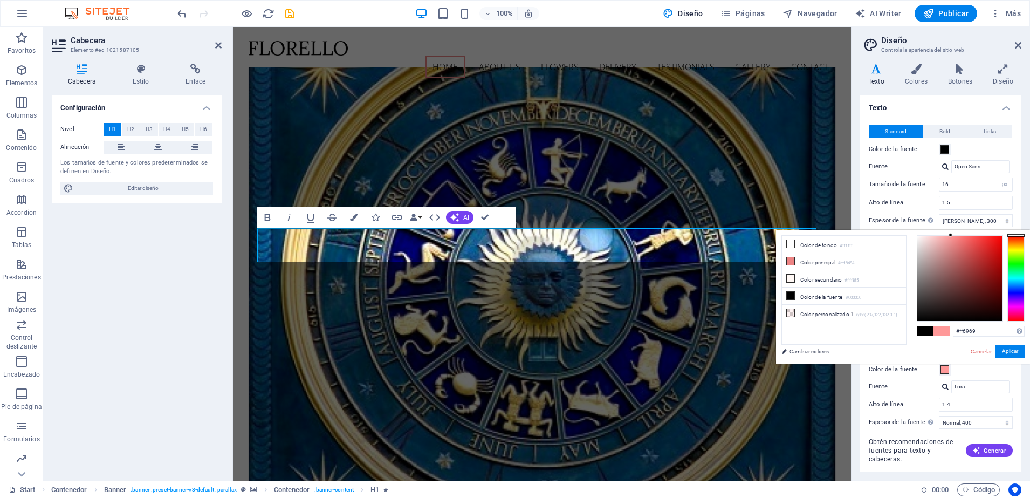
type input "#ff6767"
click at [919, 388] on label "Fuente" at bounding box center [904, 386] width 70 height 13
click at [951, 388] on input "Lora" at bounding box center [980, 386] width 58 height 13
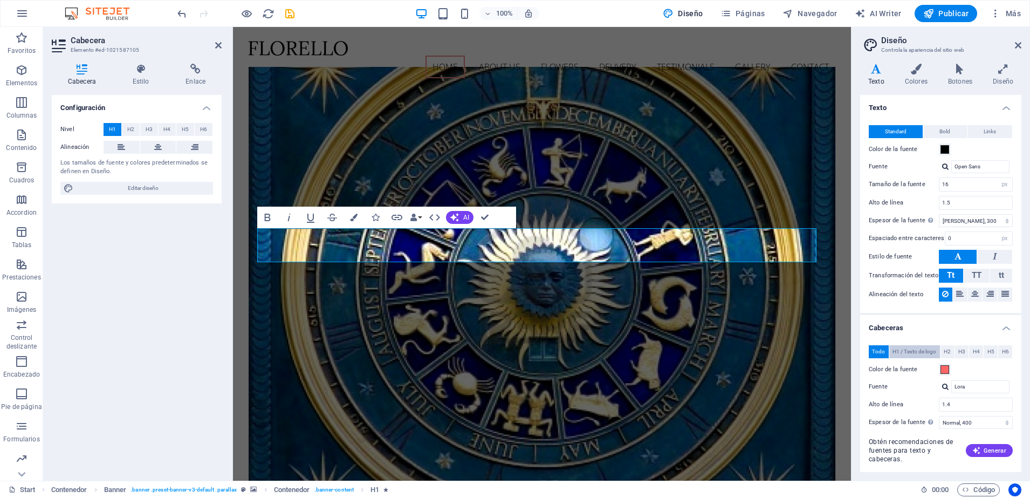
click at [916, 352] on span "H1 / Texto de logo" at bounding box center [915, 351] width 44 height 13
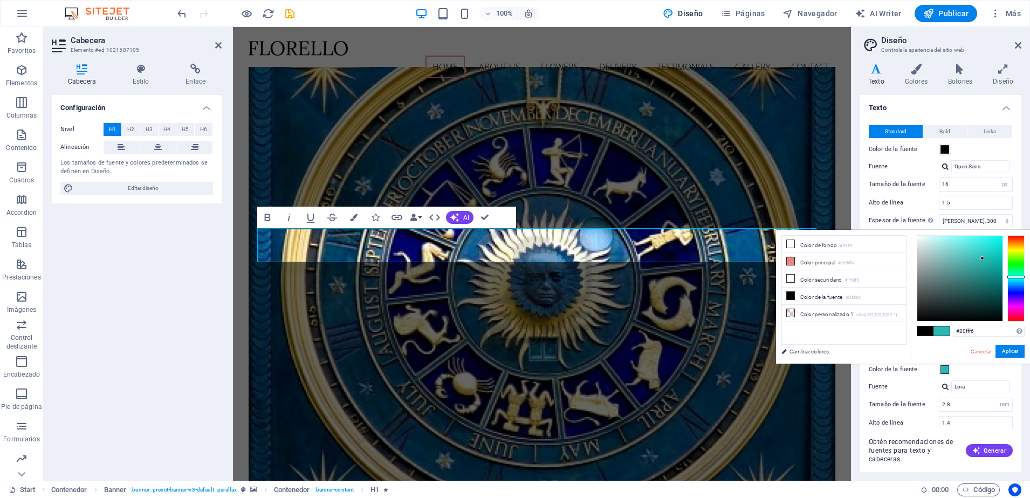
type input "#1afff5"
click at [1019, 354] on button "Aplicar" at bounding box center [1010, 351] width 29 height 13
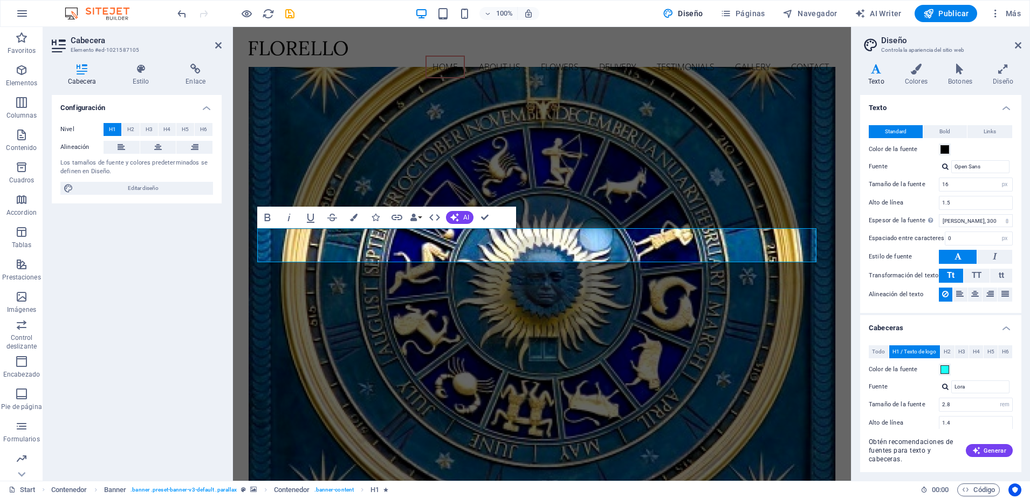
click at [897, 354] on span "H1 / Texto de logo" at bounding box center [915, 351] width 44 height 13
click at [1019, 316] on h4 "Cabeceras" at bounding box center [940, 324] width 161 height 19
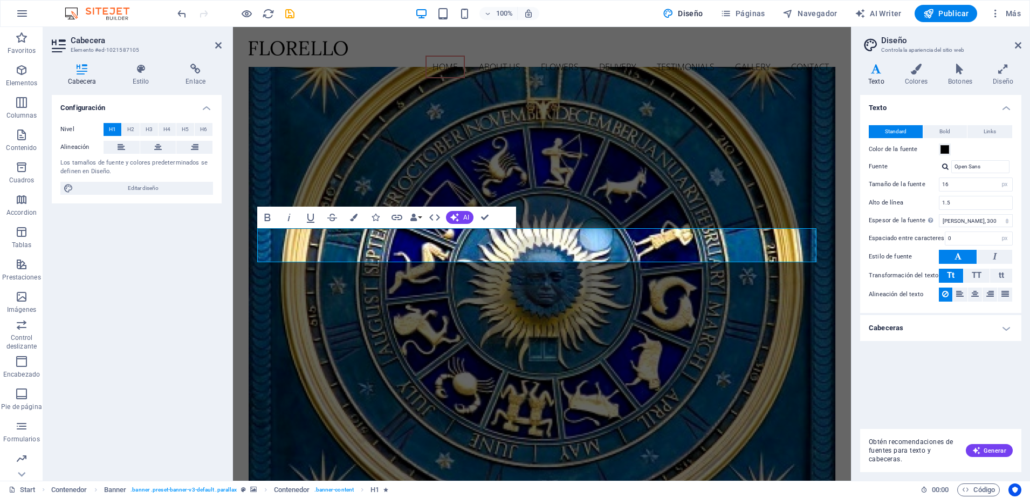
drag, startPoint x: 1019, startPoint y: 316, endPoint x: 1019, endPoint y: 332, distance: 16.2
click at [1019, 332] on h4 "Cabeceras" at bounding box center [940, 328] width 161 height 26
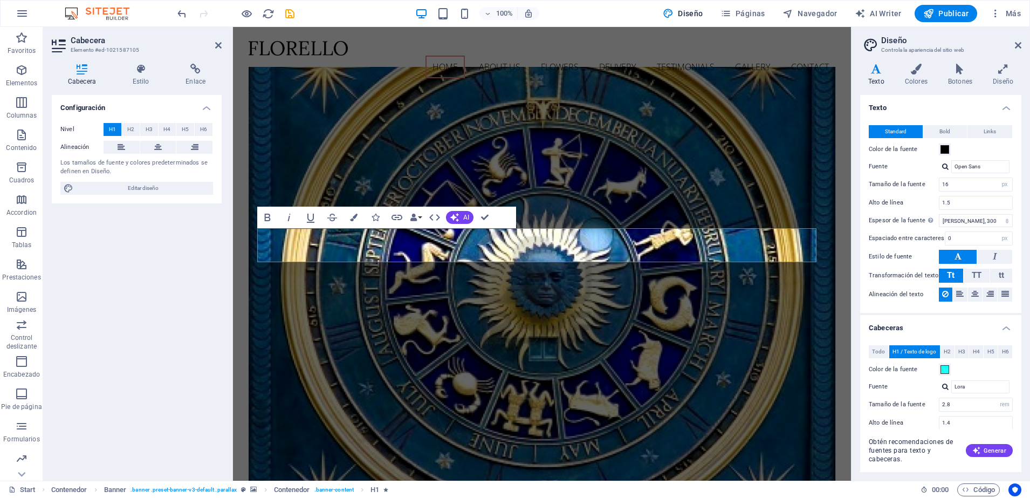
drag, startPoint x: 1018, startPoint y: 315, endPoint x: 1028, endPoint y: 310, distance: 11.6
click at [1028, 310] on div "Variantes Texto Colores Botones Diseño Texto Standard Bold Links Color de la fu…" at bounding box center [941, 268] width 179 height 426
drag, startPoint x: 1261, startPoint y: 337, endPoint x: 594, endPoint y: 277, distance: 669.4
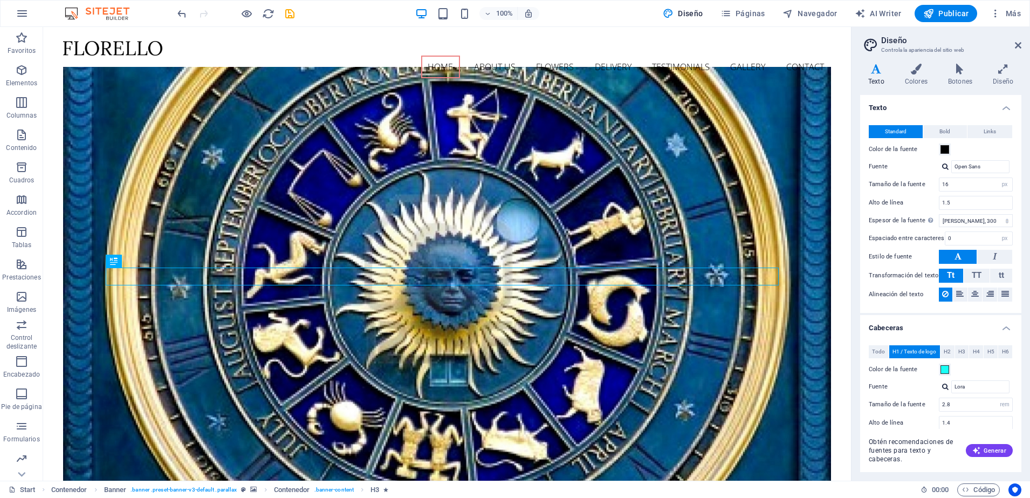
click at [1005, 418] on div "Obtén recomendaciones de fuentes para texto y cabeceras. Generar" at bounding box center [940, 444] width 161 height 56
click at [991, 402] on input "2.8" at bounding box center [976, 404] width 73 height 13
click at [947, 405] on input "2.8" at bounding box center [976, 404] width 73 height 13
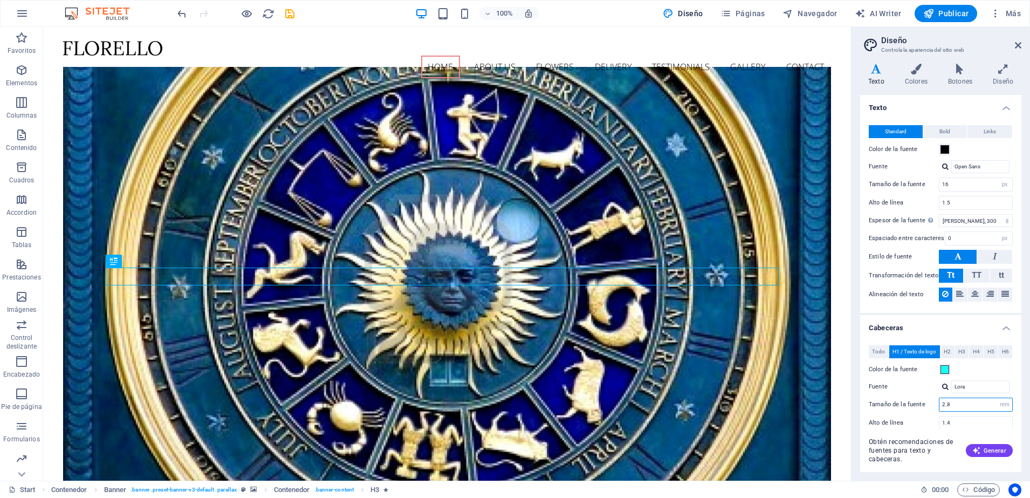
click at [947, 405] on input "2.8" at bounding box center [976, 404] width 73 height 13
click at [951, 405] on input "2.8" at bounding box center [976, 404] width 73 height 13
type input "2"
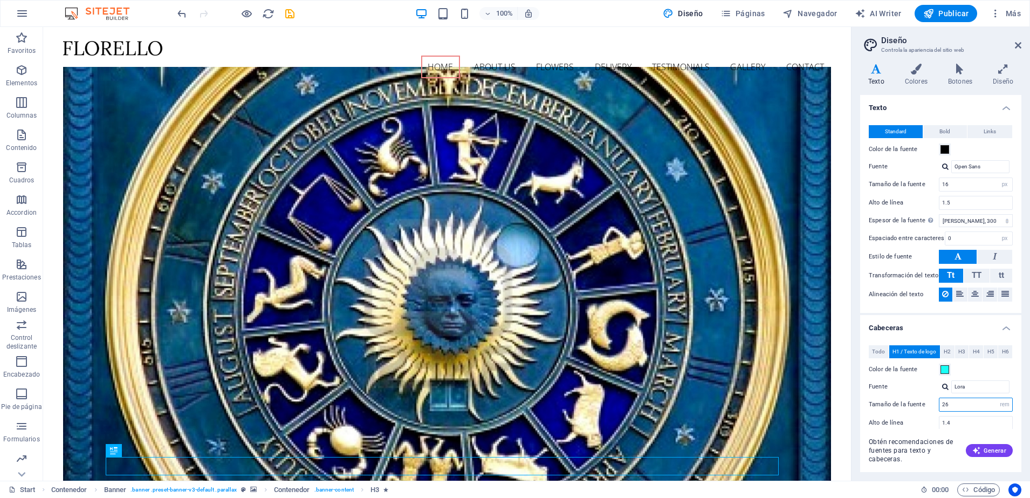
type input "2"
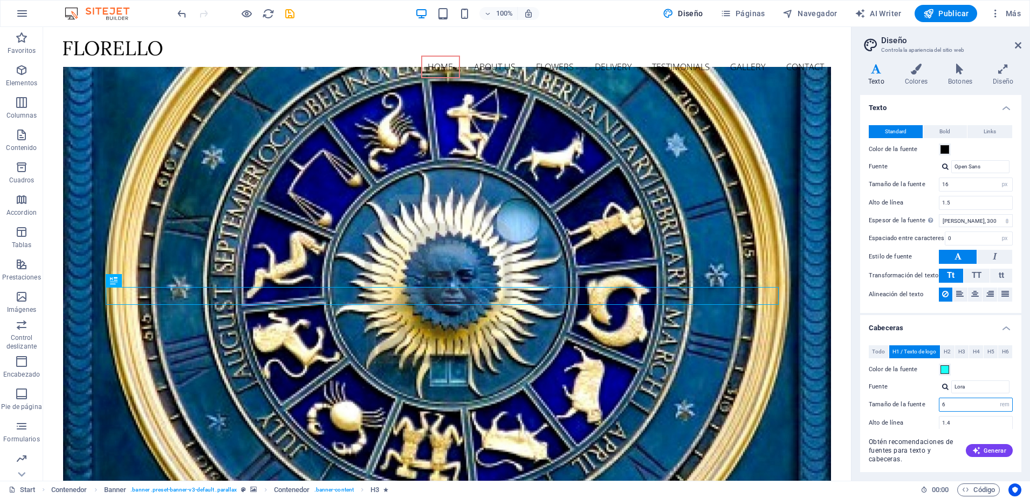
type input "6"
click at [926, 419] on div "Obtén recomendaciones de fuentes para texto y cabeceras. Generar" at bounding box center [940, 444] width 161 height 56
drag, startPoint x: 1023, startPoint y: 263, endPoint x: 1019, endPoint y: 276, distance: 13.5
click at [1019, 276] on div "Variantes Texto Colores Botones Diseño Texto Standard Bold Links Color de la fu…" at bounding box center [941, 268] width 179 height 426
drag, startPoint x: 1019, startPoint y: 276, endPoint x: 1021, endPoint y: 297, distance: 20.6
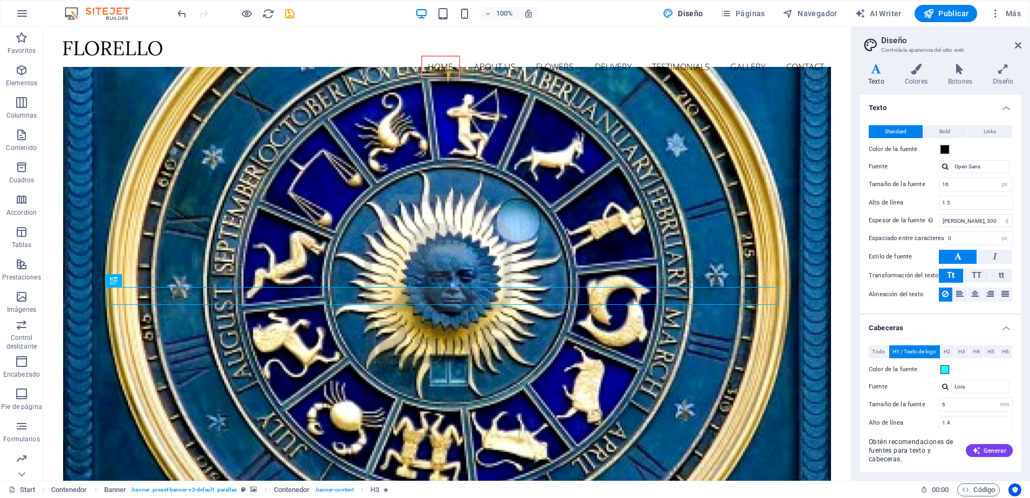
click at [1021, 297] on div "Texto Standard Bold Links Color de la fuente Fuente Open Sans Tamaño de la fuen…" at bounding box center [940, 262] width 161 height 334
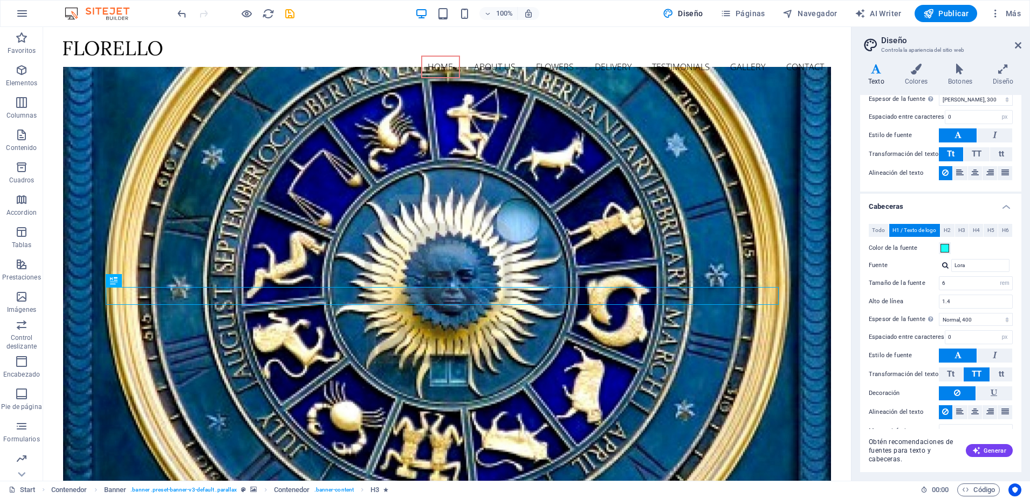
scroll to position [141, 0]
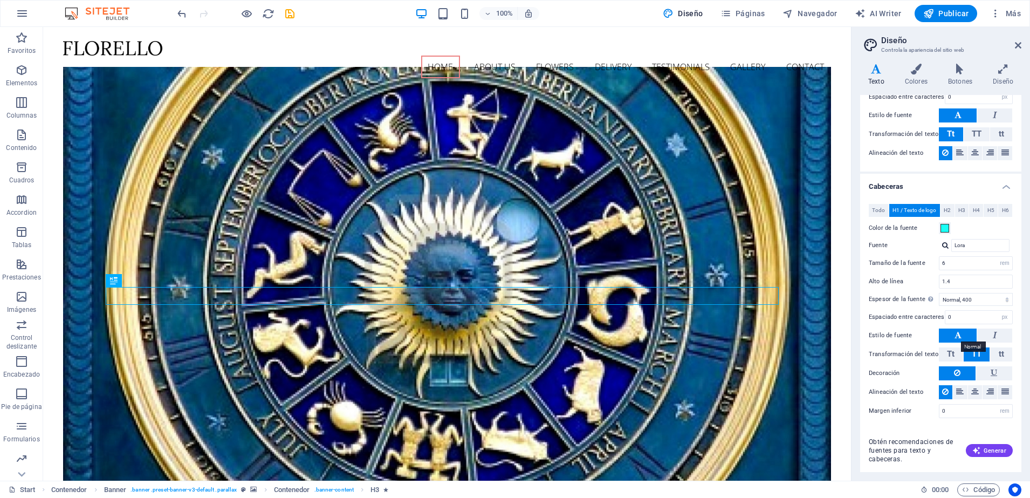
click at [958, 332] on icon at bounding box center [958, 334] width 7 height 13
click at [947, 244] on div at bounding box center [945, 245] width 6 height 7
click at [968, 269] on div "Open Sans" at bounding box center [982, 273] width 57 height 11
type input "Open Sans"
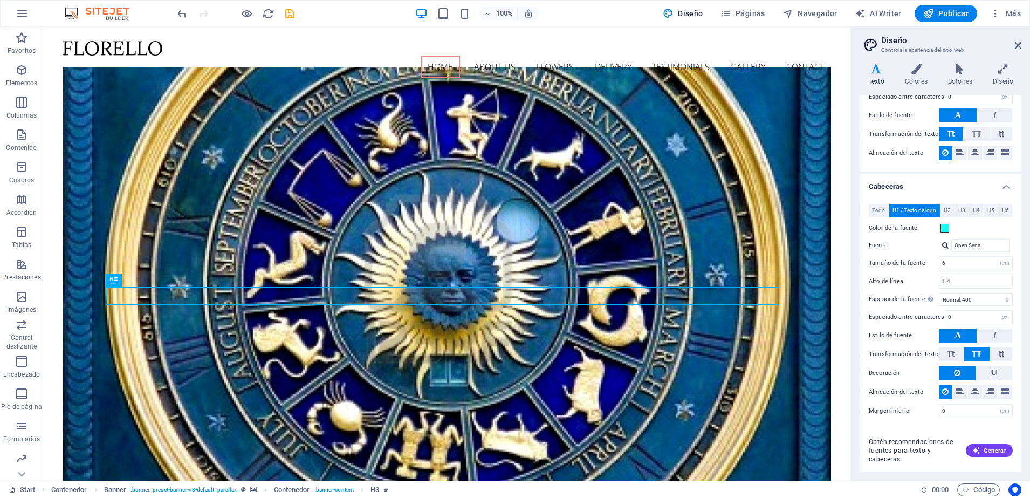
click at [947, 249] on div "Open Sans Gestionar fuentes →" at bounding box center [976, 245] width 74 height 13
click at [944, 243] on div at bounding box center [945, 245] width 6 height 7
click at [969, 282] on div "Gestionar fuentes →" at bounding box center [982, 287] width 57 height 13
select select "popularity"
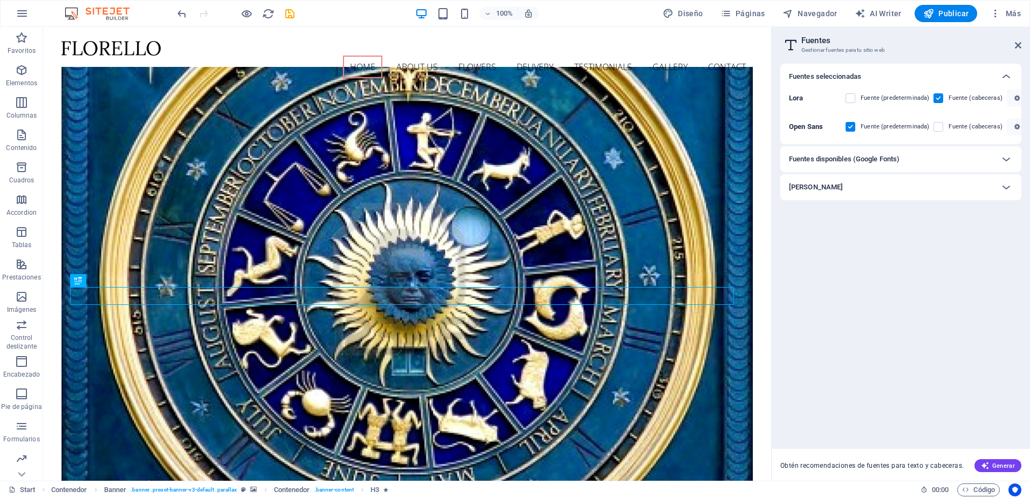
click at [953, 154] on div "Fuentes disponibles (Google Fonts)" at bounding box center [891, 159] width 204 height 13
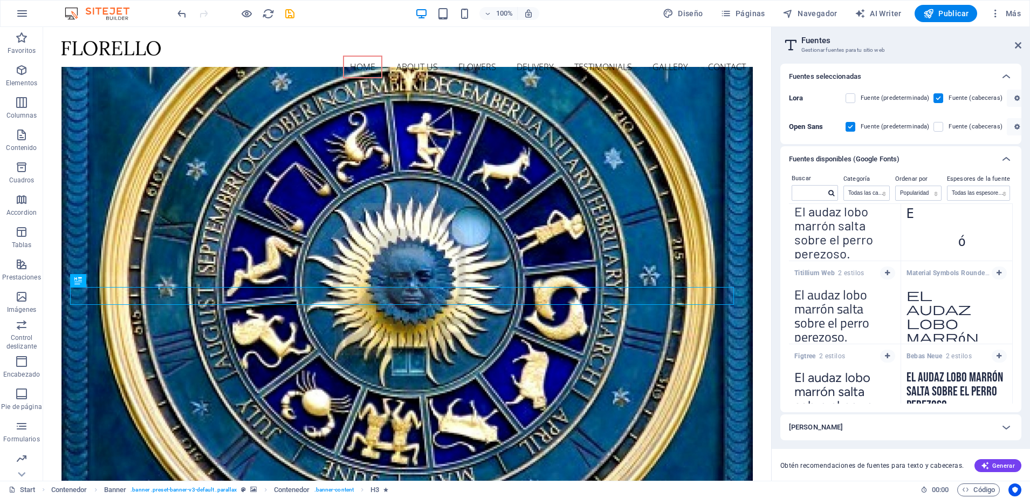
scroll to position [1464, 0]
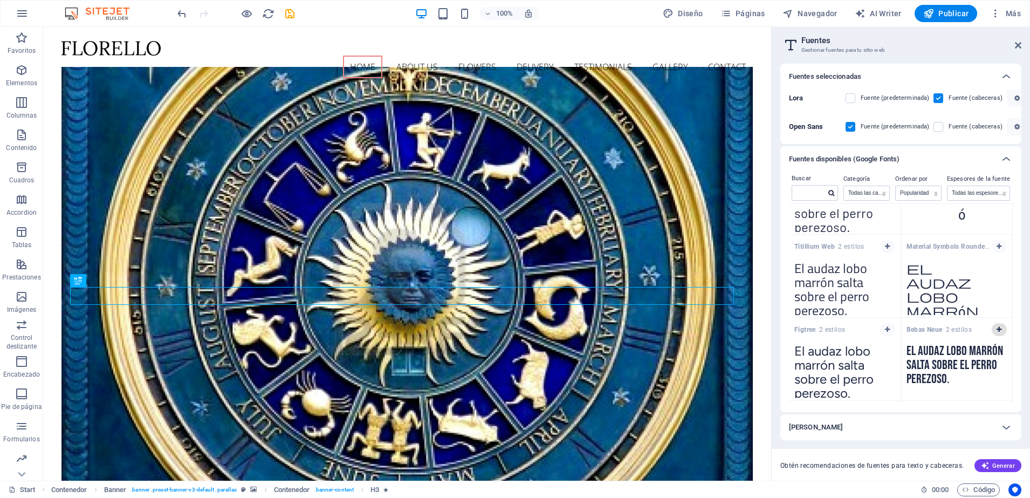
click at [996, 329] on span "button" at bounding box center [999, 329] width 6 height 6
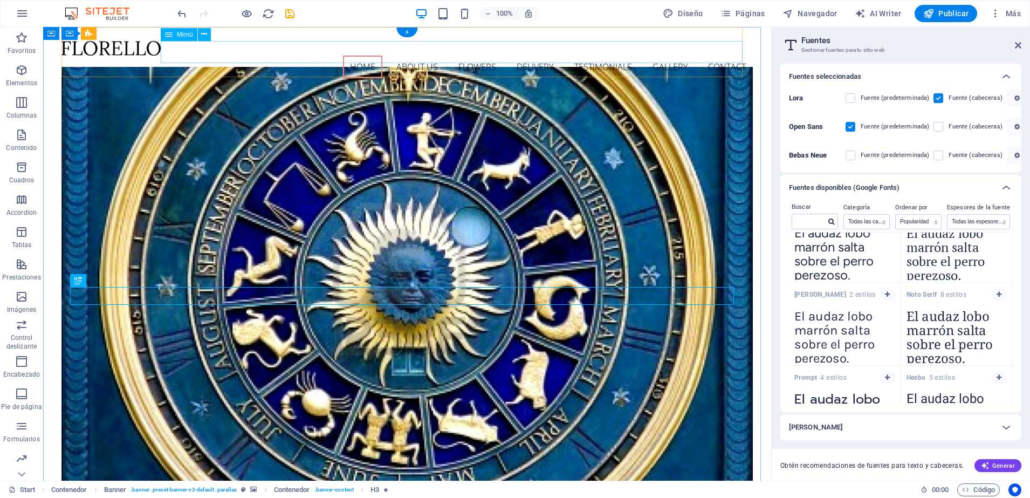
scroll to position [1613, 0]
click at [1018, 45] on icon at bounding box center [1018, 45] width 6 height 9
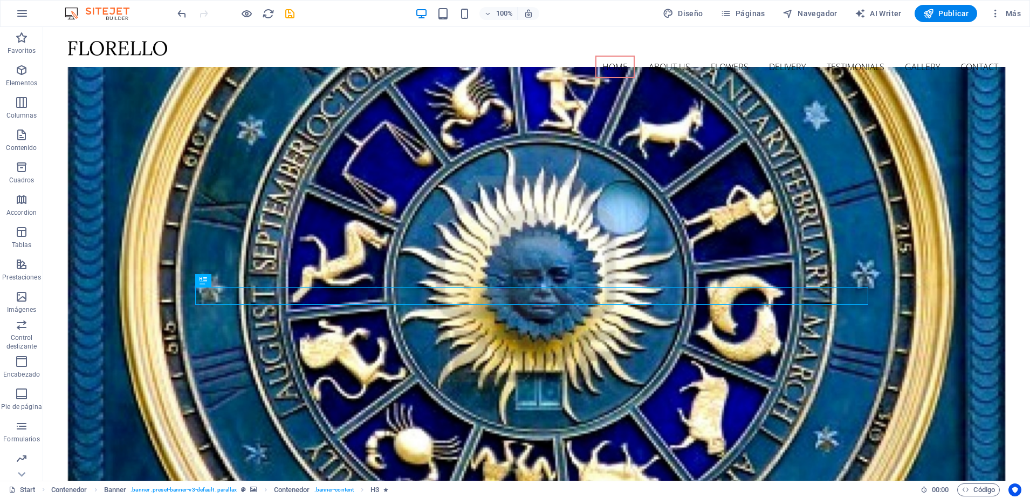
click at [231, 202] on icon at bounding box center [231, 202] width 6 height 11
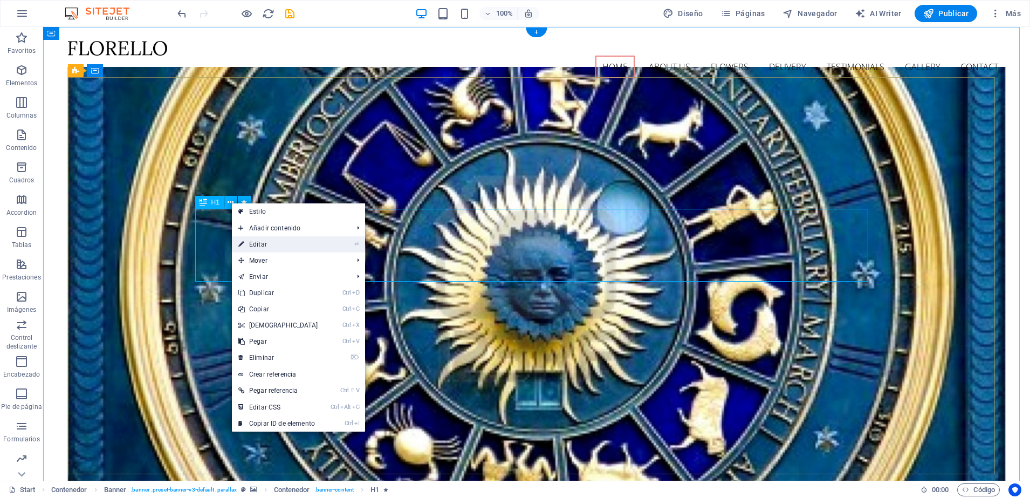
click at [265, 250] on link "⏎ Editar" at bounding box center [278, 244] width 93 height 16
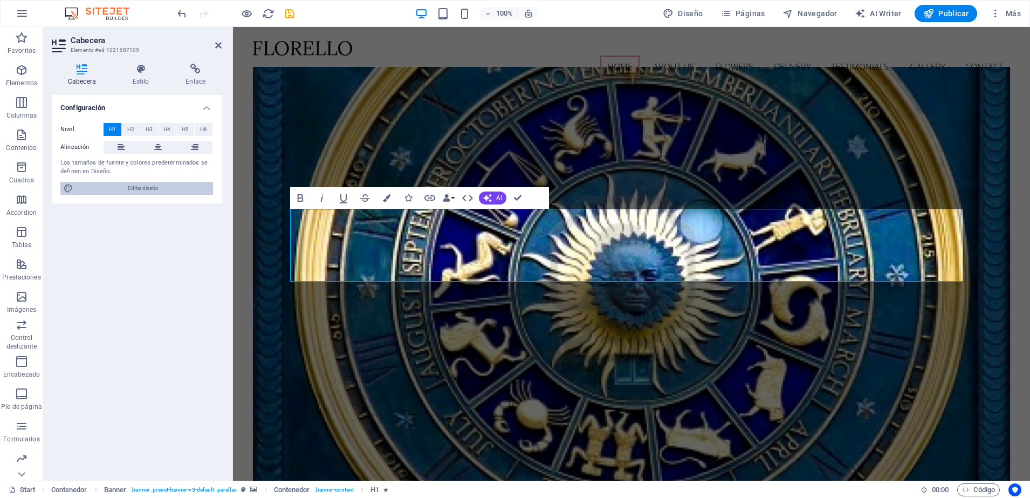
click at [165, 189] on span "Editar diseño" at bounding box center [143, 188] width 133 height 13
select select "px"
select select "300"
select select "px"
select select "rem"
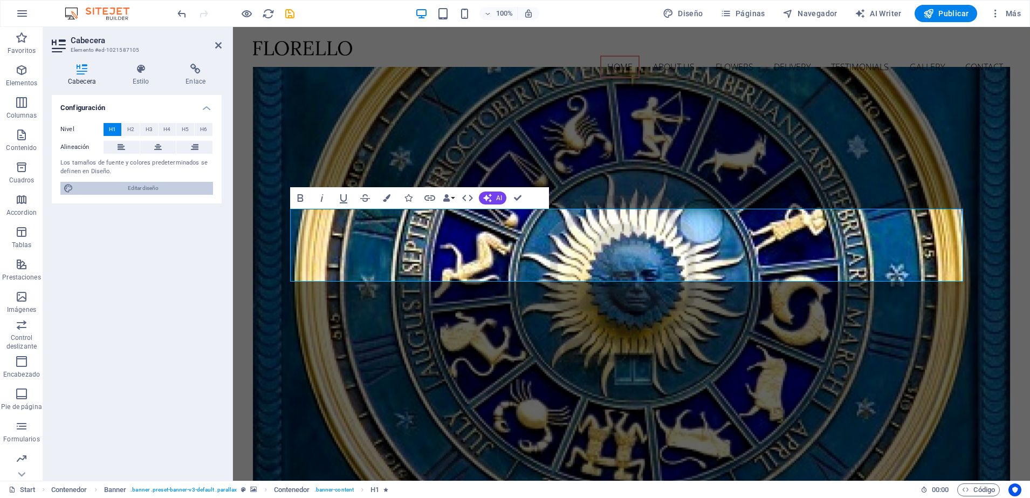
select select "400"
select select "px"
select select "rem"
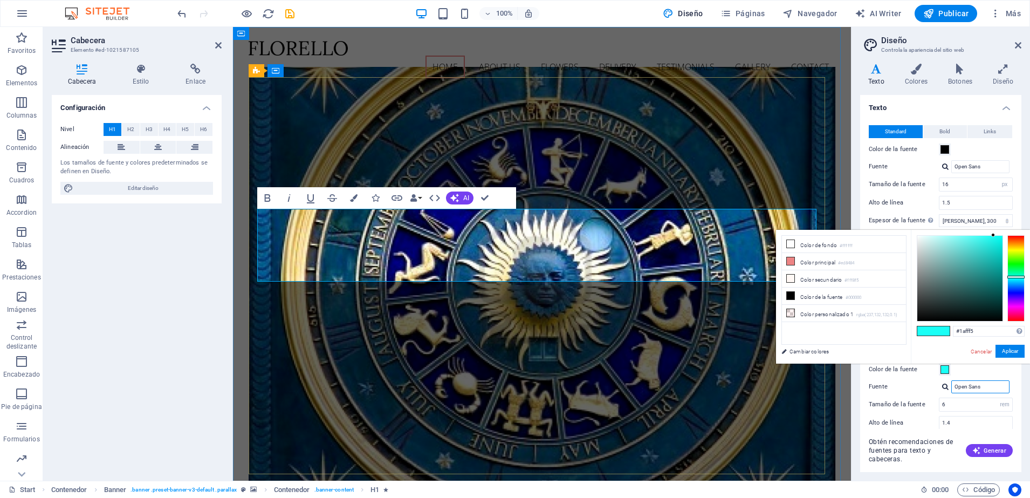
click at [984, 384] on input "Open Sans" at bounding box center [980, 386] width 58 height 13
click at [946, 387] on div at bounding box center [945, 386] width 6 height 7
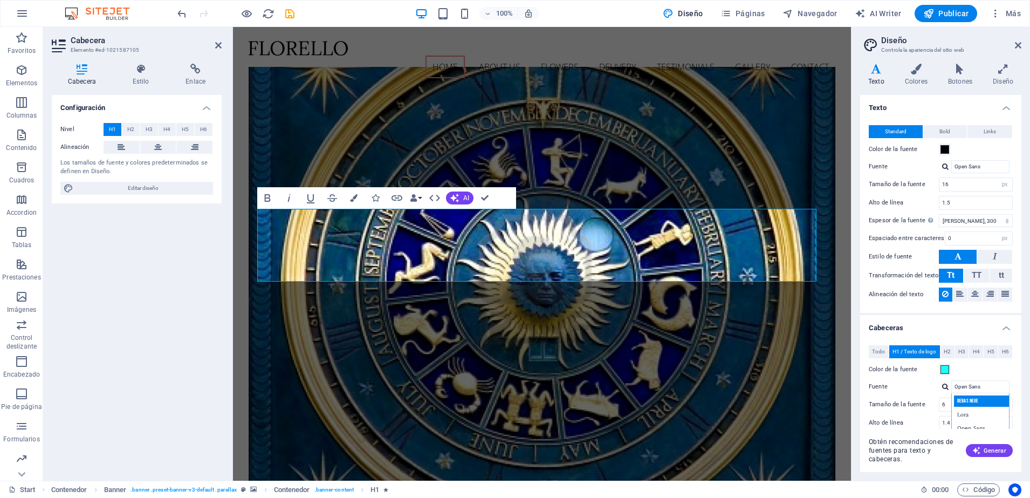
click at [987, 398] on div "Bebas Neue" at bounding box center [982, 400] width 57 height 11
type input "Bebas Neue"
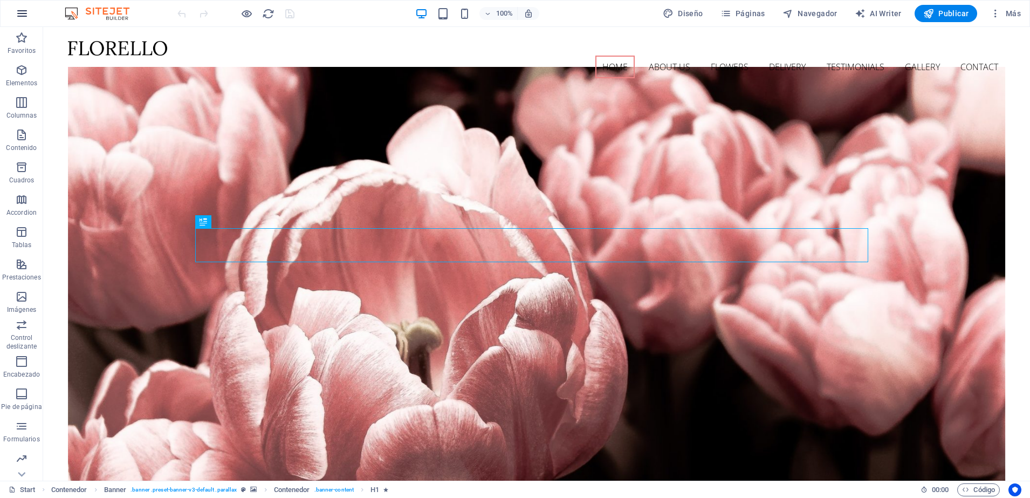
click at [18, 13] on icon "button" at bounding box center [22, 13] width 13 height 13
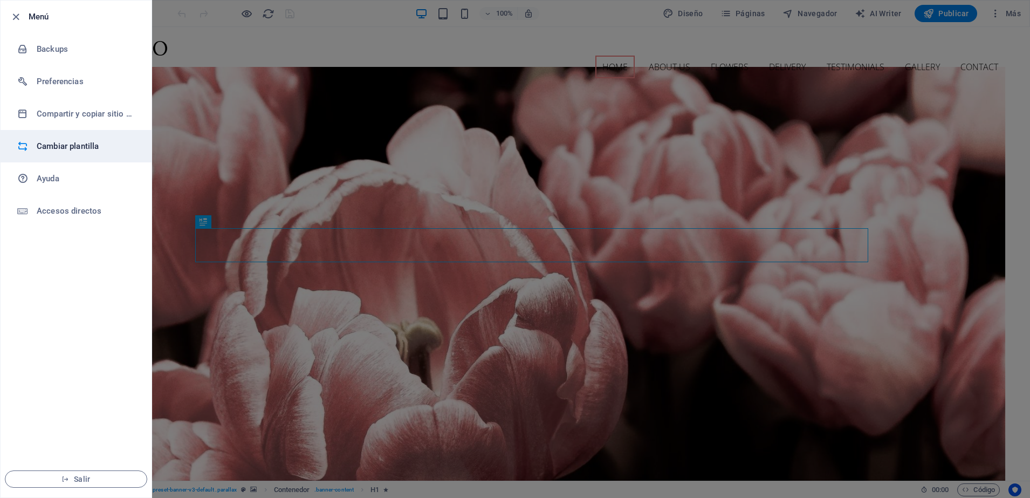
click at [48, 145] on h6 "Cambiar plantilla" at bounding box center [87, 146] width 100 height 13
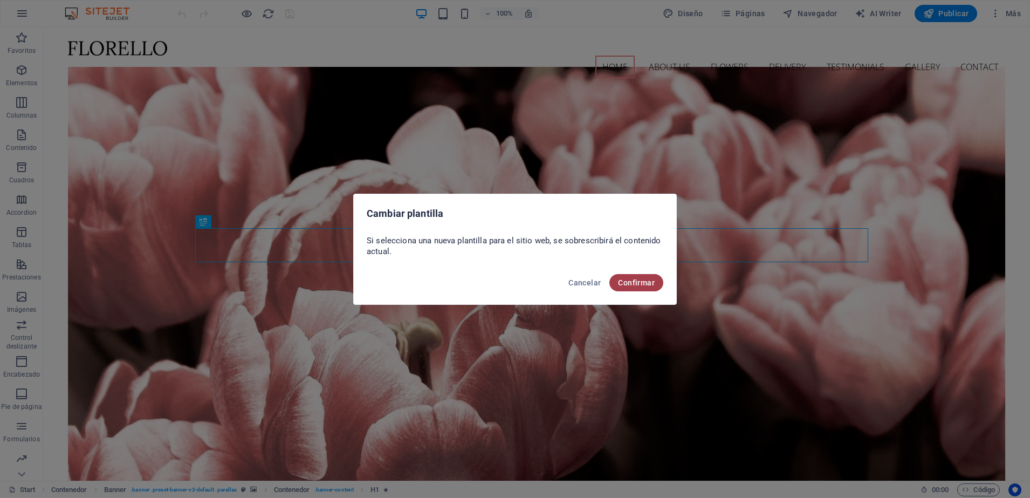
click at [642, 281] on span "Confirmar" at bounding box center [636, 282] width 37 height 9
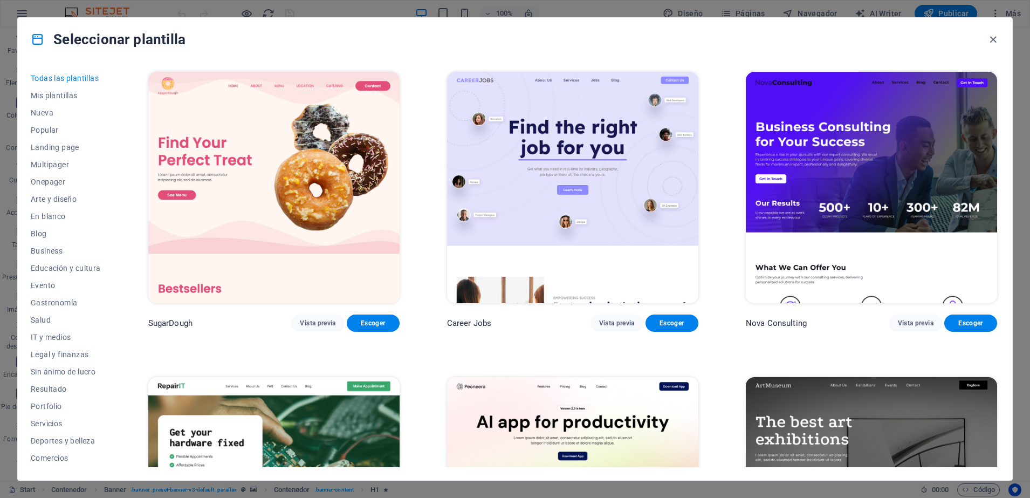
click at [265, 194] on img at bounding box center [273, 187] width 251 height 231
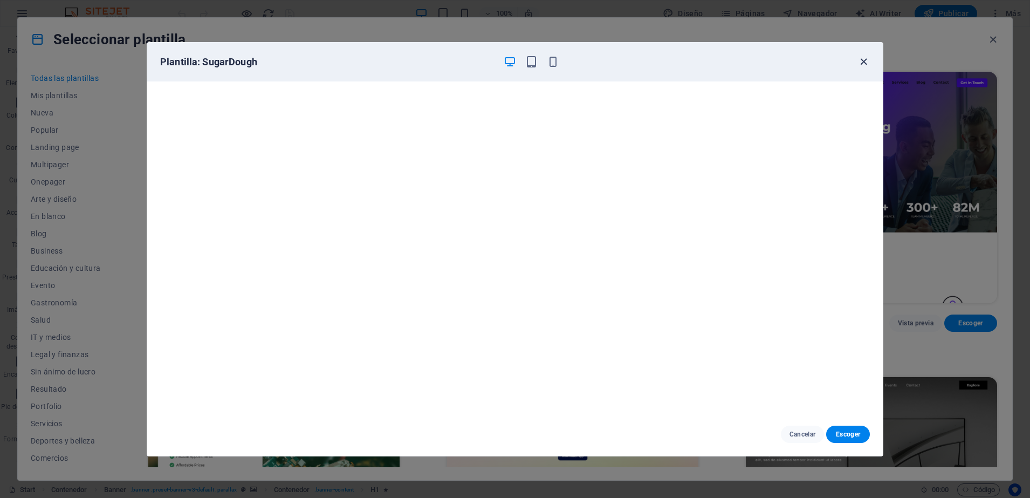
click at [861, 59] on icon "button" at bounding box center [864, 62] width 12 height 12
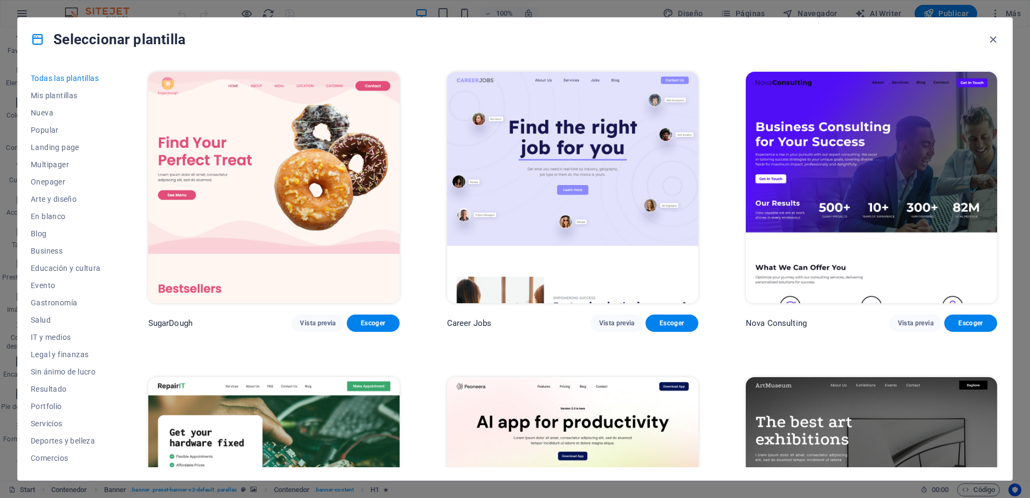
click at [998, 72] on div "SugarDough Vista previa Escoger Career Jobs Vista previa Escoger Nova Consultin…" at bounding box center [572, 269] width 853 height 398
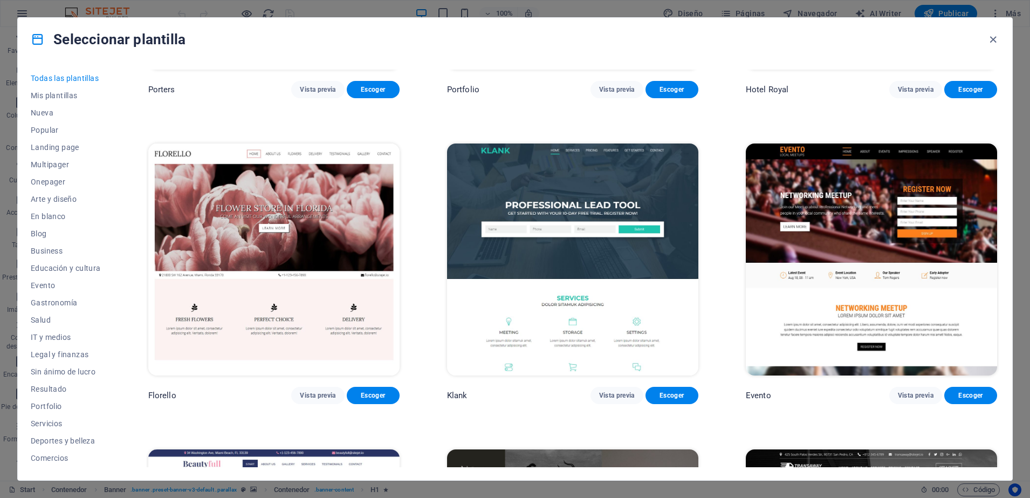
scroll to position [11400, 0]
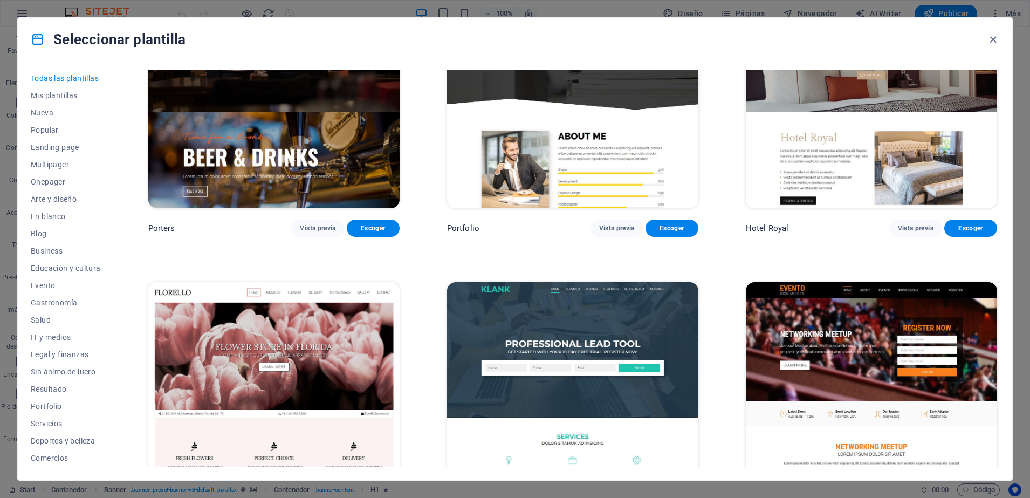
click at [279, 303] on img at bounding box center [273, 397] width 251 height 231
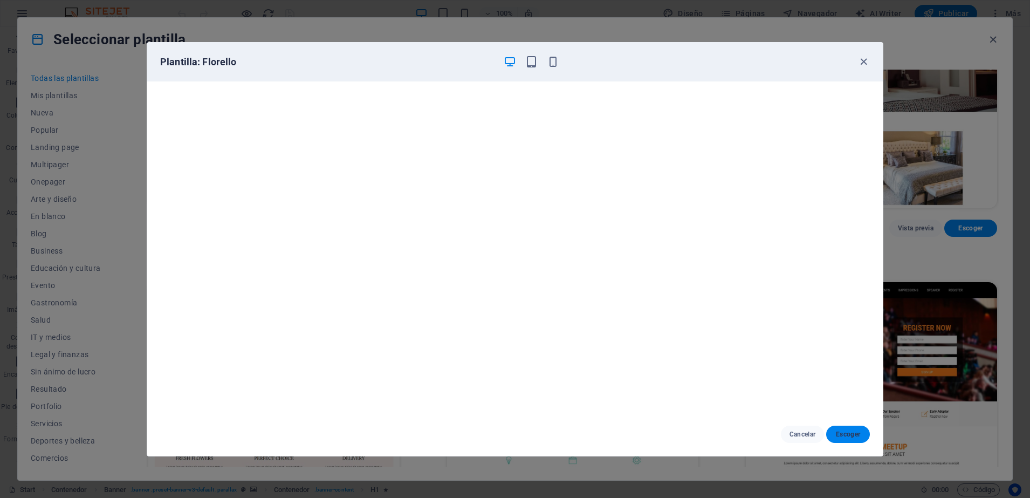
click at [846, 430] on span "Escoger" at bounding box center [848, 434] width 26 height 9
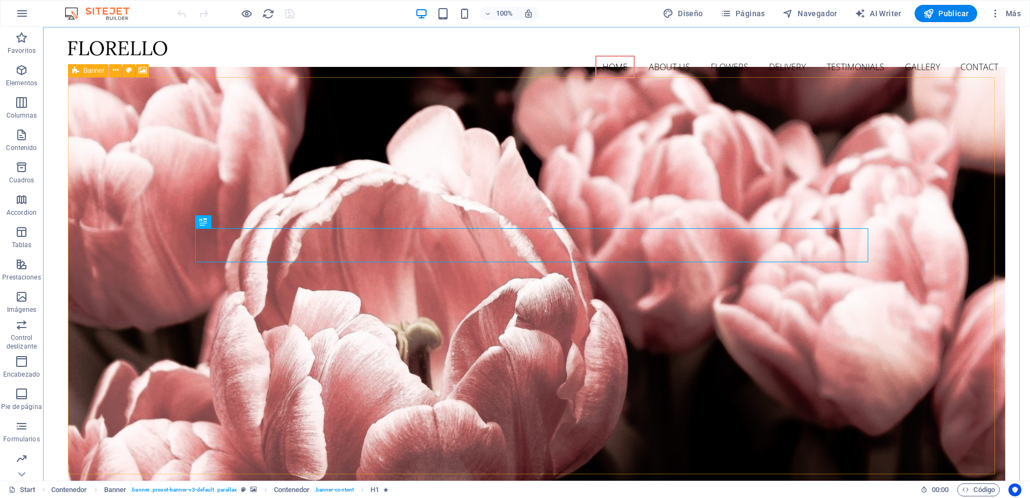
click at [73, 73] on icon at bounding box center [75, 70] width 7 height 13
click at [141, 70] on icon at bounding box center [143, 70] width 8 height 11
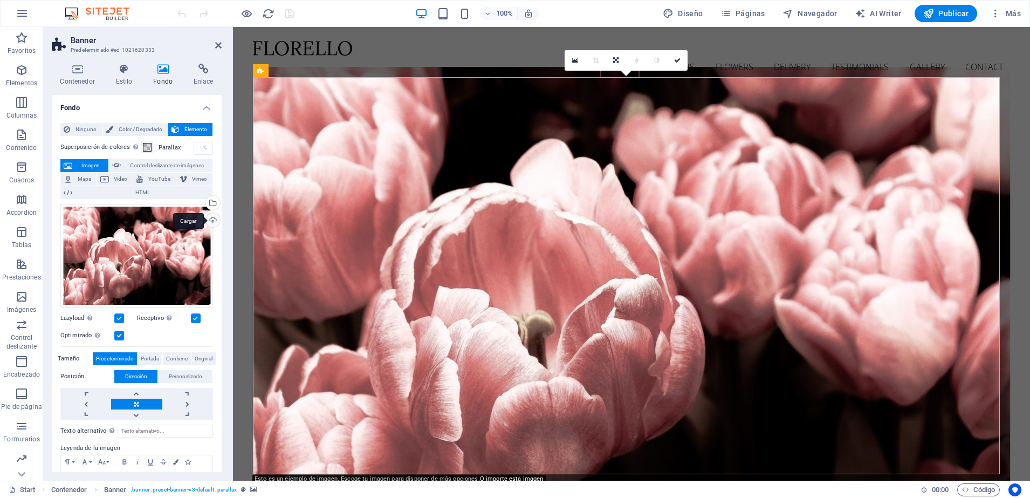
click at [213, 219] on div "Cargar" at bounding box center [212, 221] width 16 height 16
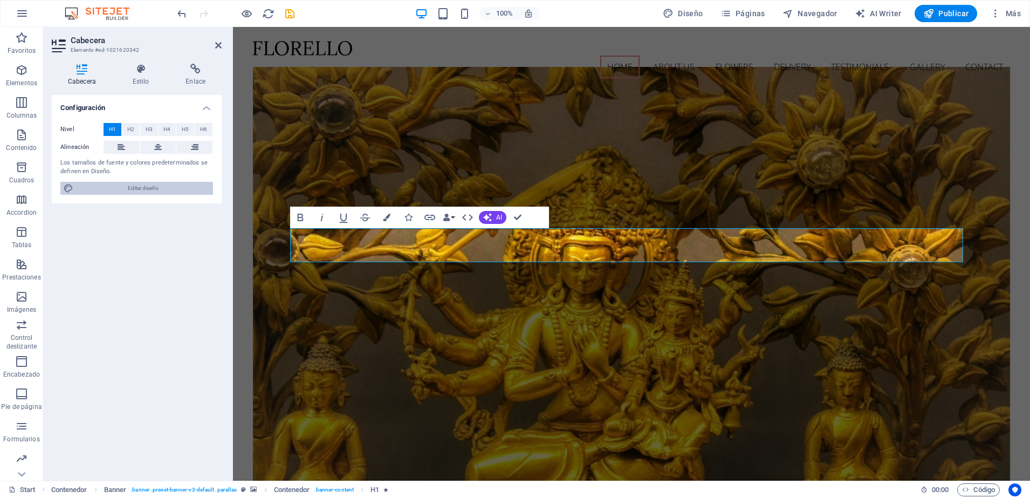
click at [149, 191] on span "Editar diseño" at bounding box center [143, 188] width 133 height 13
select select "px"
select select "300"
select select "px"
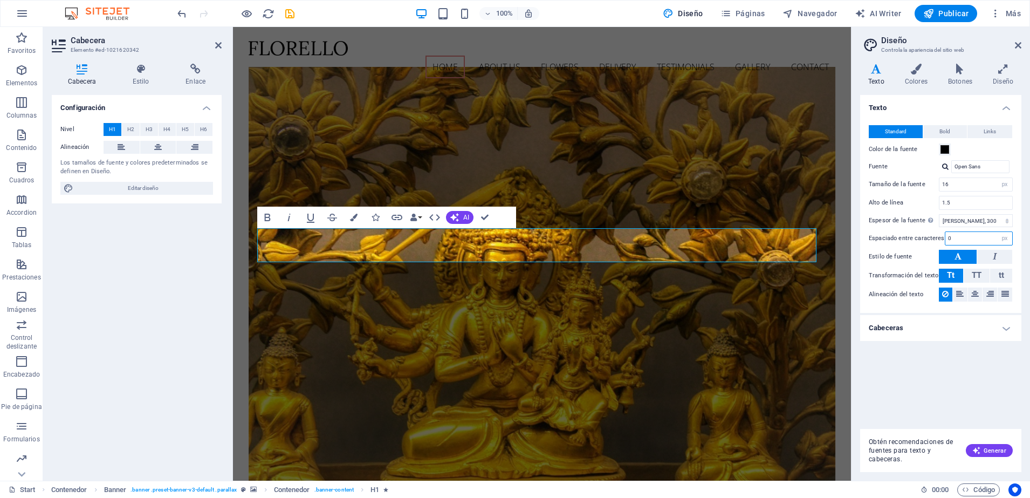
click at [973, 232] on input "0" at bounding box center [979, 238] width 67 height 13
click at [1018, 118] on div "Standard Bold Links Color de la fuente Fuente Open Sans Tamaño de la fuente 16 …" at bounding box center [941, 213] width 166 height 198
click at [1008, 328] on h4 "Cabeceras" at bounding box center [940, 328] width 161 height 26
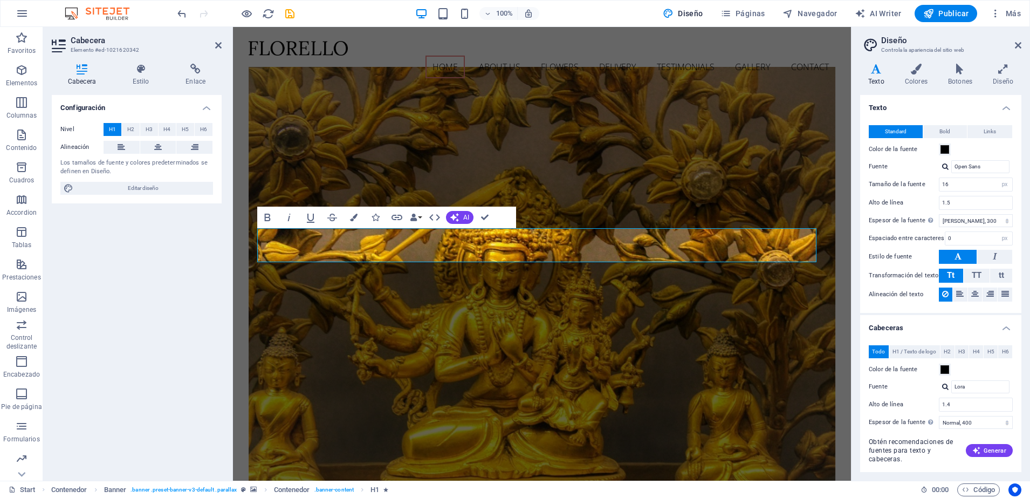
click at [1008, 328] on h4 "Cabeceras" at bounding box center [940, 324] width 161 height 19
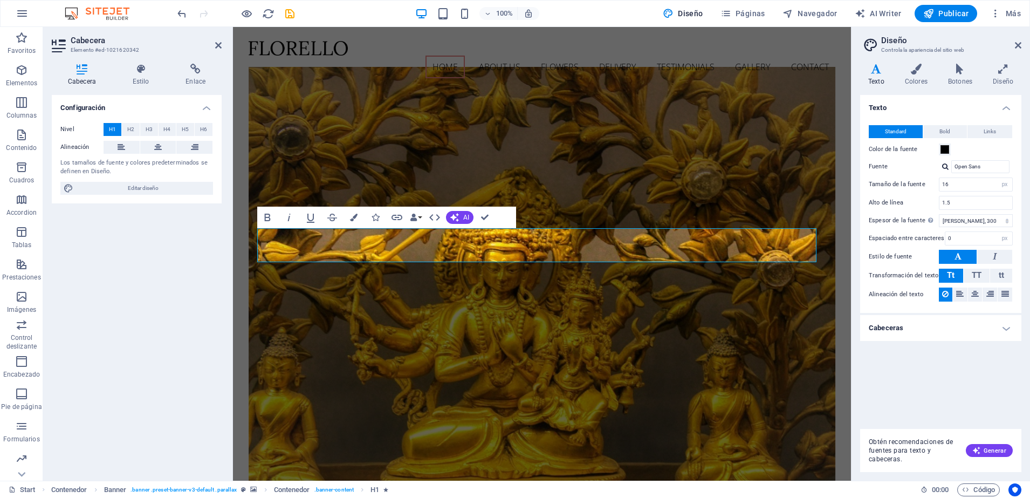
click at [1008, 328] on h4 "Cabeceras" at bounding box center [940, 328] width 161 height 26
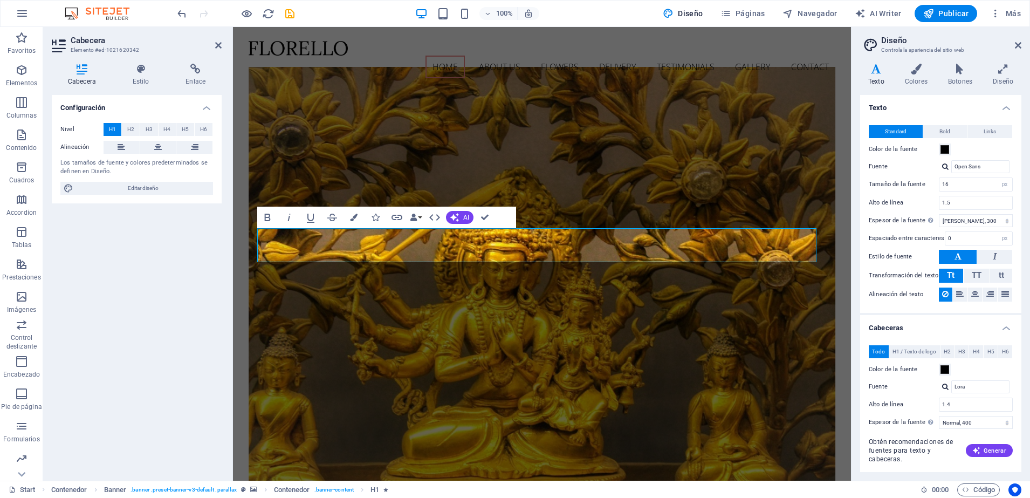
drag, startPoint x: 1017, startPoint y: 242, endPoint x: 1019, endPoint y: 292, distance: 50.2
click at [1019, 292] on div "Standard Bold Links Color de la fuente Fuente Open Sans Tamaño de la fuente 16 …" at bounding box center [941, 213] width 166 height 198
drag, startPoint x: 1019, startPoint y: 292, endPoint x: 1018, endPoint y: 318, distance: 25.9
click at [1018, 318] on ul "Texto Standard Bold Links Color de la fuente Fuente Open Sans Tamaño de la fuen…" at bounding box center [940, 323] width 161 height 457
drag, startPoint x: 1018, startPoint y: 318, endPoint x: 1020, endPoint y: 306, distance: 12.5
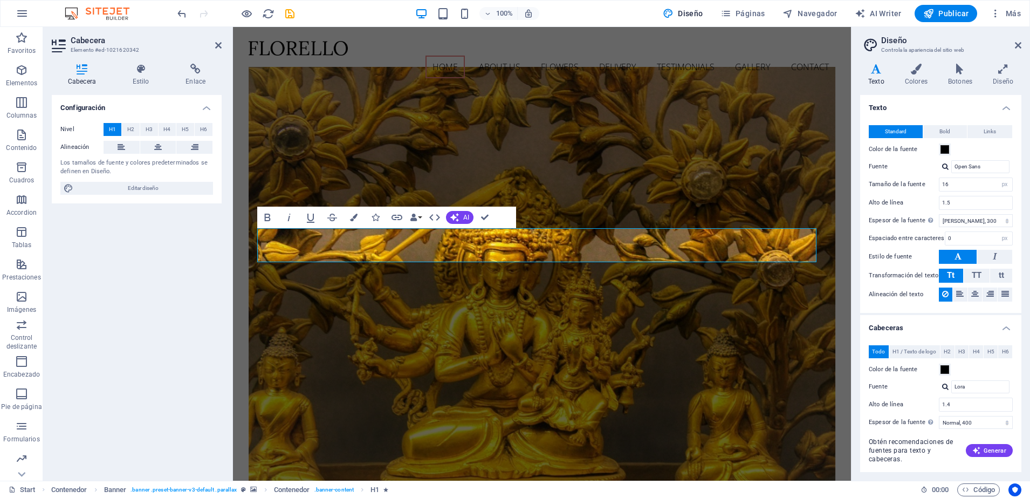
click at [1020, 306] on div "Texto Standard Bold Links Color de la fuente Fuente Open Sans Tamaño de la fuen…" at bounding box center [940, 262] width 161 height 334
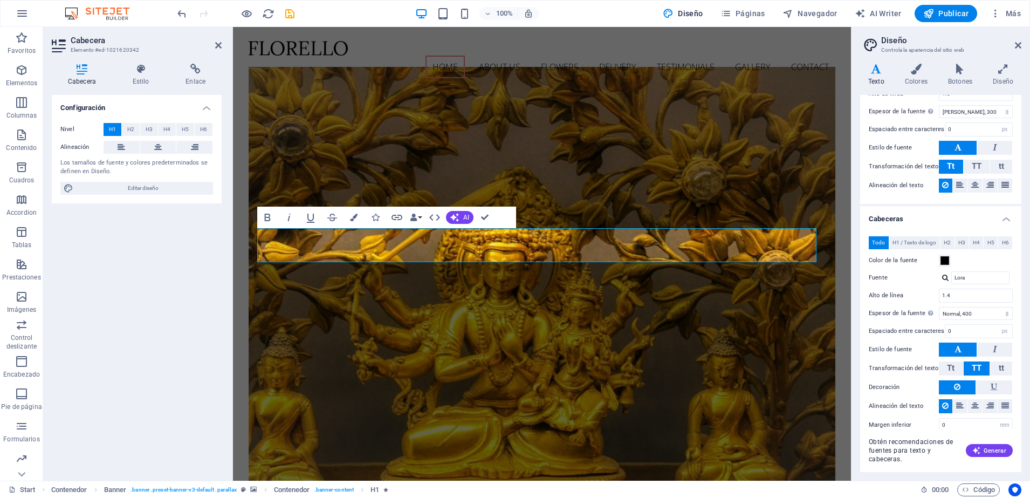
scroll to position [123, 0]
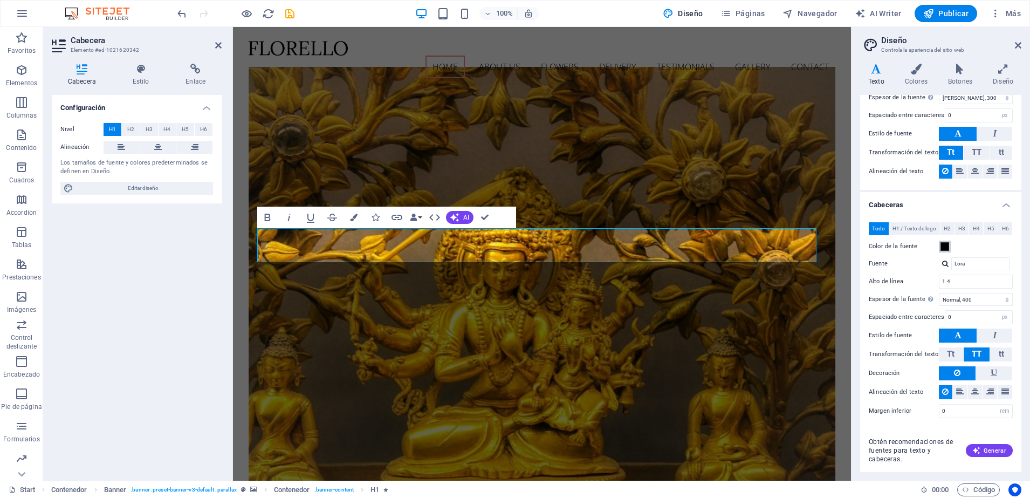
click at [943, 248] on span at bounding box center [945, 246] width 9 height 9
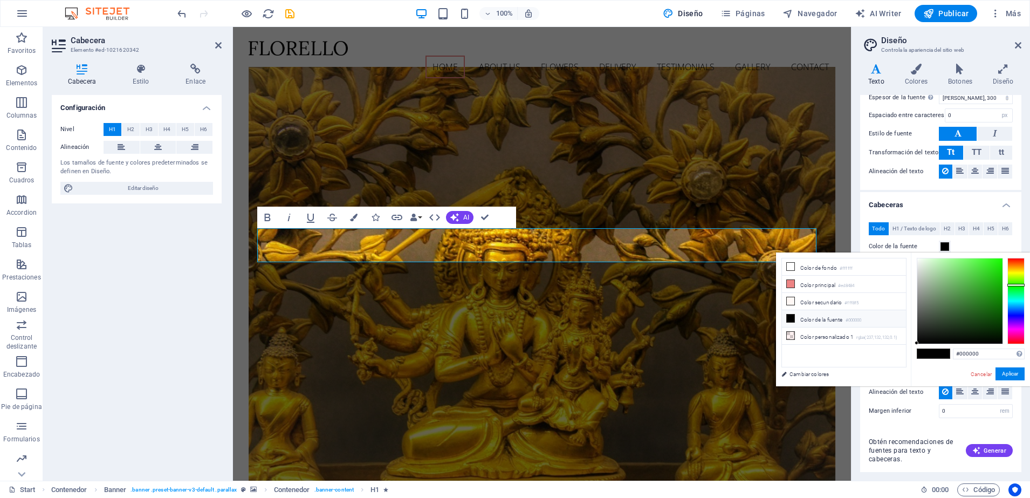
click at [1021, 285] on div at bounding box center [1016, 301] width 17 height 86
click at [1021, 285] on div at bounding box center [1016, 285] width 17 height 3
click at [996, 269] on div at bounding box center [959, 300] width 85 height 85
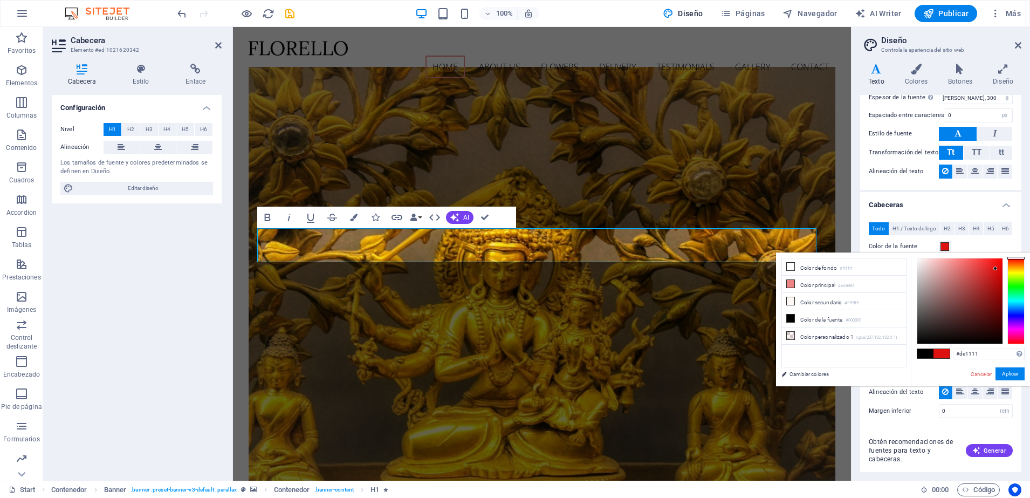
click at [996, 269] on div at bounding box center [959, 300] width 85 height 85
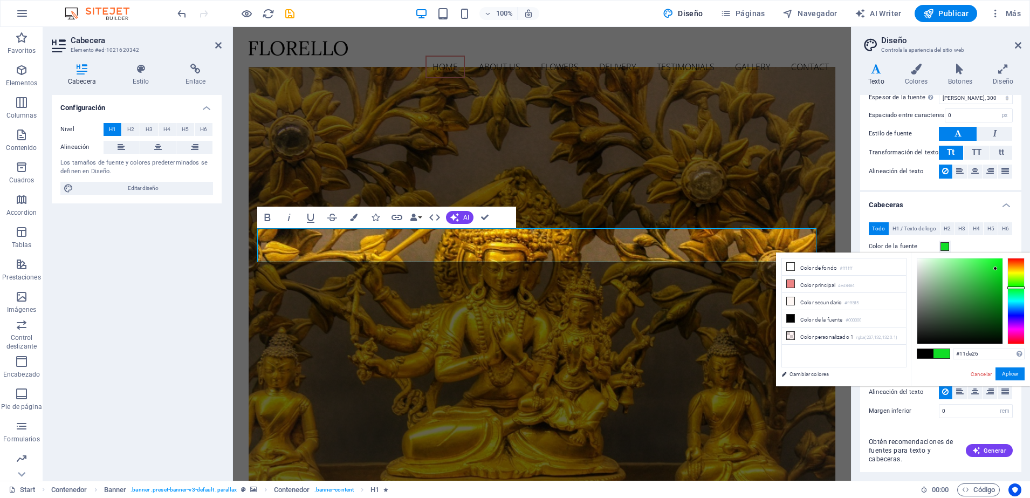
click at [1016, 287] on div at bounding box center [1016, 301] width 17 height 86
type input "#d6de11"
click at [1014, 272] on div at bounding box center [1016, 301] width 17 height 86
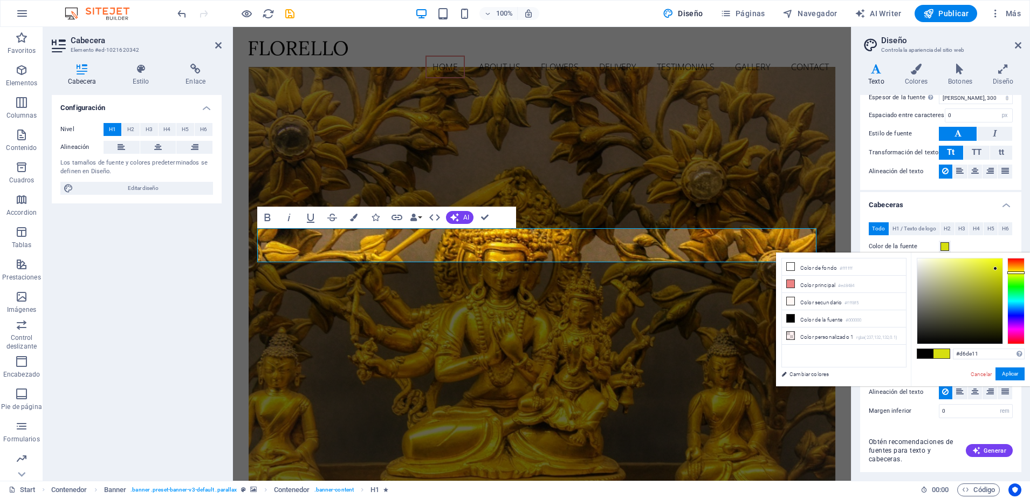
click at [1014, 272] on div at bounding box center [1016, 272] width 17 height 3
click at [1012, 373] on button "Aplicar" at bounding box center [1010, 373] width 29 height 13
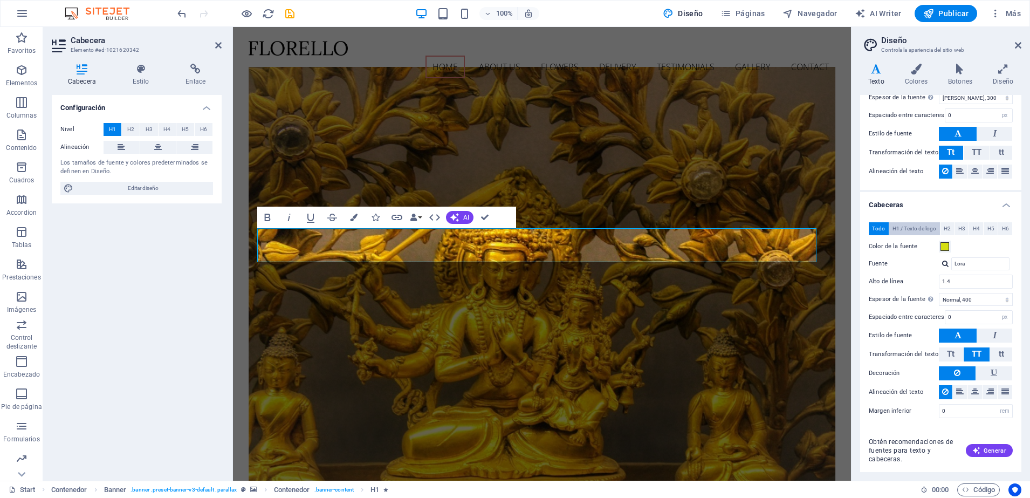
click at [913, 232] on span "H1 / Texto de logo" at bounding box center [915, 228] width 44 height 13
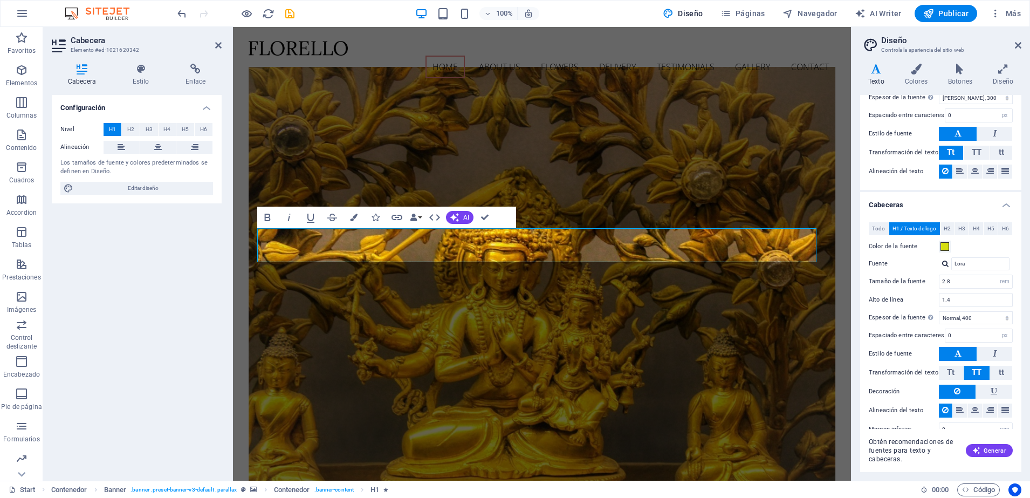
click at [900, 230] on span "H1 / Texto de logo" at bounding box center [915, 228] width 44 height 13
click at [945, 361] on div "Estilo de fuente" at bounding box center [941, 354] width 144 height 15
click at [894, 229] on span "H1 / Texto de logo" at bounding box center [915, 228] width 44 height 13
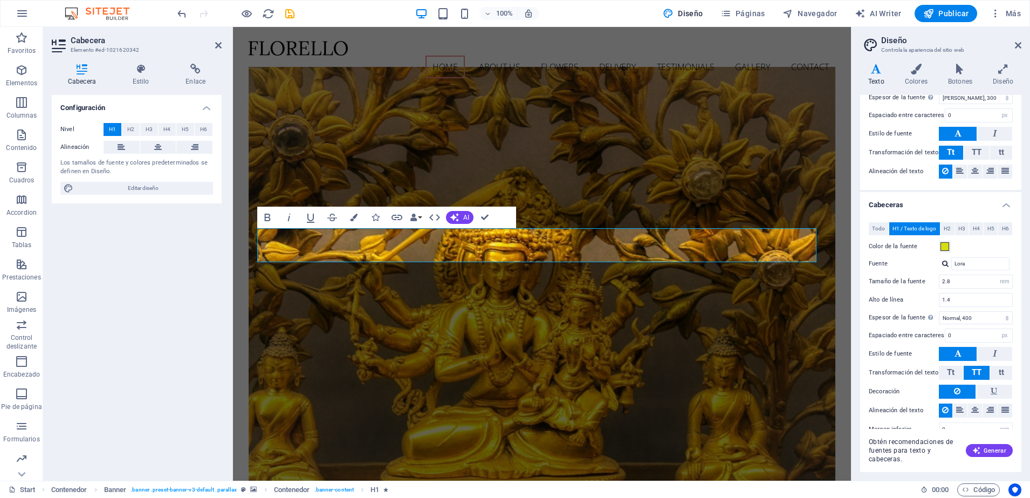
click at [945, 246] on span at bounding box center [945, 246] width 9 height 9
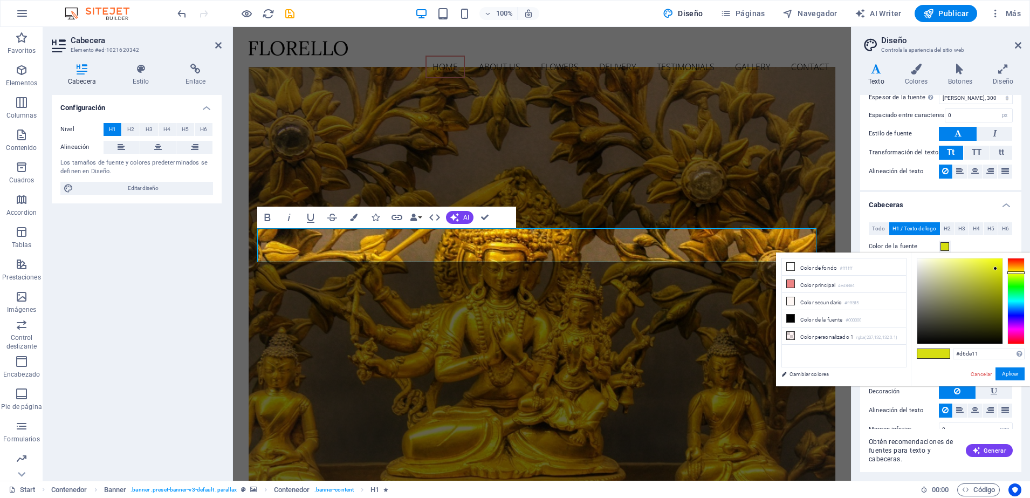
type input "#2911de"
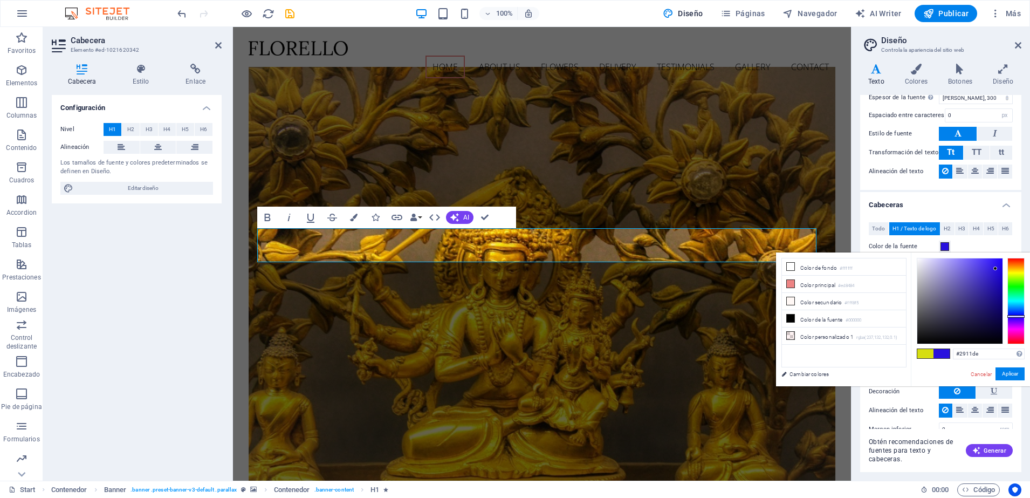
click at [1013, 316] on div at bounding box center [1016, 301] width 17 height 86
click at [1008, 371] on button "Aplicar" at bounding box center [1010, 373] width 29 height 13
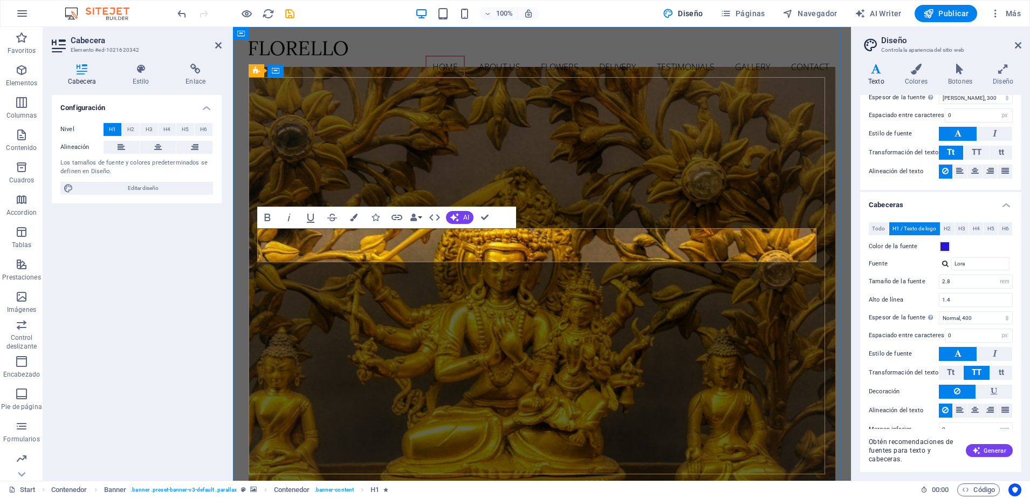
click at [124, 134] on button "H2" at bounding box center [131, 129] width 18 height 13
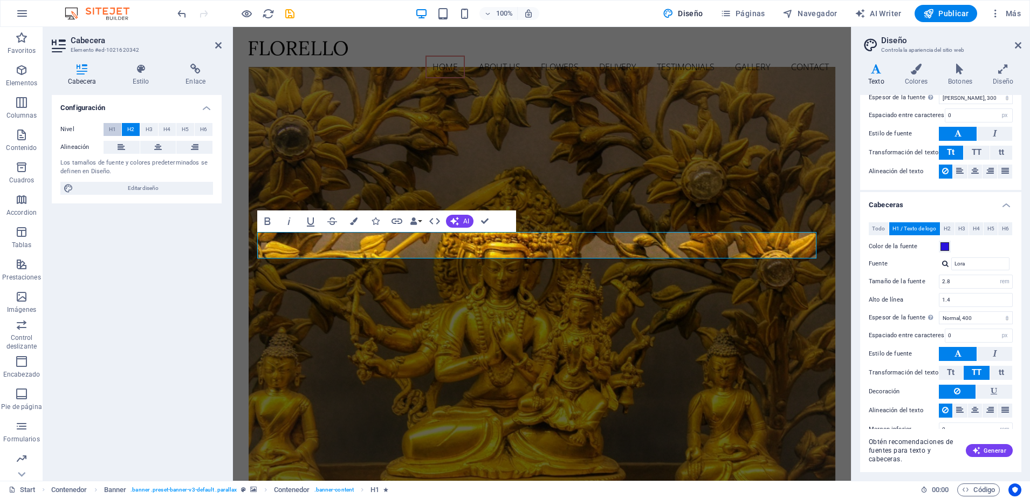
click at [109, 126] on span "H1" at bounding box center [112, 129] width 7 height 13
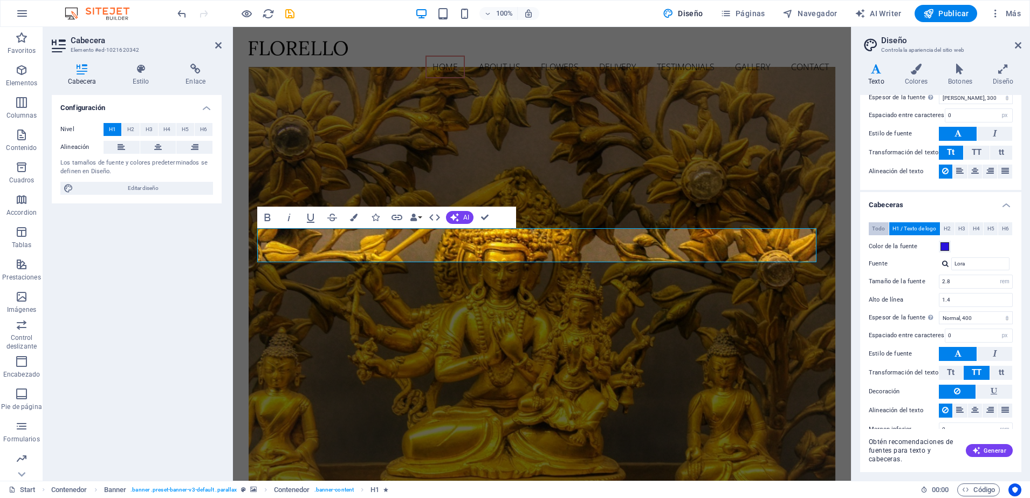
click at [887, 229] on button "Todo" at bounding box center [879, 228] width 20 height 13
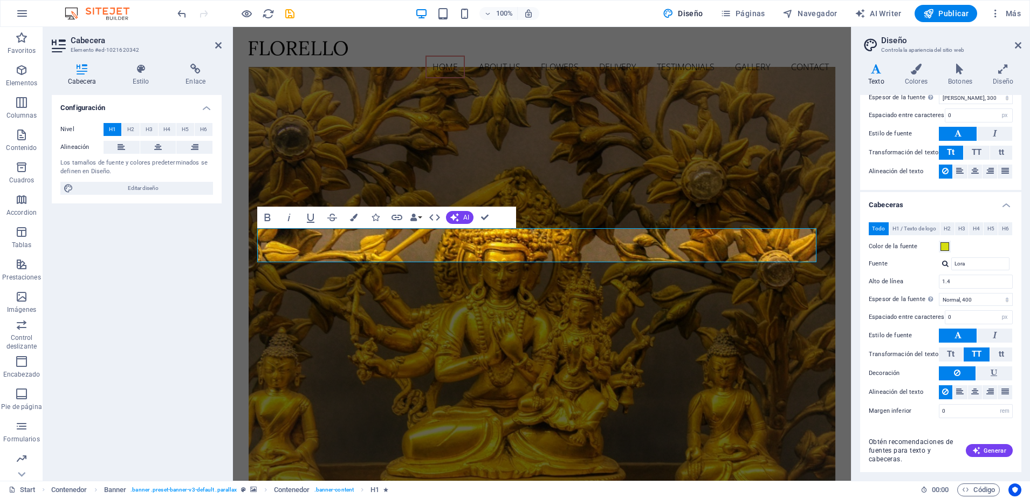
click at [920, 62] on div "Variantes Texto Colores Botones Diseño Texto Standard Bold Links Color de la fu…" at bounding box center [941, 268] width 179 height 426
click at [920, 64] on icon at bounding box center [916, 69] width 39 height 11
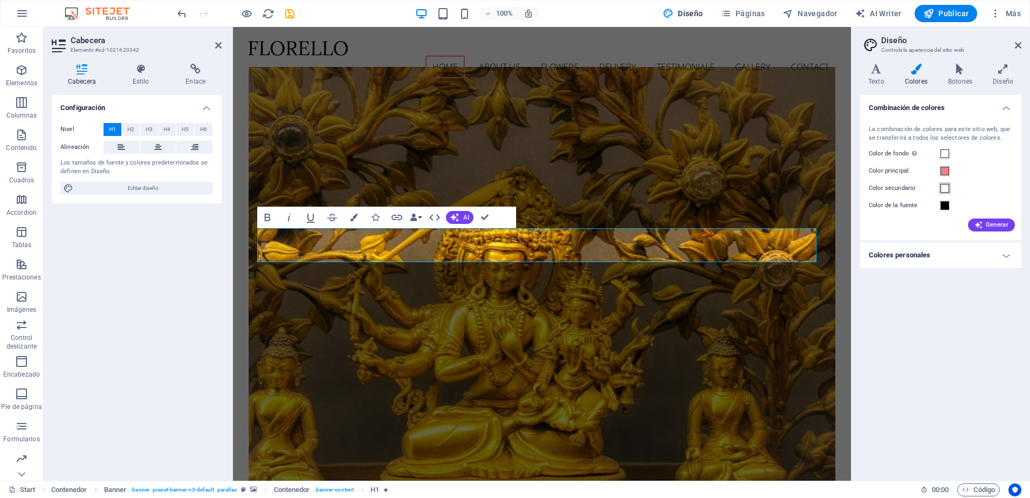
click at [944, 184] on span at bounding box center [945, 188] width 9 height 9
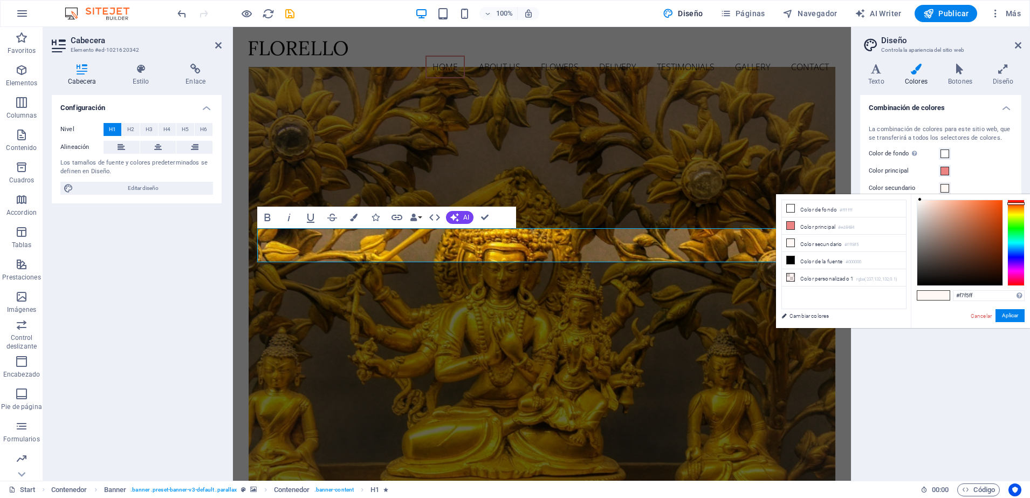
click at [1017, 259] on div at bounding box center [1016, 243] width 17 height 86
type input "#5a2df3"
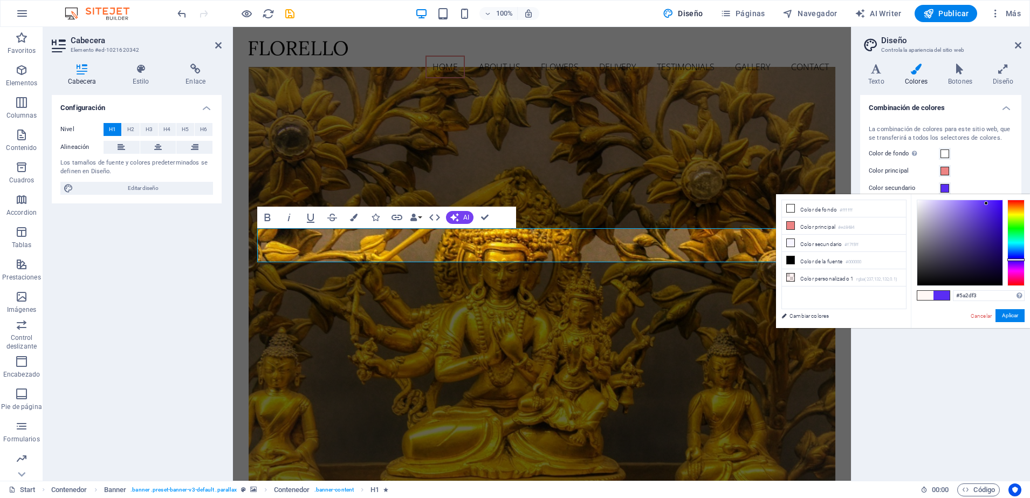
click at [987, 203] on div at bounding box center [959, 242] width 85 height 85
click at [1004, 316] on button "Aplicar" at bounding box center [1010, 315] width 29 height 13
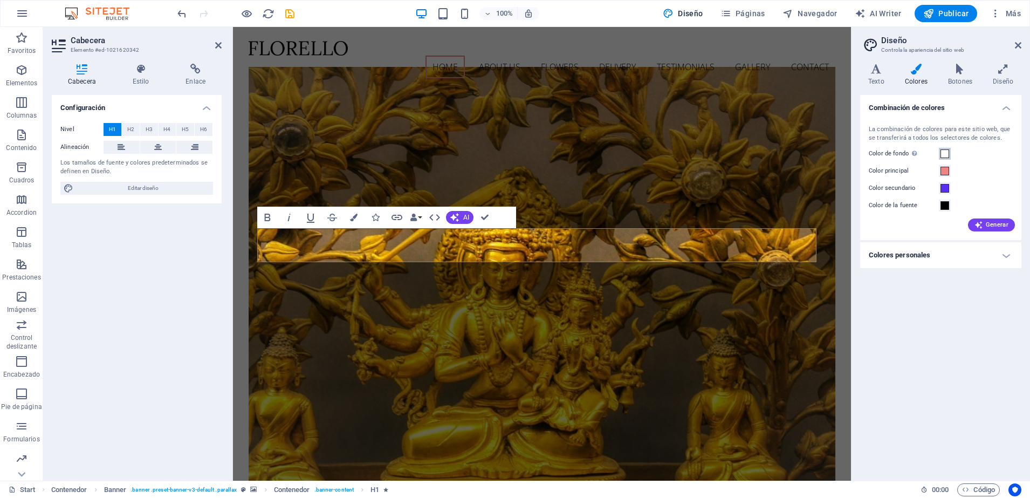
click at [949, 154] on button "Color de fondo Solo visible si no se encuentra cubierto por otros fondos." at bounding box center [945, 154] width 12 height 12
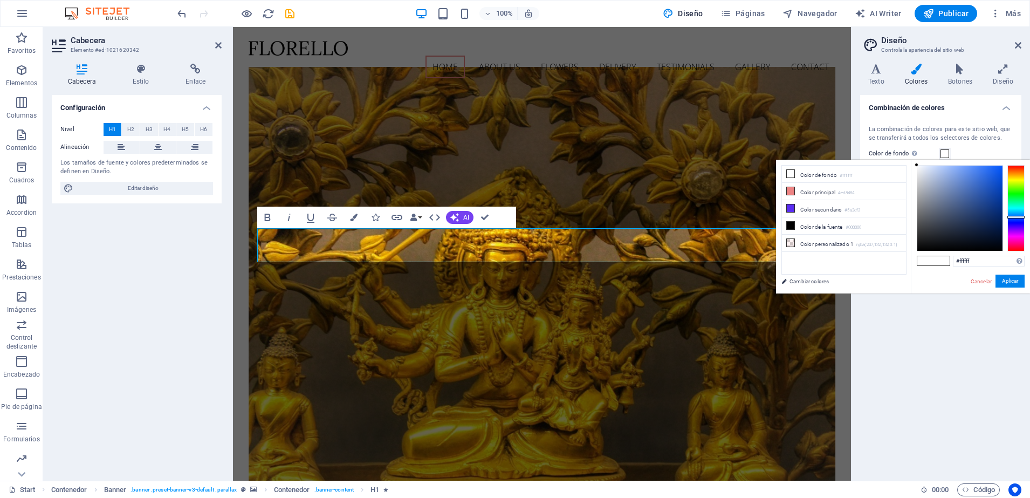
click at [1017, 217] on div at bounding box center [1016, 208] width 17 height 86
type input "#074bd1"
click at [999, 180] on div at bounding box center [959, 208] width 85 height 85
click at [1002, 278] on button "Aplicar" at bounding box center [1010, 281] width 29 height 13
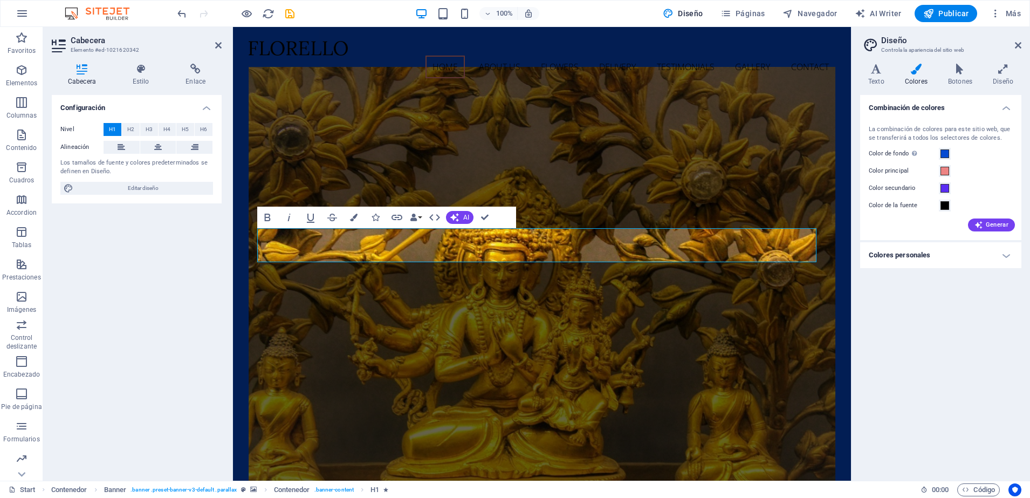
click at [875, 61] on div "Variantes Texto Colores Botones Diseño Texto Standard Bold Links Color de la fu…" at bounding box center [941, 268] width 179 height 426
click at [874, 67] on icon at bounding box center [876, 69] width 32 height 11
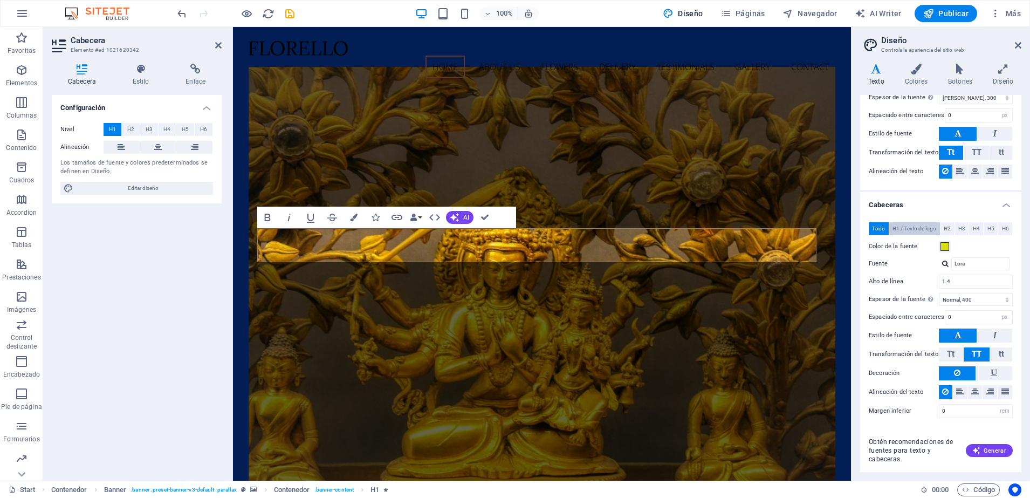
click at [926, 228] on span "H1 / Texto de logo" at bounding box center [915, 228] width 44 height 13
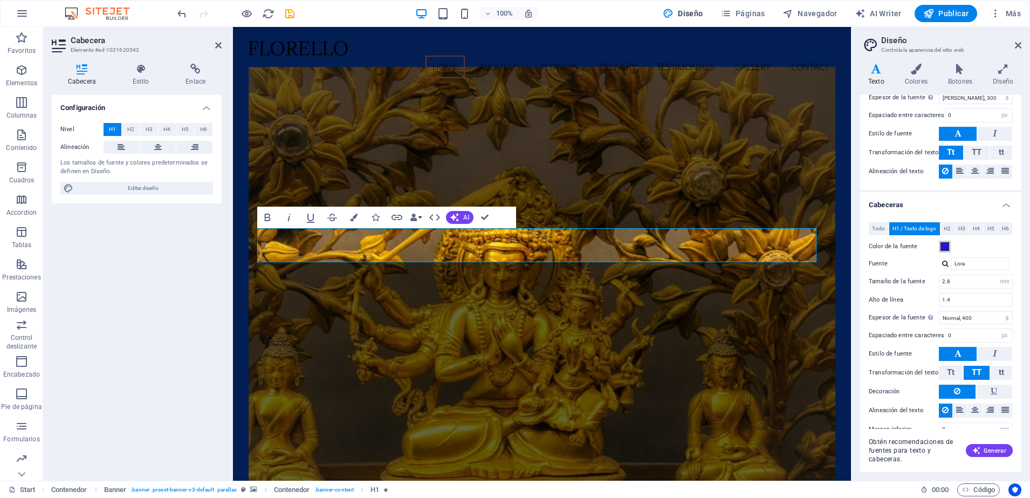
click at [943, 250] on span at bounding box center [945, 246] width 9 height 9
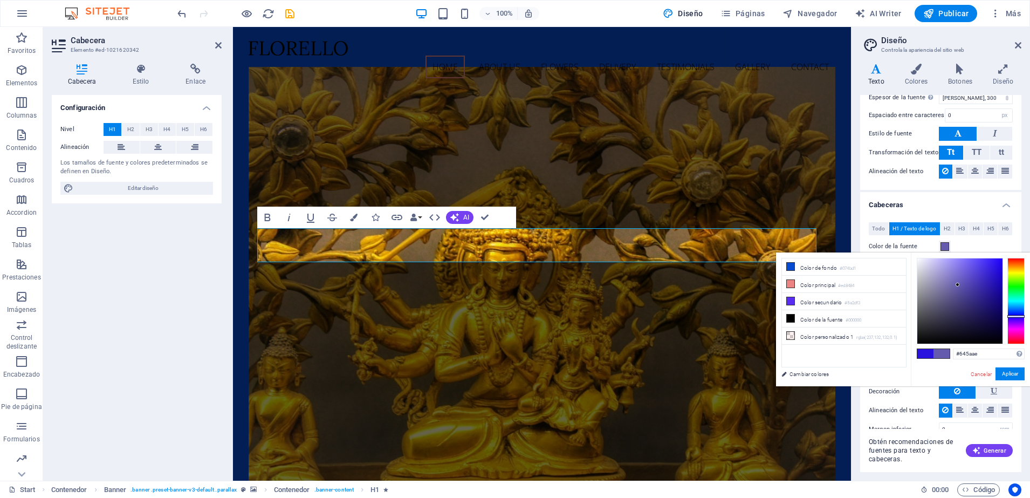
click at [958, 285] on div at bounding box center [959, 300] width 85 height 85
type input "#8b84bc"
click at [942, 280] on div at bounding box center [959, 300] width 85 height 85
click at [1007, 376] on button "Aplicar" at bounding box center [1010, 373] width 29 height 13
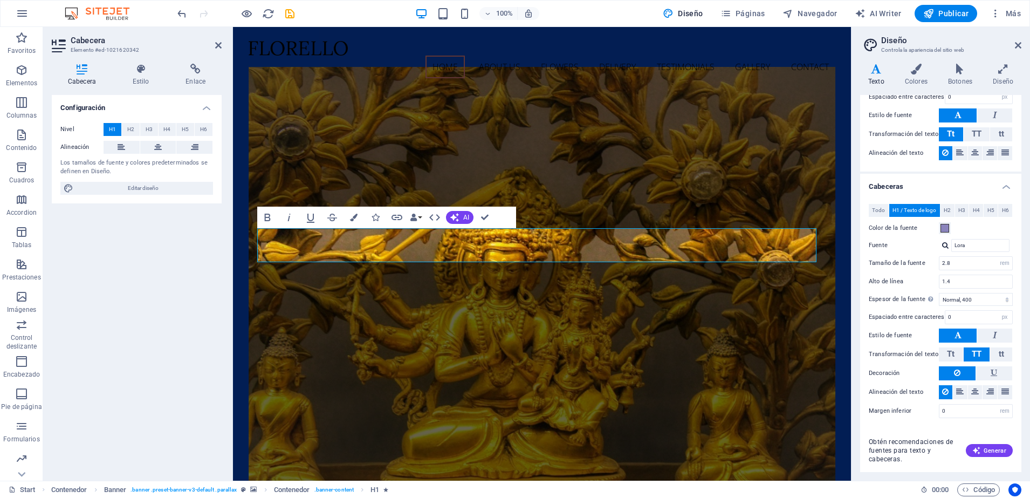
scroll to position [140, 0]
click at [203, 129] on span "H6" at bounding box center [203, 129] width 7 height 13
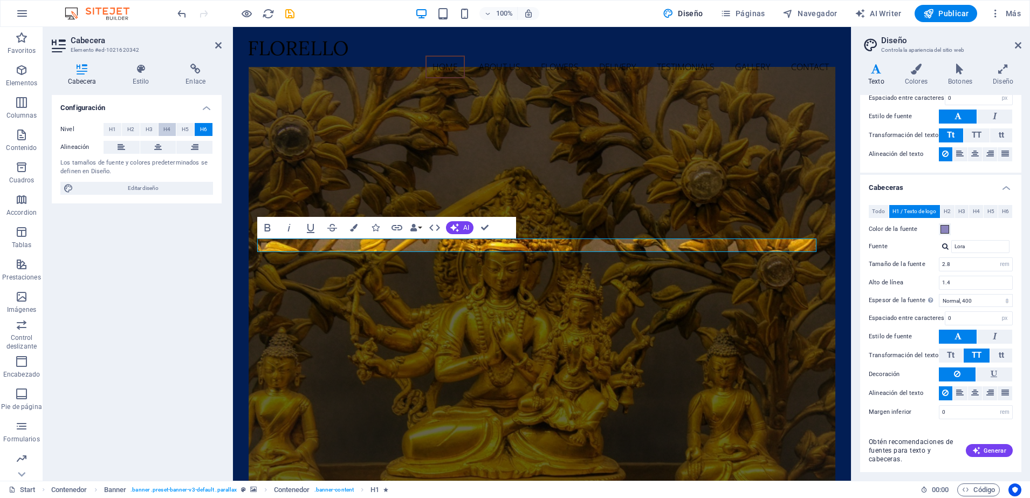
click at [167, 129] on span "H4" at bounding box center [166, 129] width 7 height 13
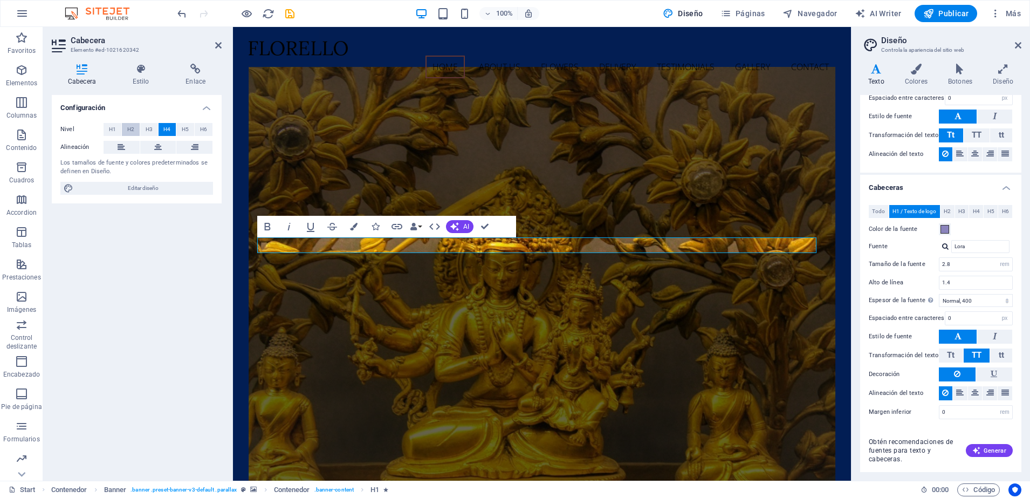
click at [131, 129] on span "H2" at bounding box center [130, 129] width 7 height 13
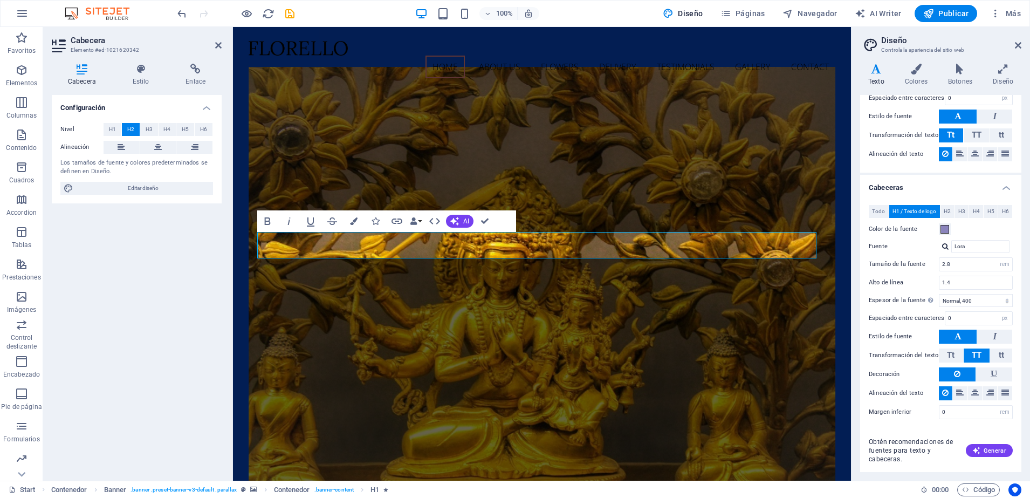
click at [99, 143] on label "Alineación" at bounding box center [81, 147] width 43 height 13
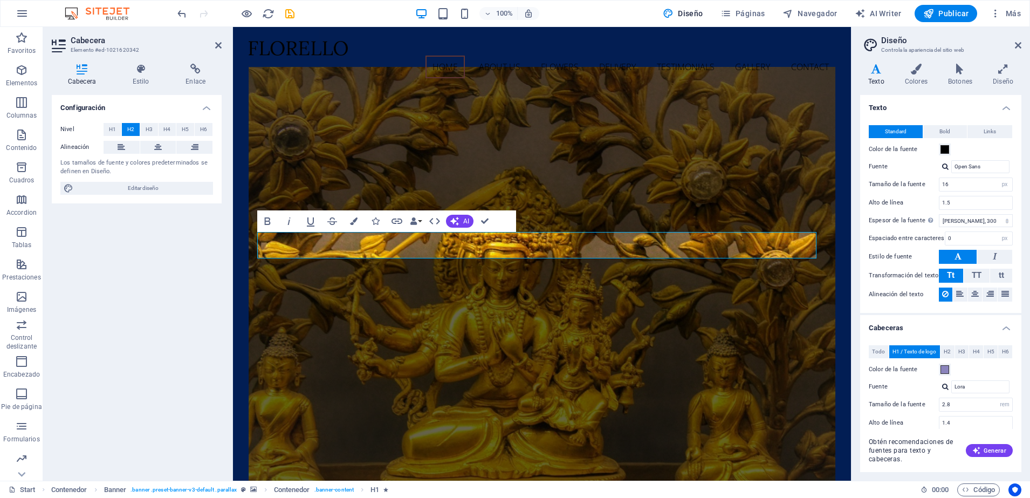
scroll to position [141, 0]
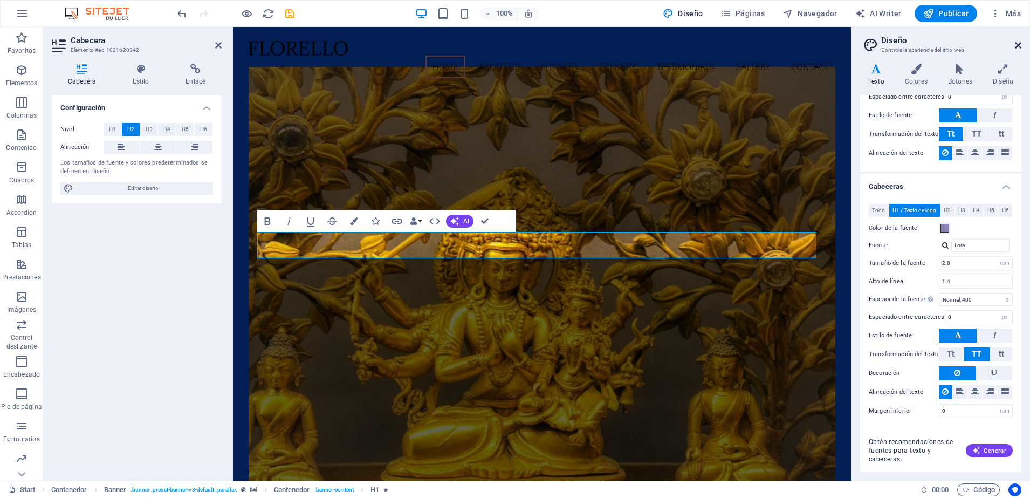
click at [1018, 45] on icon at bounding box center [1018, 45] width 6 height 9
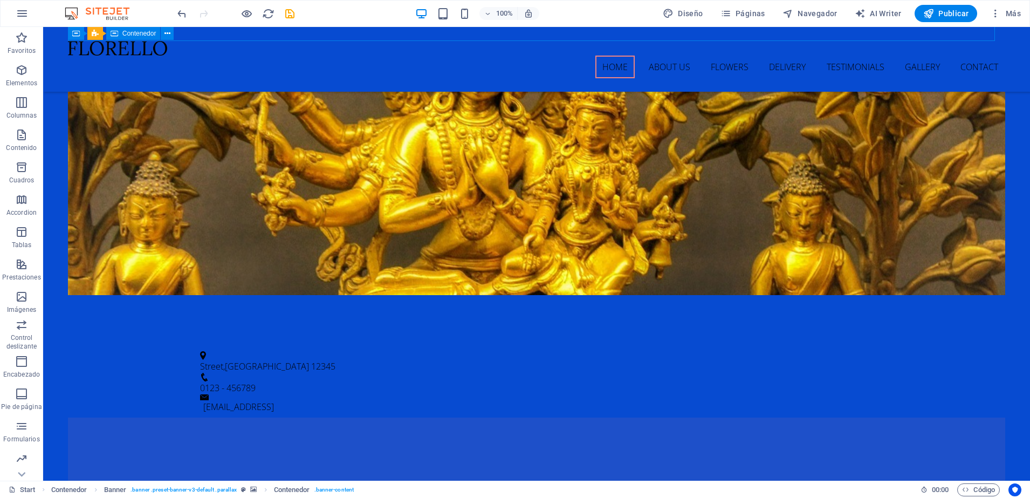
scroll to position [362, 0]
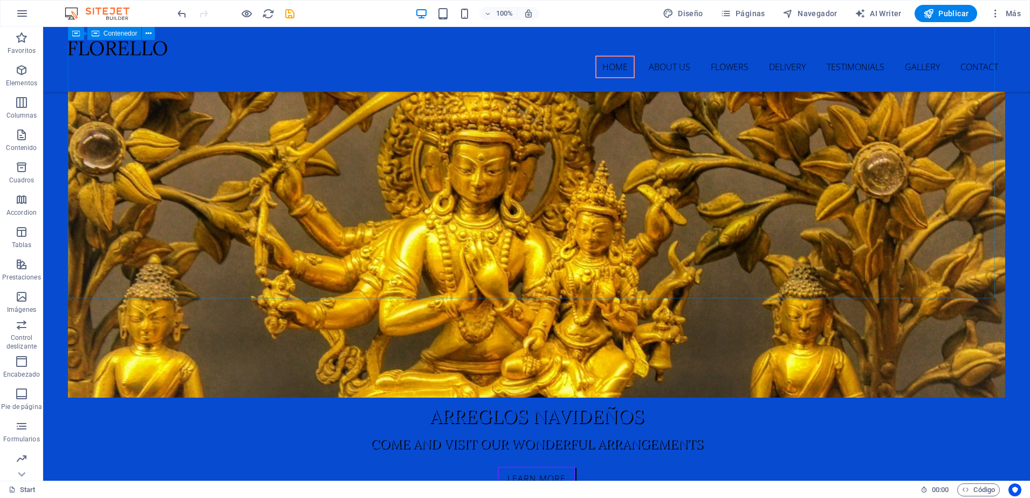
scroll to position [0, 0]
